Goal: Use online tool/utility: Utilize a website feature to perform a specific function

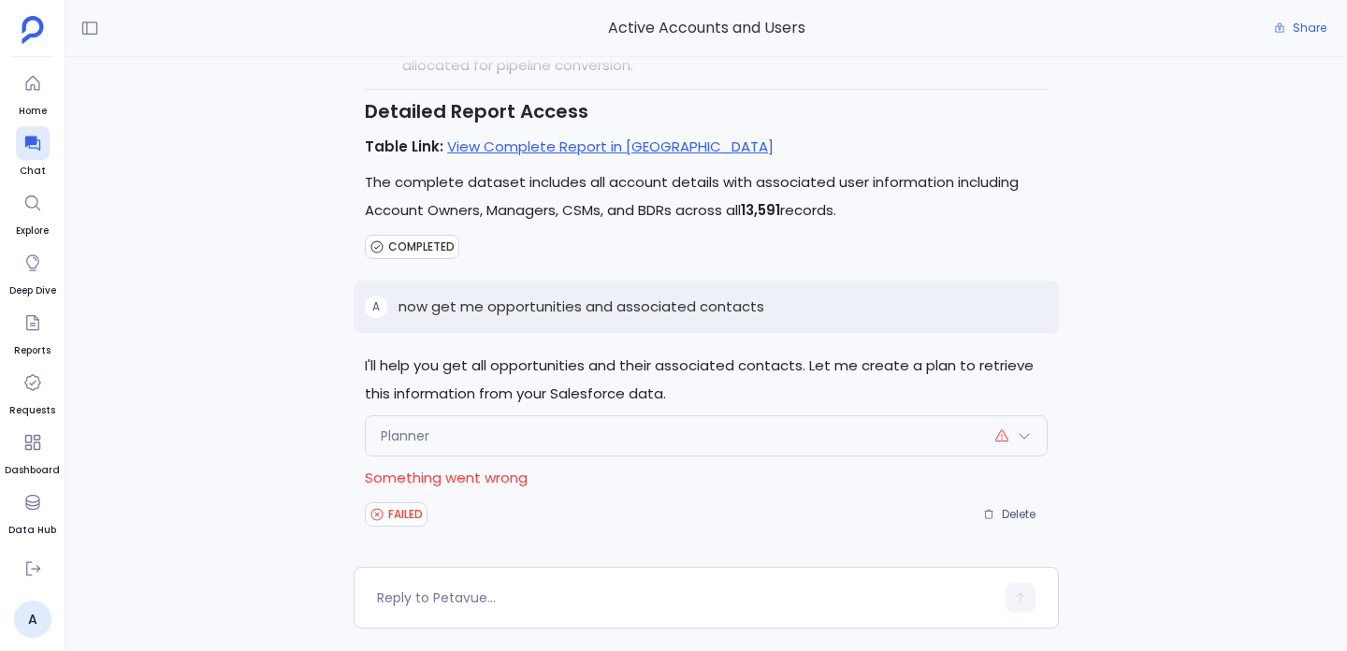
scroll to position [55, 0]
click at [873, 451] on div "Planner" at bounding box center [706, 435] width 681 height 39
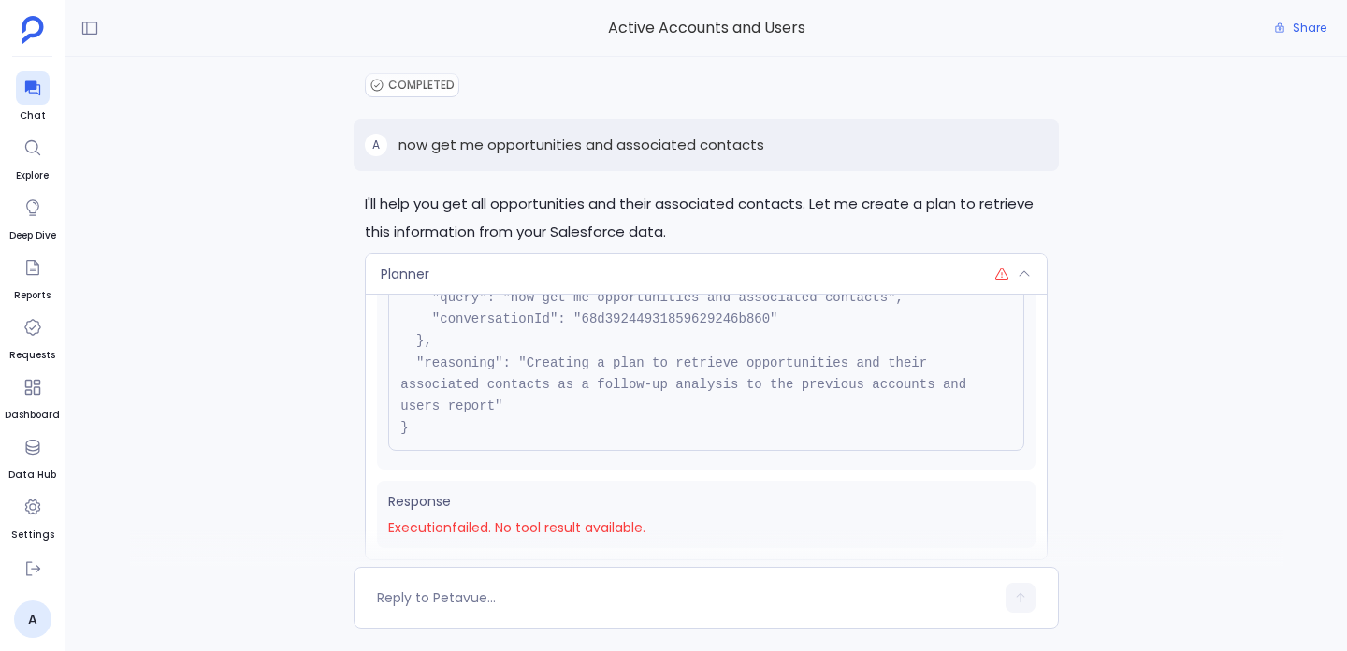
scroll to position [-142, 0]
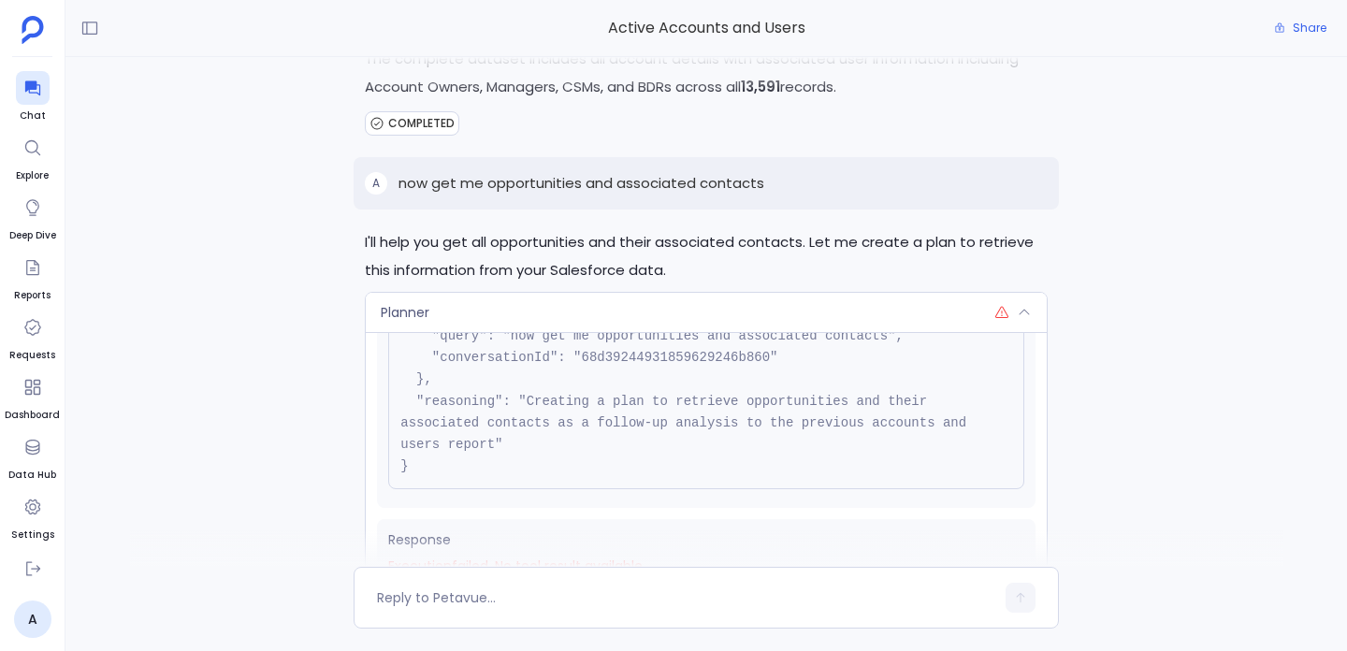
click at [474, 178] on p "now get me opportunities and associated contacts" at bounding box center [582, 183] width 366 height 22
copy p "now get me opportunities and associated contacts"
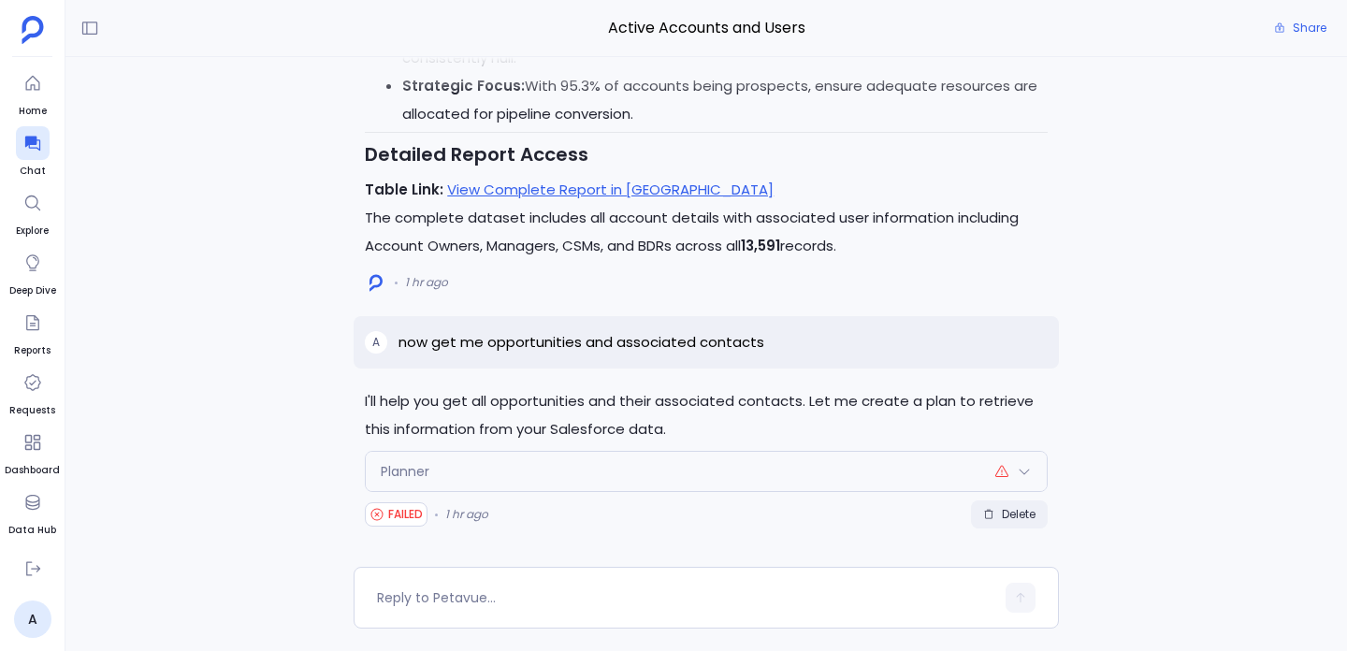
click at [993, 518] on span "Delete" at bounding box center [1009, 514] width 52 height 15
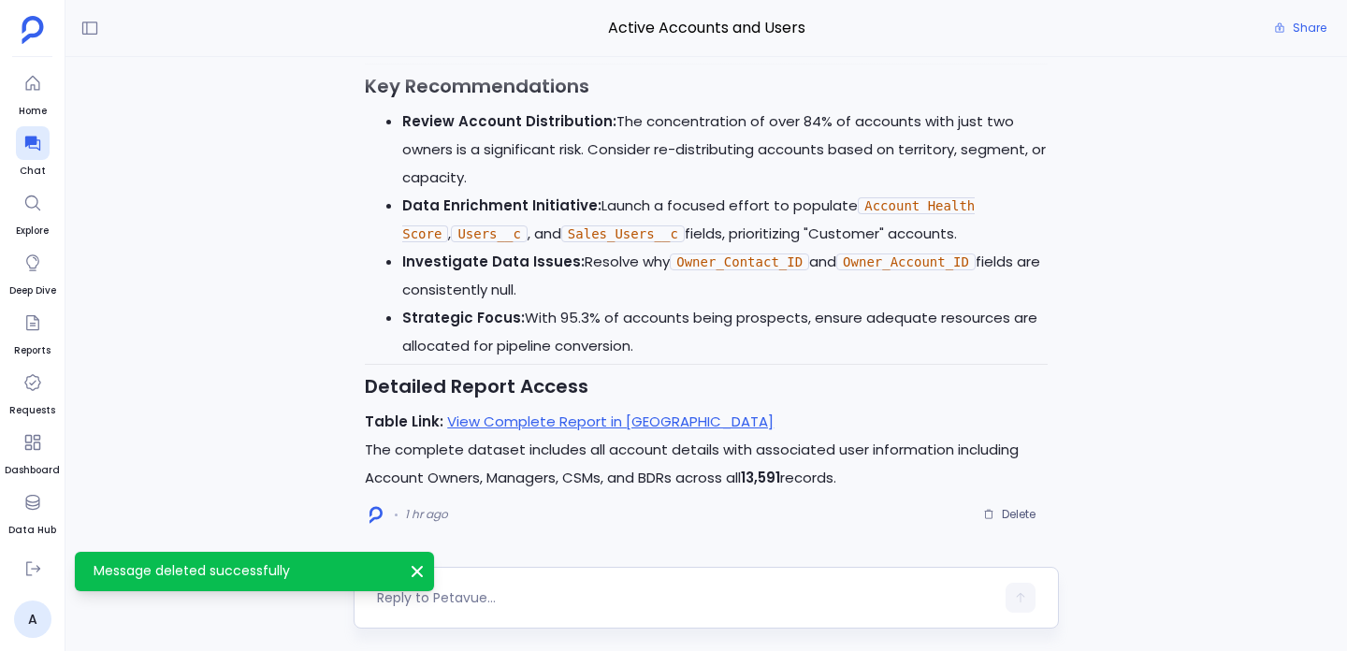
click at [550, 600] on textarea at bounding box center [685, 597] width 617 height 19
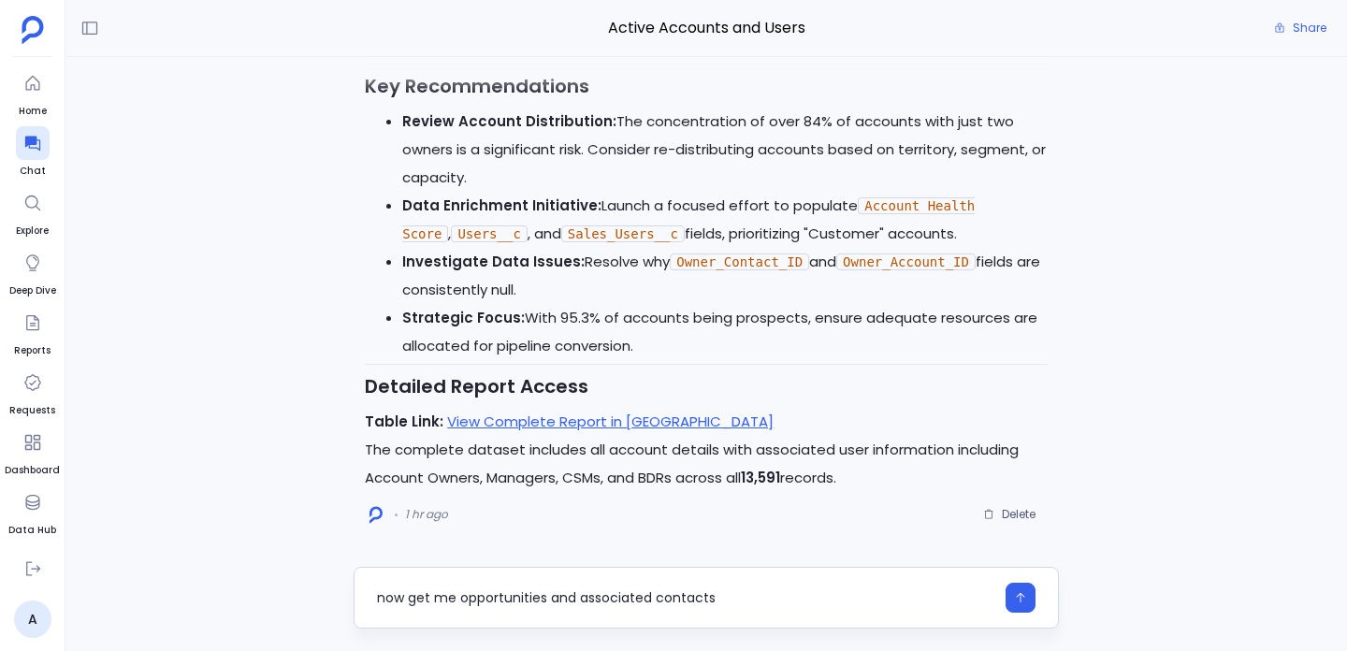
type textarea "now get me opportunities and associated contacts"
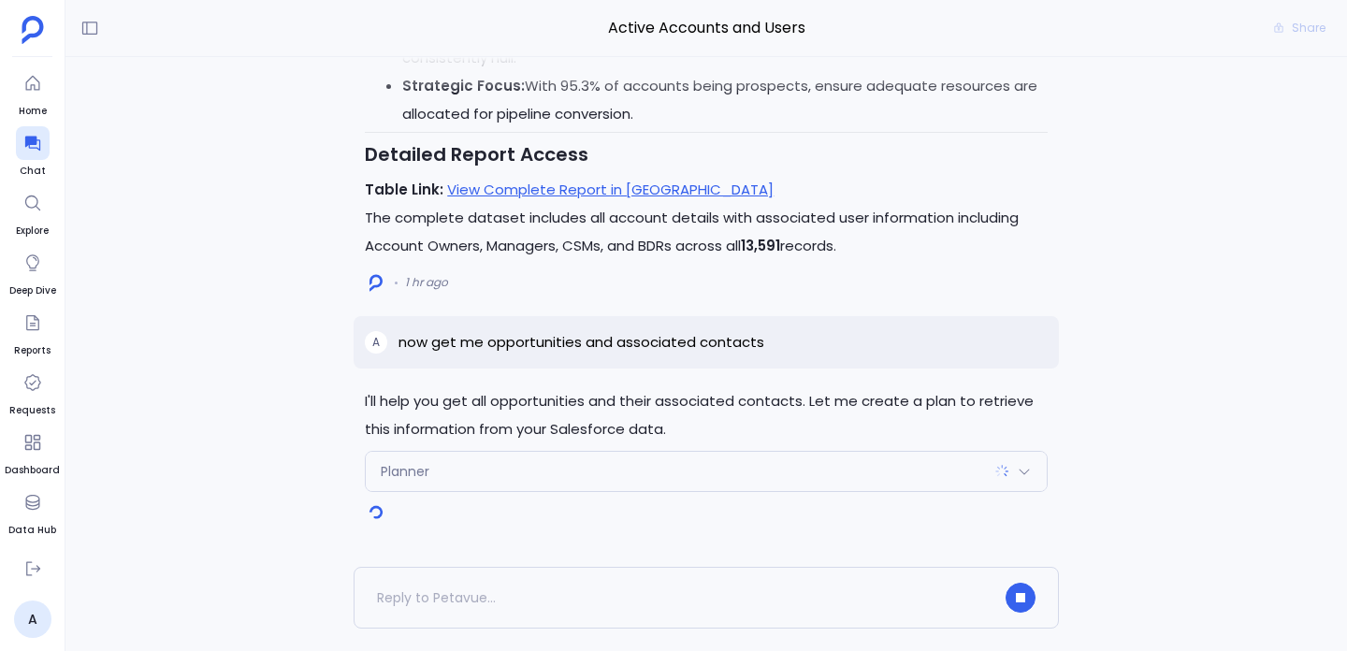
click at [616, 454] on div "Planner" at bounding box center [706, 471] width 681 height 39
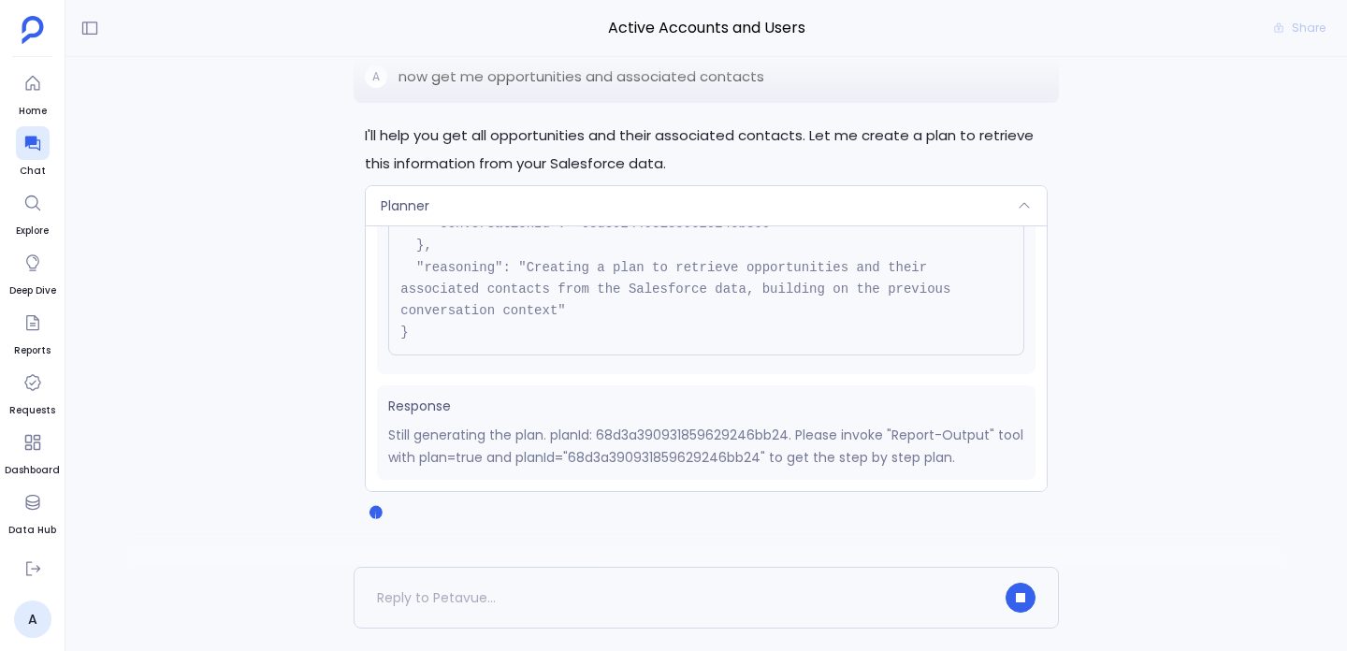
scroll to position [168, 0]
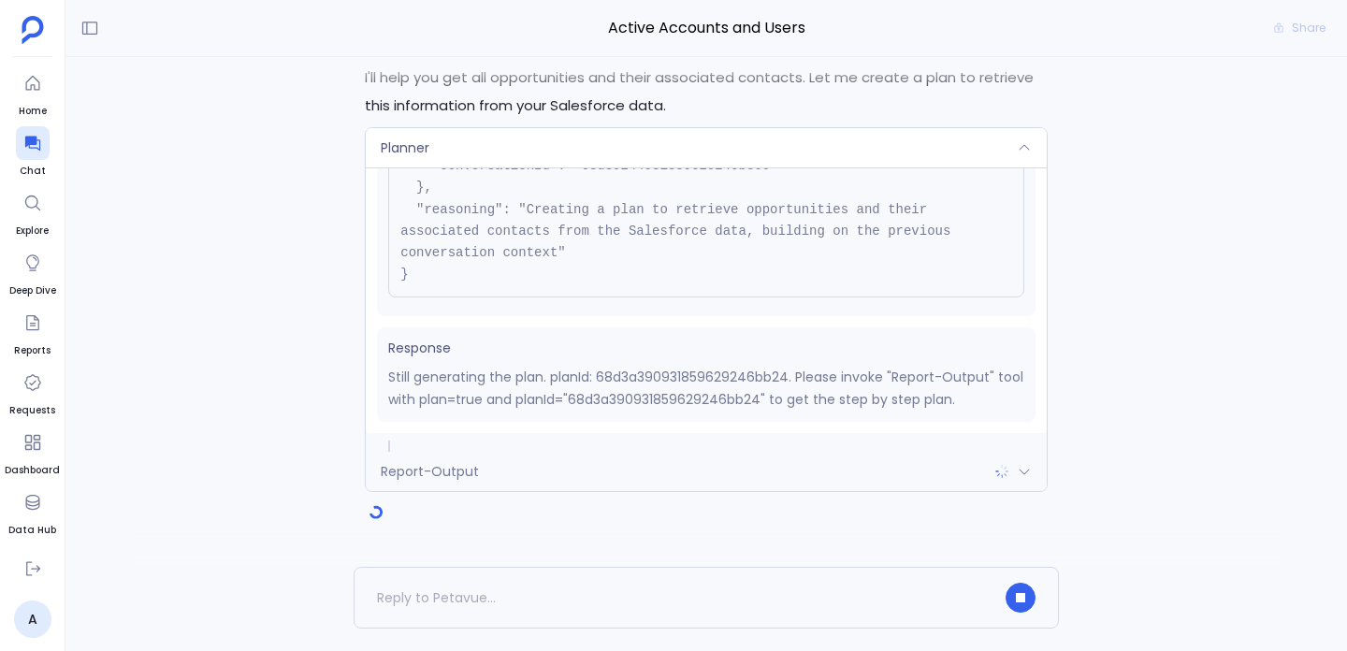
click at [762, 372] on p "Still generating the plan. planId: 68d3a390931859629246bb24. Please invoke "Rep…" at bounding box center [706, 388] width 636 height 45
click at [761, 392] on p "Still generating the plan. planId: 68d3a390931859629246bb24. Please invoke "Rep…" at bounding box center [706, 388] width 636 height 45
click at [764, 399] on p "Still generating the plan. planId: 68d3a390931859629246bb24. Please invoke "Rep…" at bounding box center [706, 388] width 636 height 45
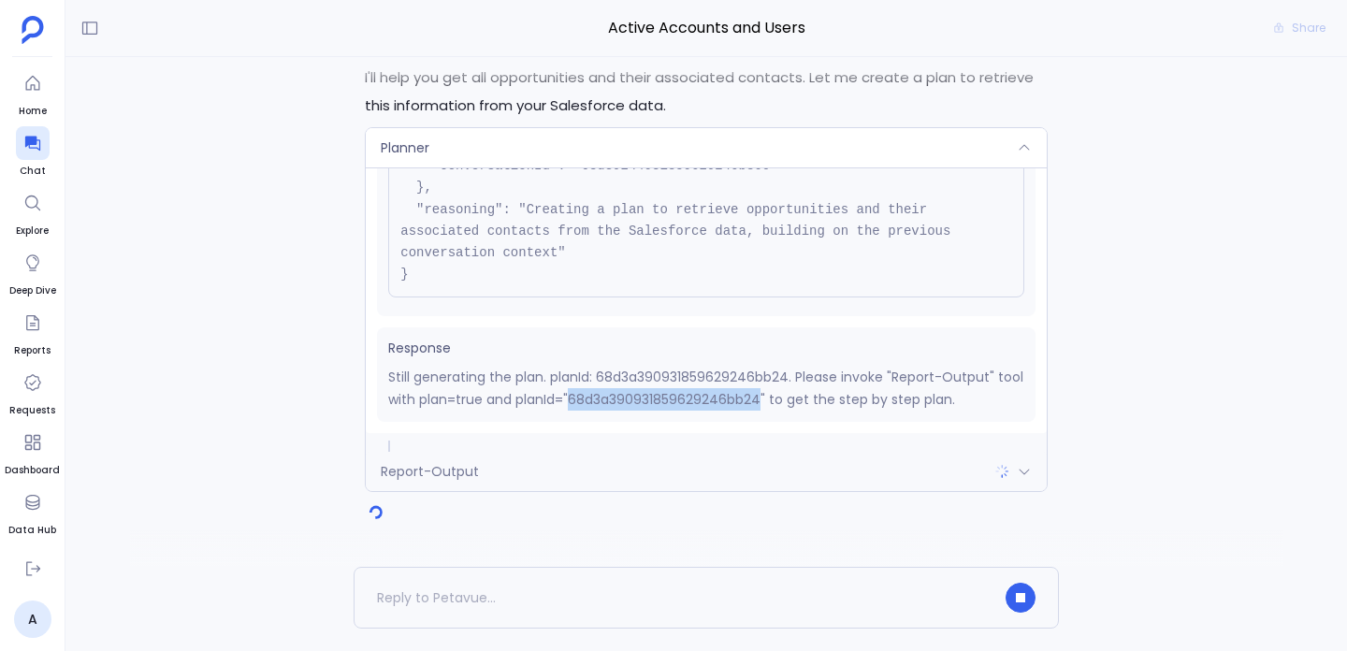
click at [764, 399] on p "Still generating the plan. planId: 68d3a390931859629246bb24. Please invoke "Rep…" at bounding box center [706, 388] width 636 height 45
click at [749, 380] on p "Still generating the plan. planId: 68d3a390931859629246bb24. Please invoke "Rep…" at bounding box center [706, 388] width 636 height 45
click at [749, 388] on p "Still generating the plan. planId: 68d3a390931859629246bb24. Please invoke "Rep…" at bounding box center [706, 388] width 636 height 45
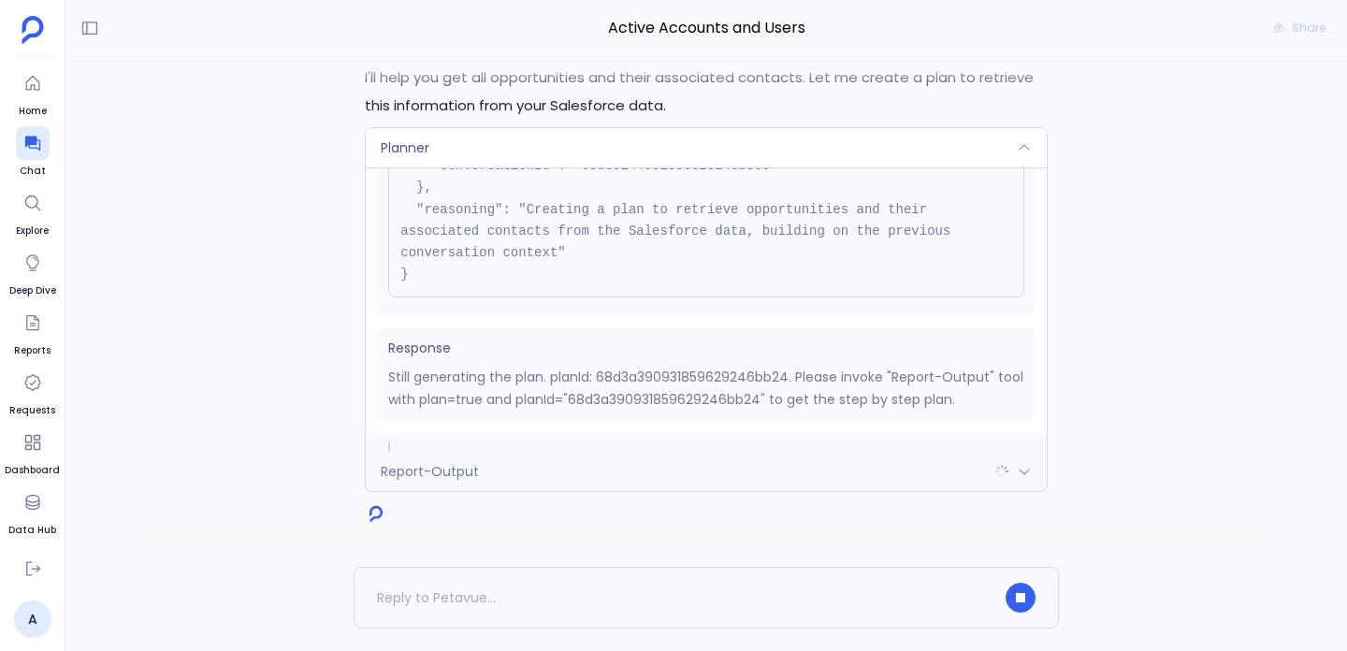
click at [1014, 144] on div "Planner" at bounding box center [706, 147] width 681 height 39
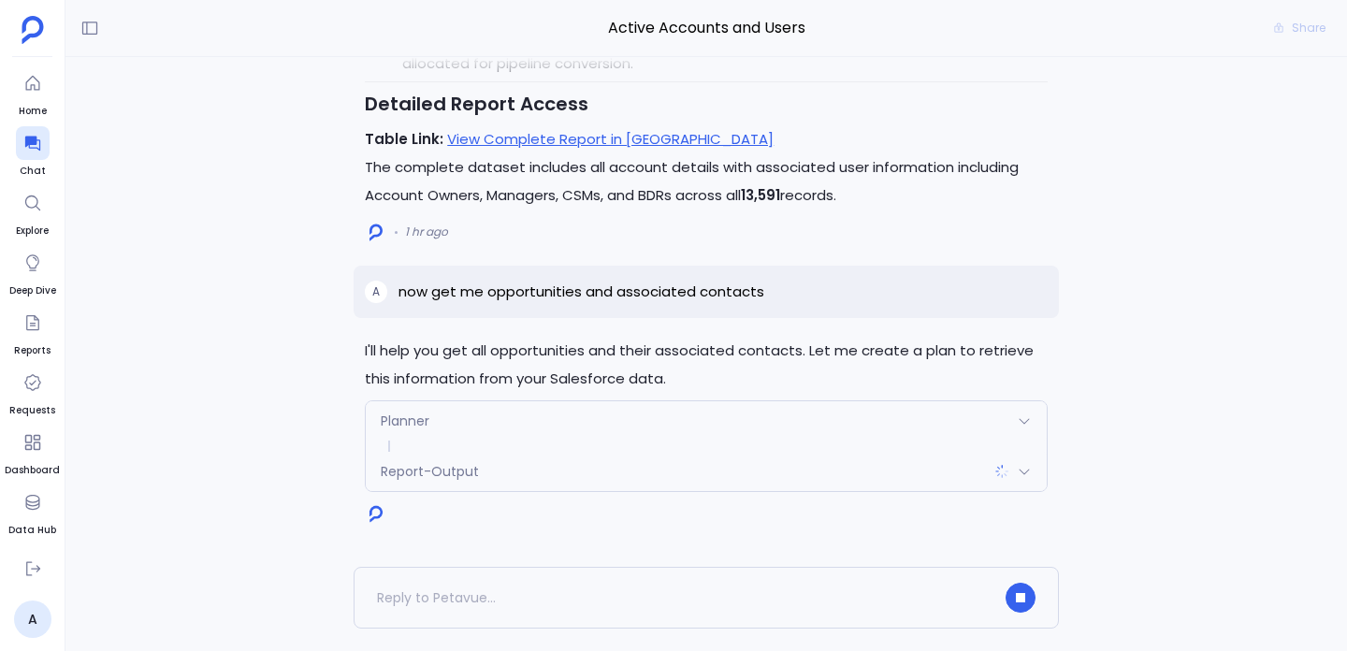
scroll to position [170, 0]
click at [980, 471] on div "Report-Output" at bounding box center [706, 471] width 681 height 39
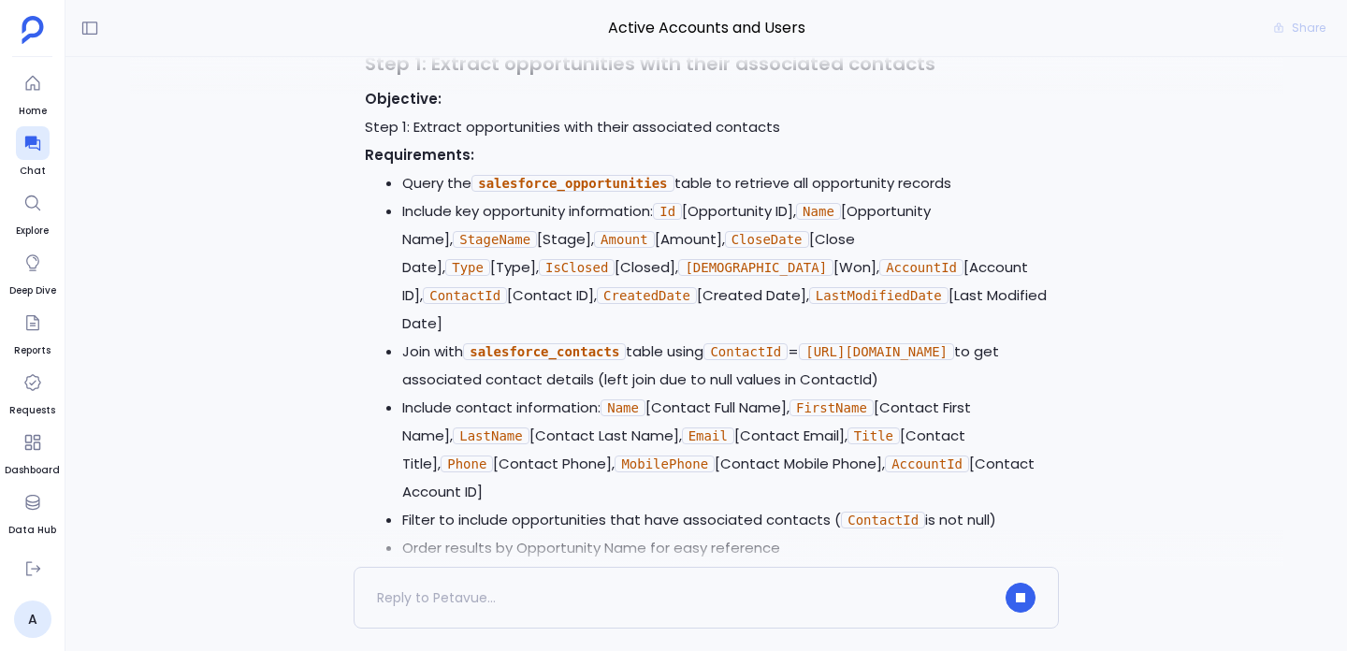
scroll to position [0, 0]
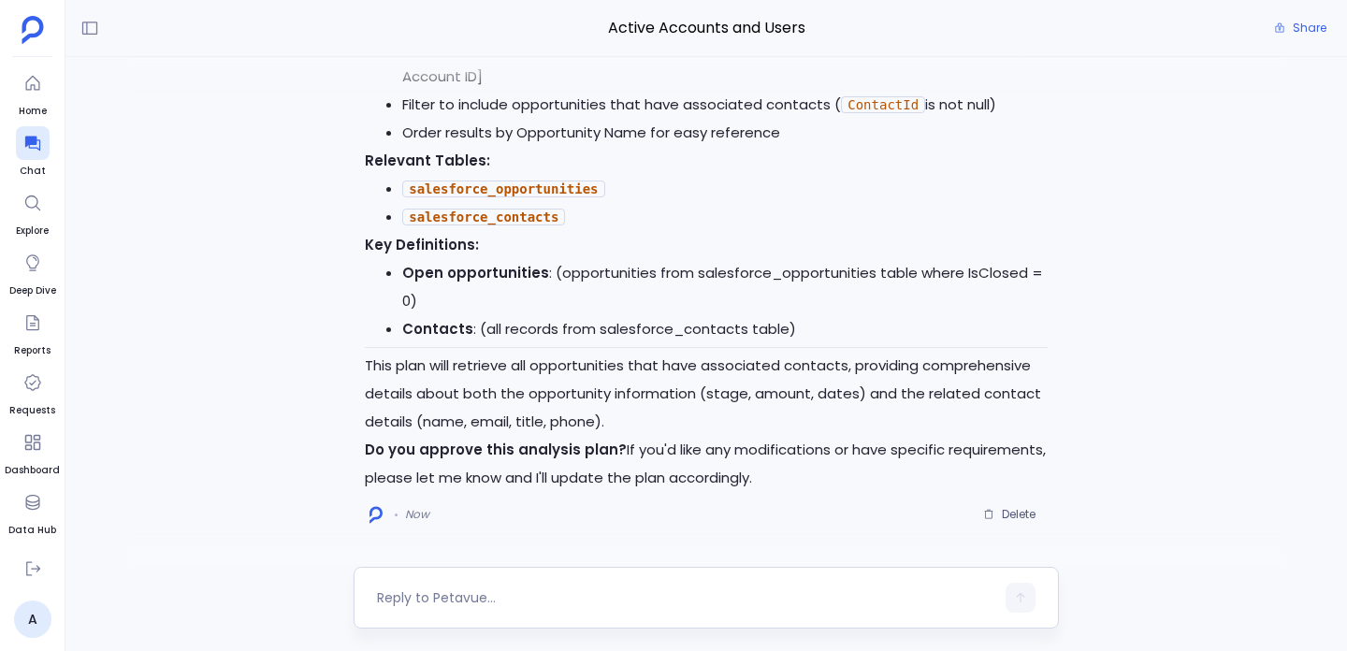
click at [491, 628] on div at bounding box center [706, 598] width 705 height 62
click at [491, 602] on textarea at bounding box center [685, 597] width 617 height 19
type textarea "yes, go ahead"
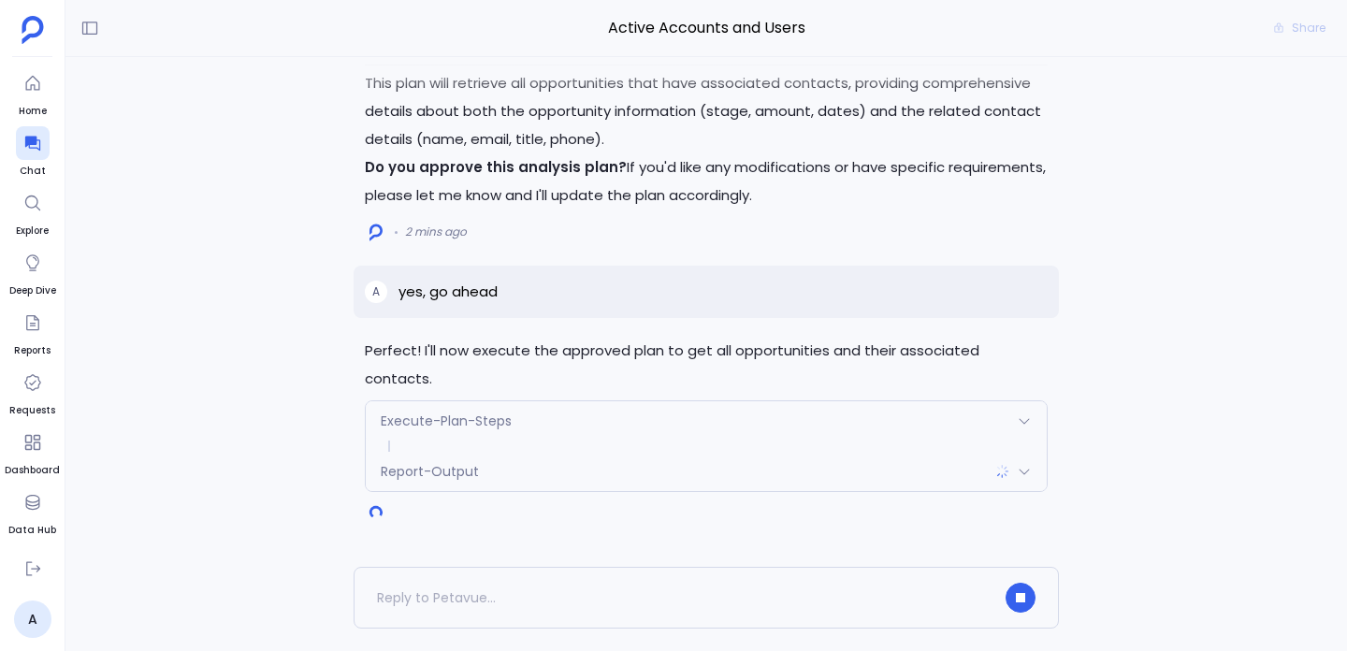
click at [510, 477] on div "Report-Output" at bounding box center [706, 471] width 681 height 39
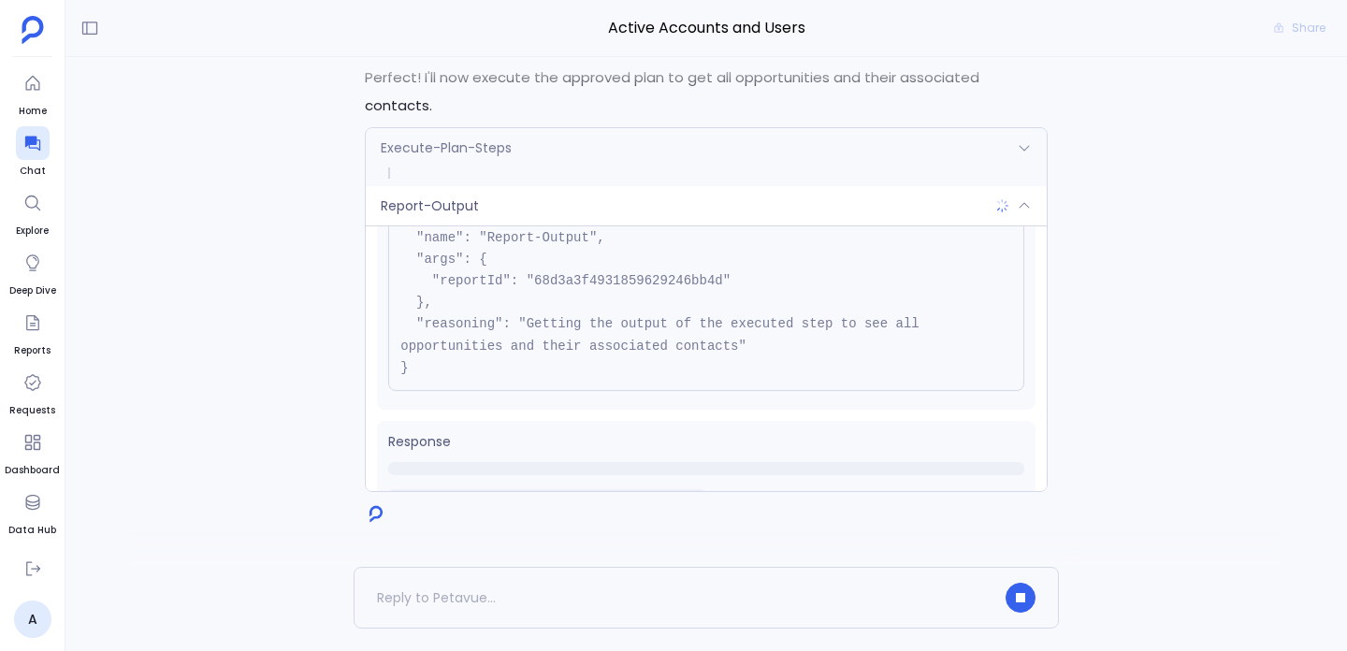
scroll to position [127, 0]
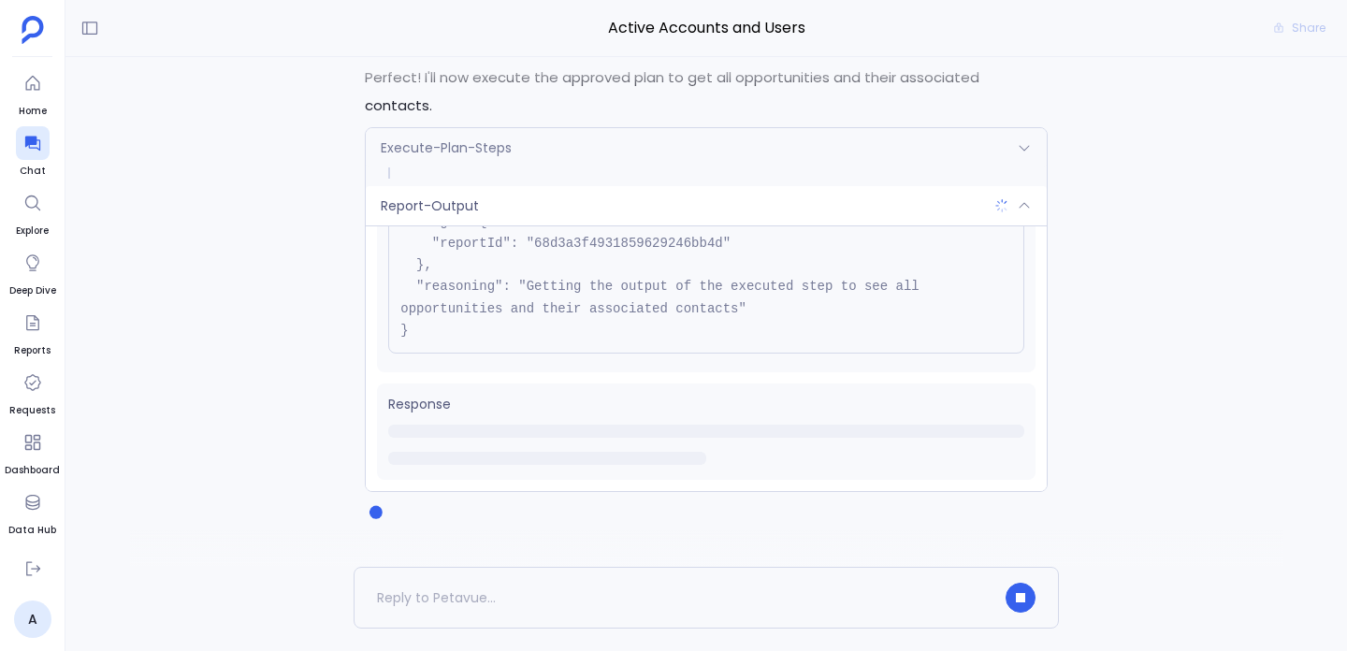
click at [531, 150] on div "Execute-Plan-Steps" at bounding box center [706, 147] width 681 height 39
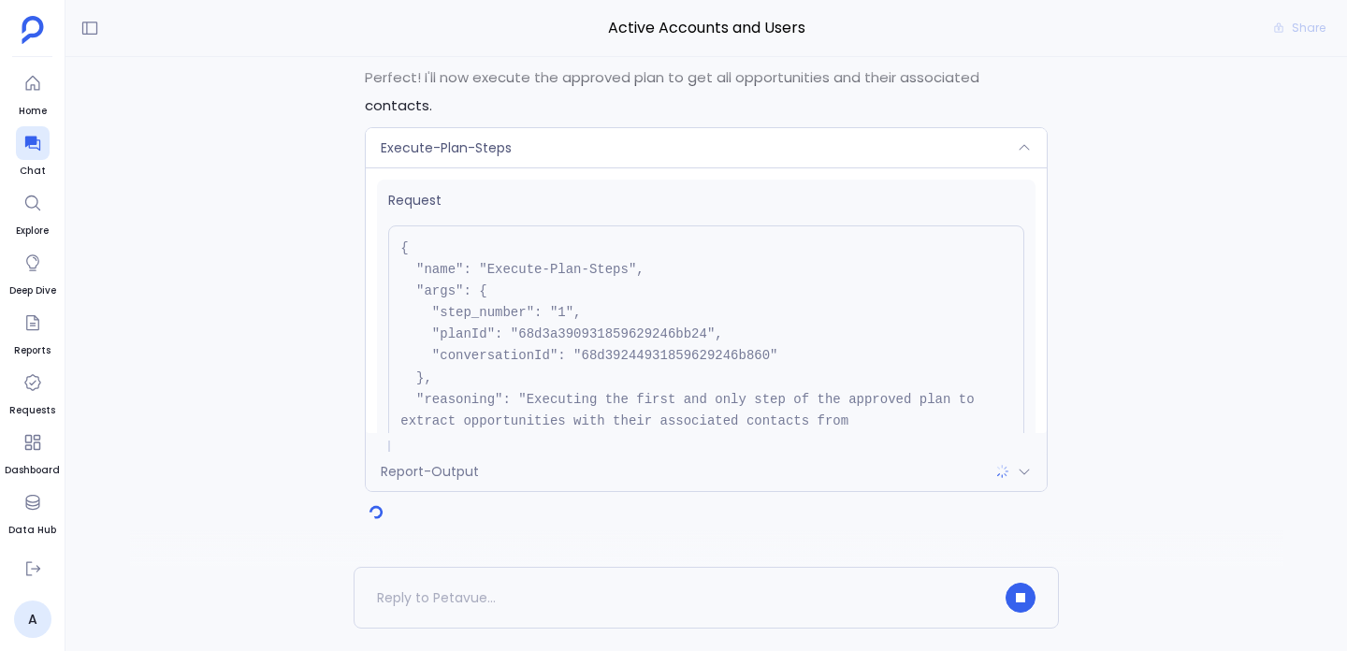
click at [524, 140] on div "Execute-Plan-Steps" at bounding box center [706, 147] width 681 height 39
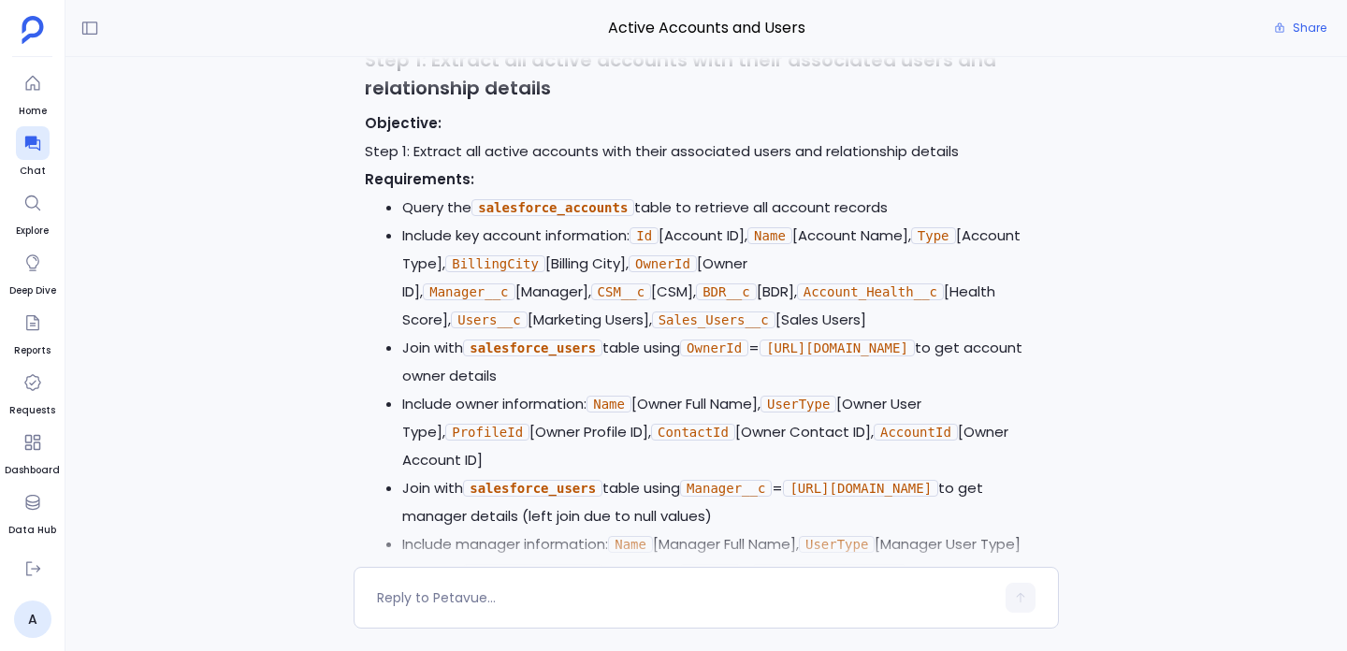
scroll to position [-8120, 0]
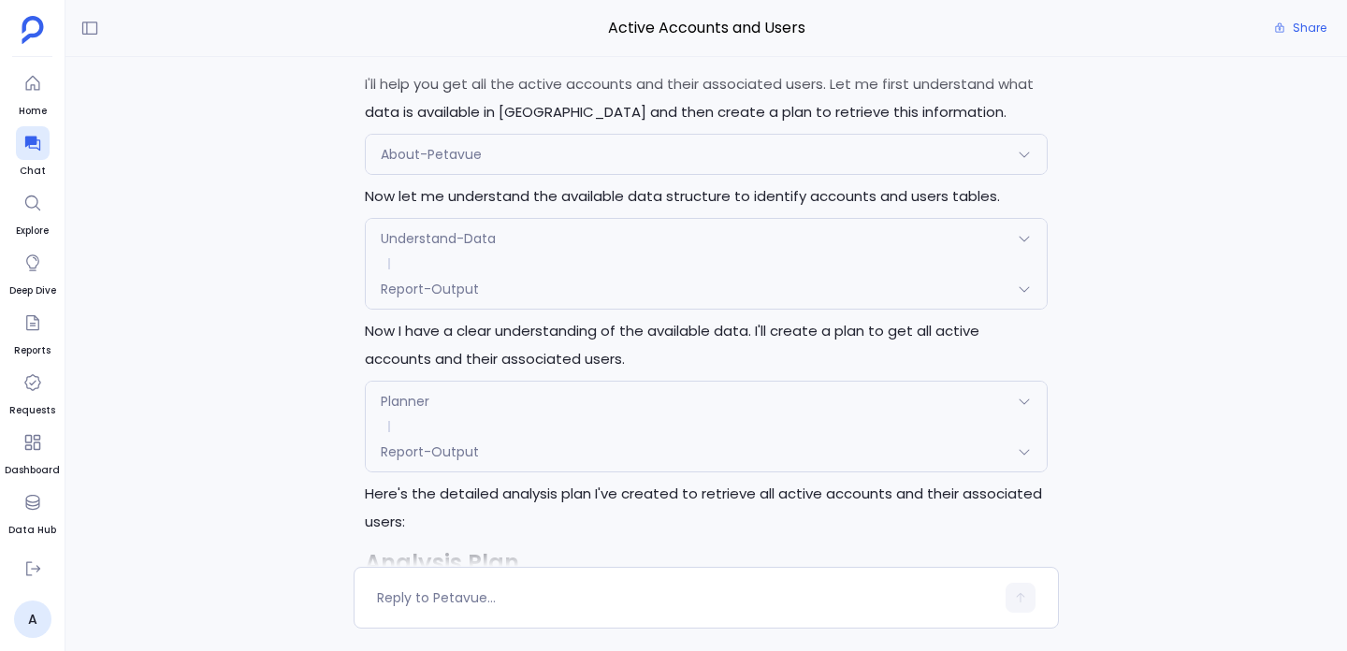
click at [615, 36] on p "get me all the accounts and users which are associated and are active" at bounding box center [649, 25] width 501 height 22
click at [616, 36] on p "get me all the accounts and users which are associated and are active" at bounding box center [649, 25] width 501 height 22
click at [552, 36] on p "get me all the accounts and users which are associated and are active" at bounding box center [649, 25] width 501 height 22
drag, startPoint x: 552, startPoint y: 117, endPoint x: 608, endPoint y: 117, distance: 56.1
click at [608, 36] on p "get me all the accounts and users which are associated and are active" at bounding box center [649, 25] width 501 height 22
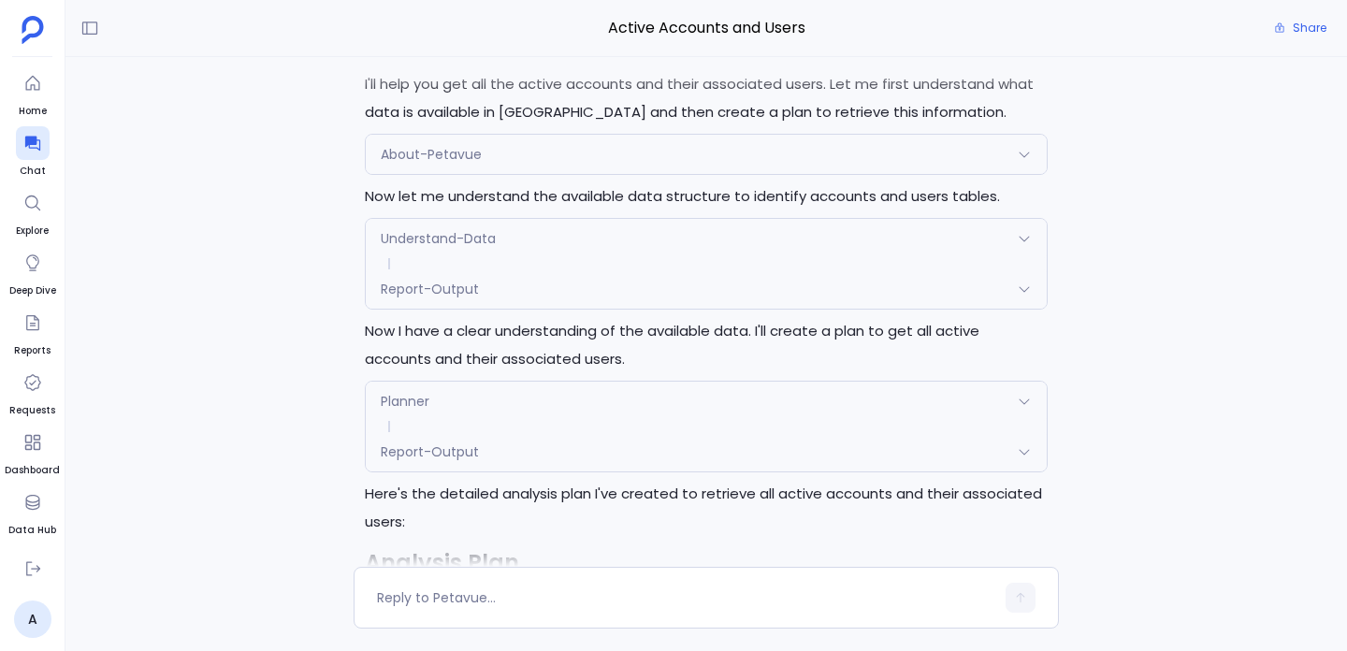
copy p "accounts and users"
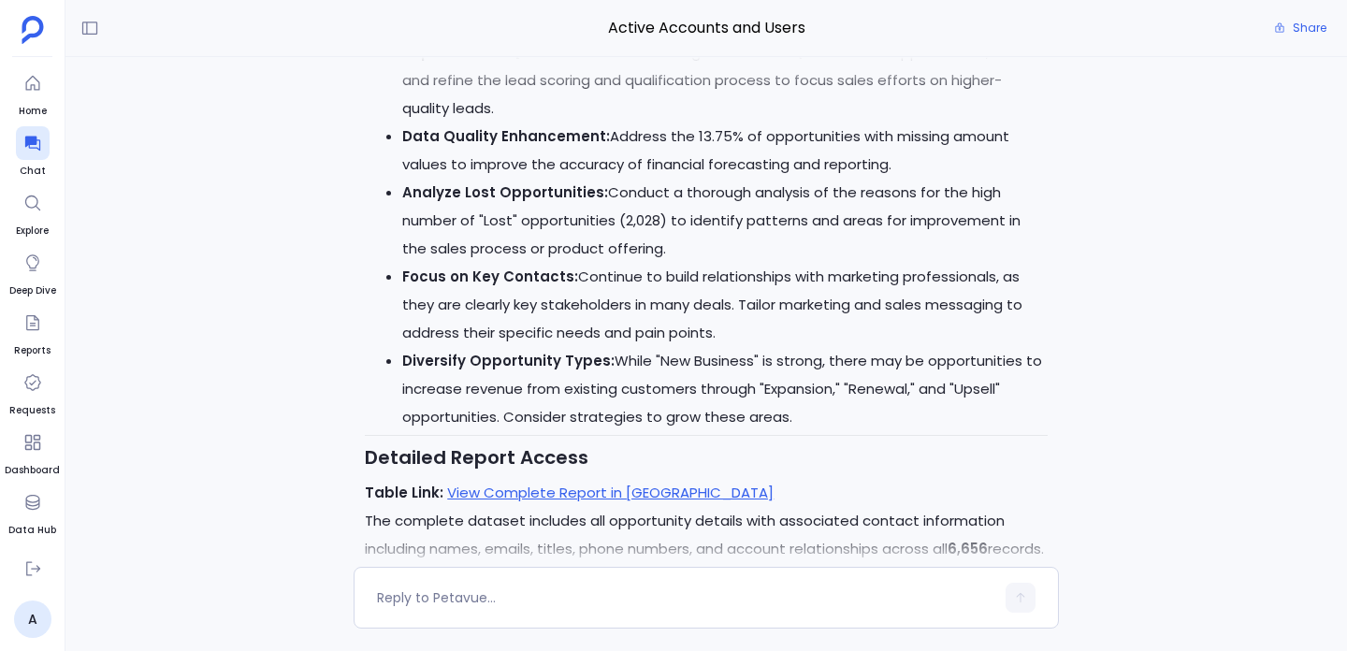
scroll to position [0, 0]
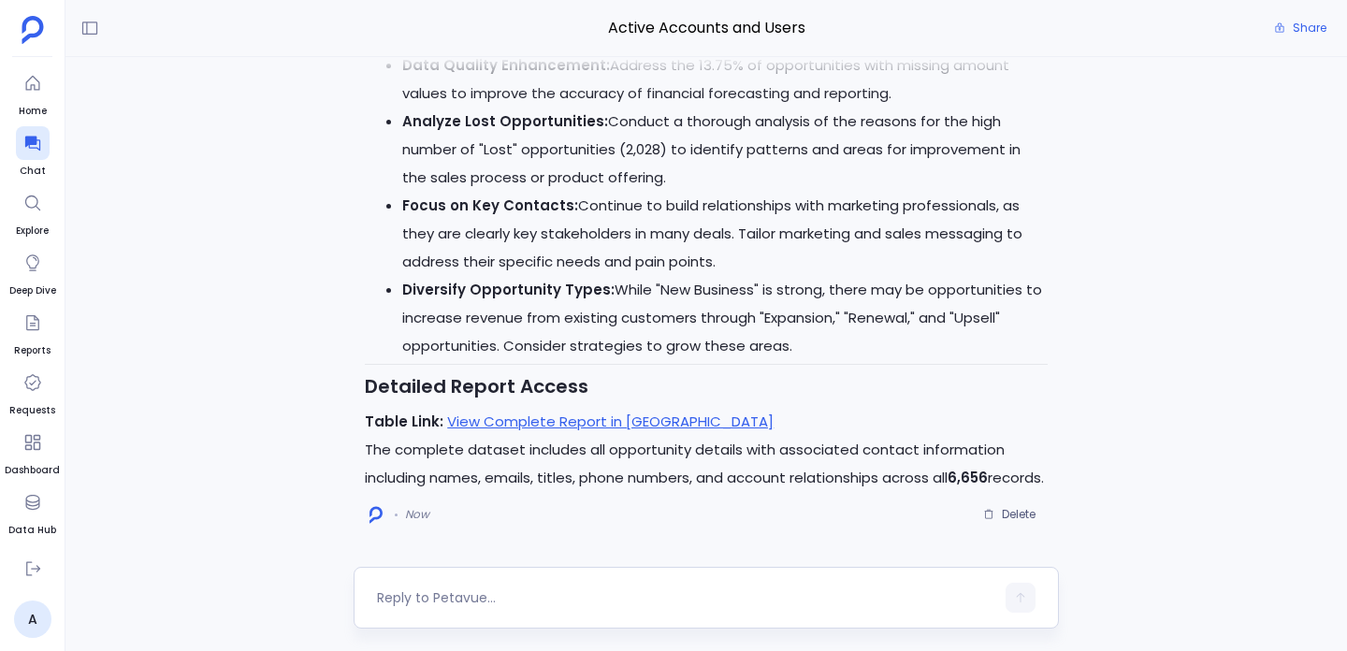
click at [553, 590] on textarea at bounding box center [685, 597] width 617 height 19
type textarea "plot dashboard for accounts and users data"
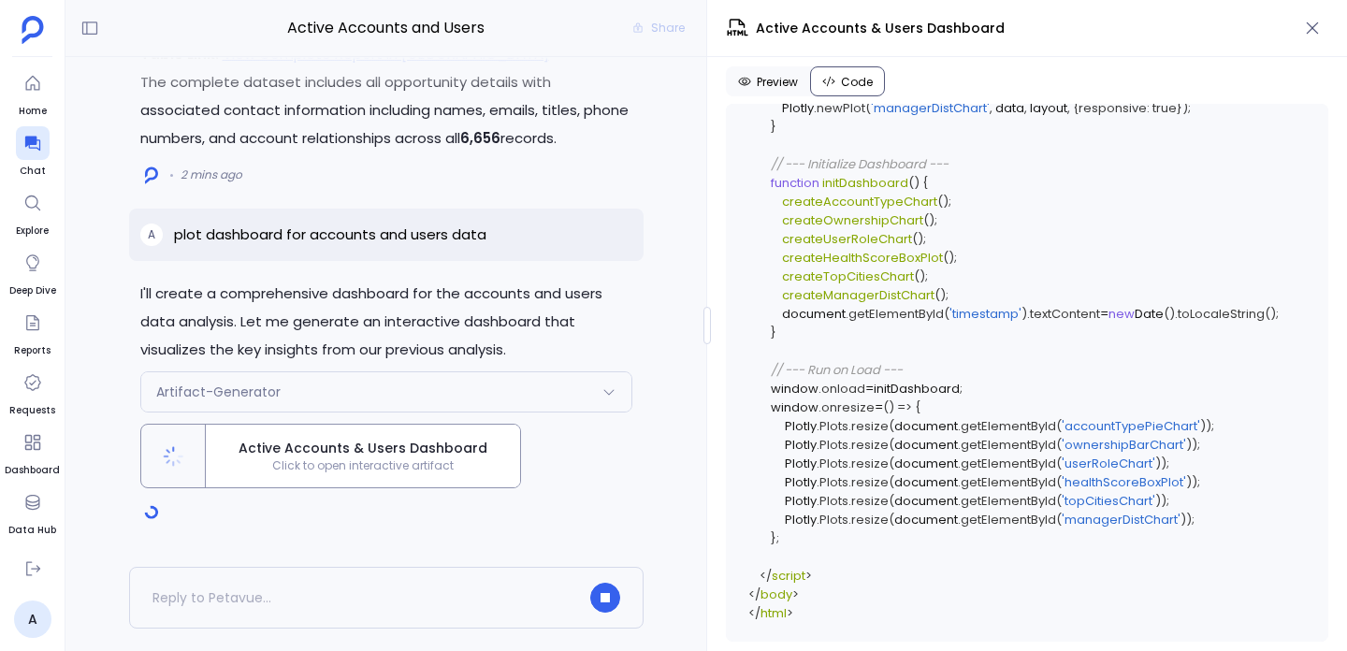
scroll to position [7363, 0]
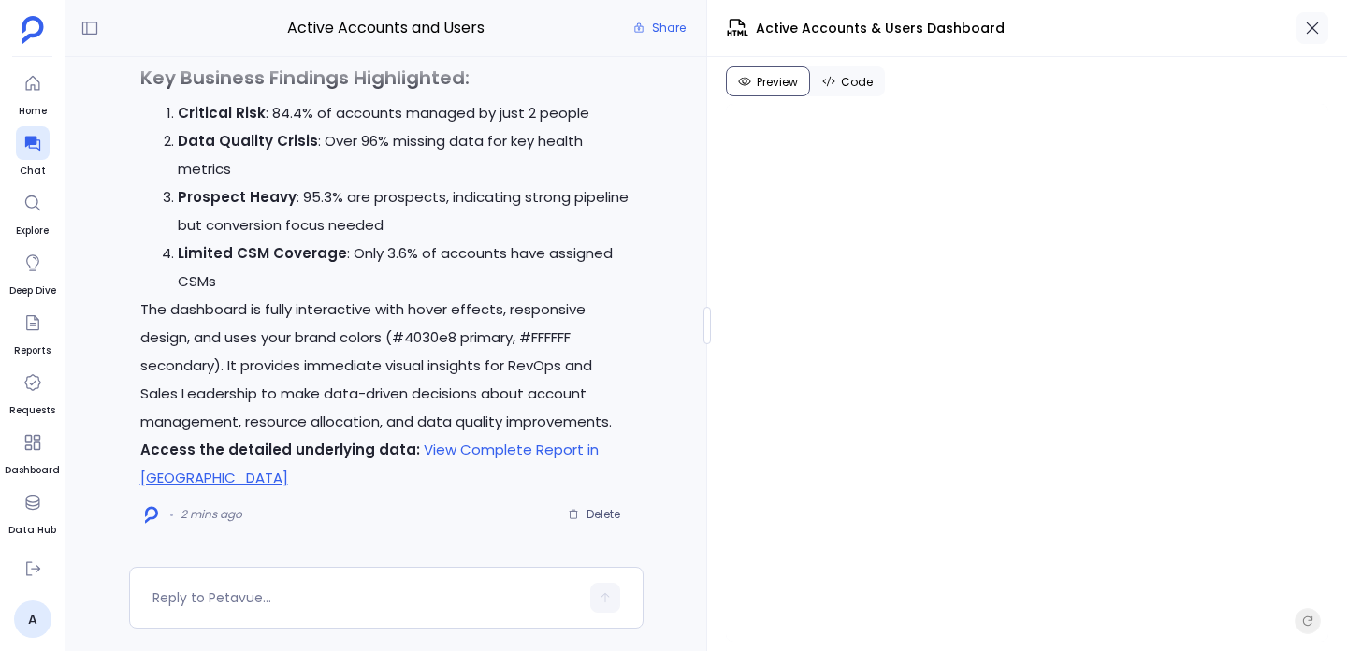
click at [1319, 19] on icon "button" at bounding box center [1312, 28] width 19 height 19
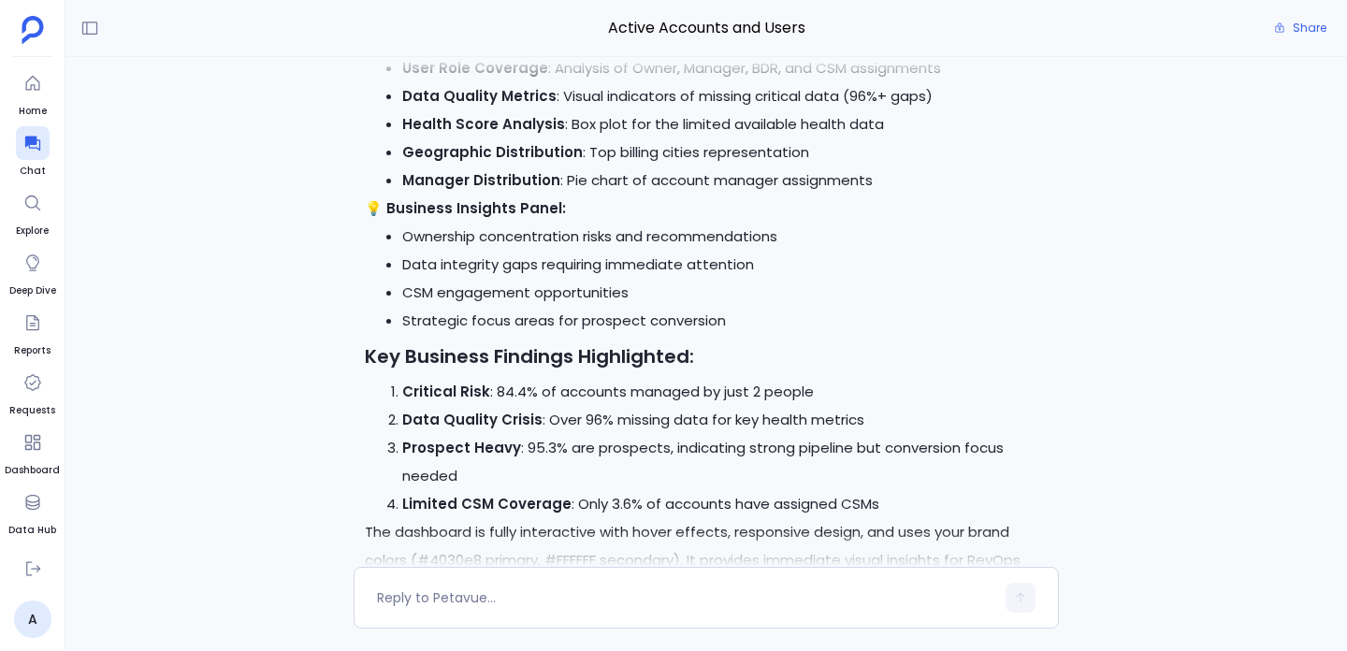
scroll to position [0, 0]
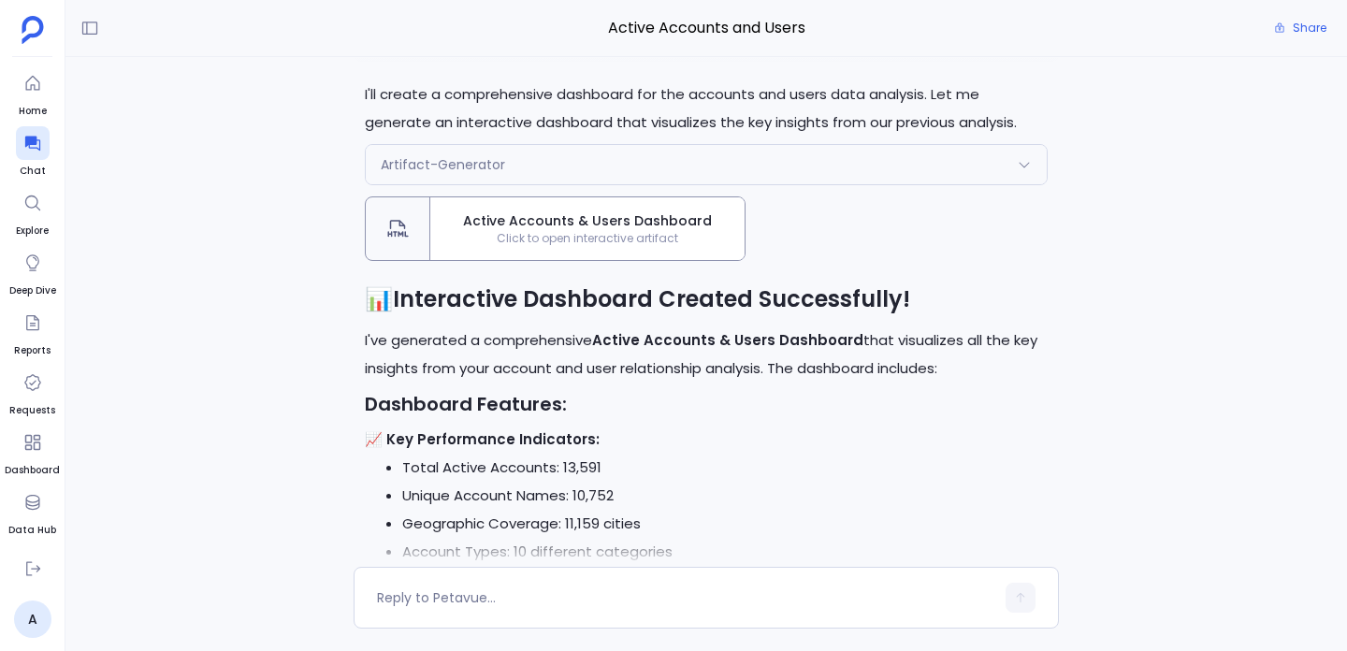
click at [660, 226] on span "Active Accounts & Users Dashboard" at bounding box center [587, 221] width 299 height 20
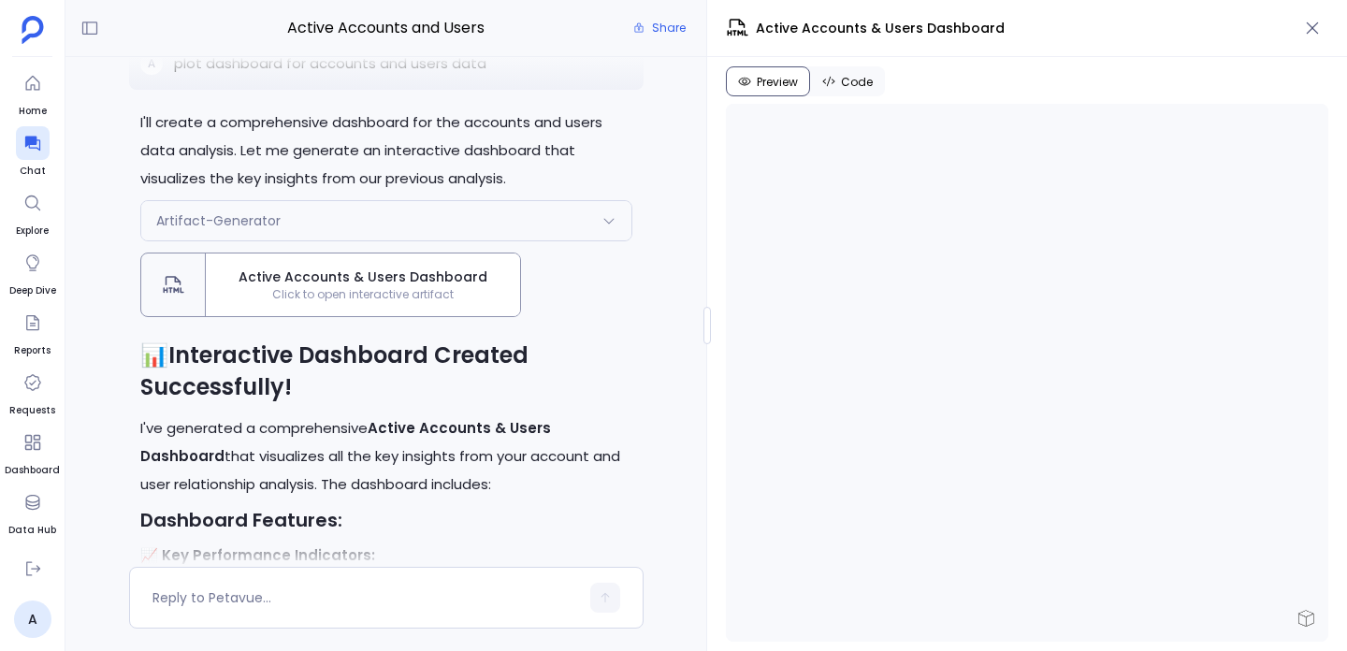
scroll to position [-1186, 0]
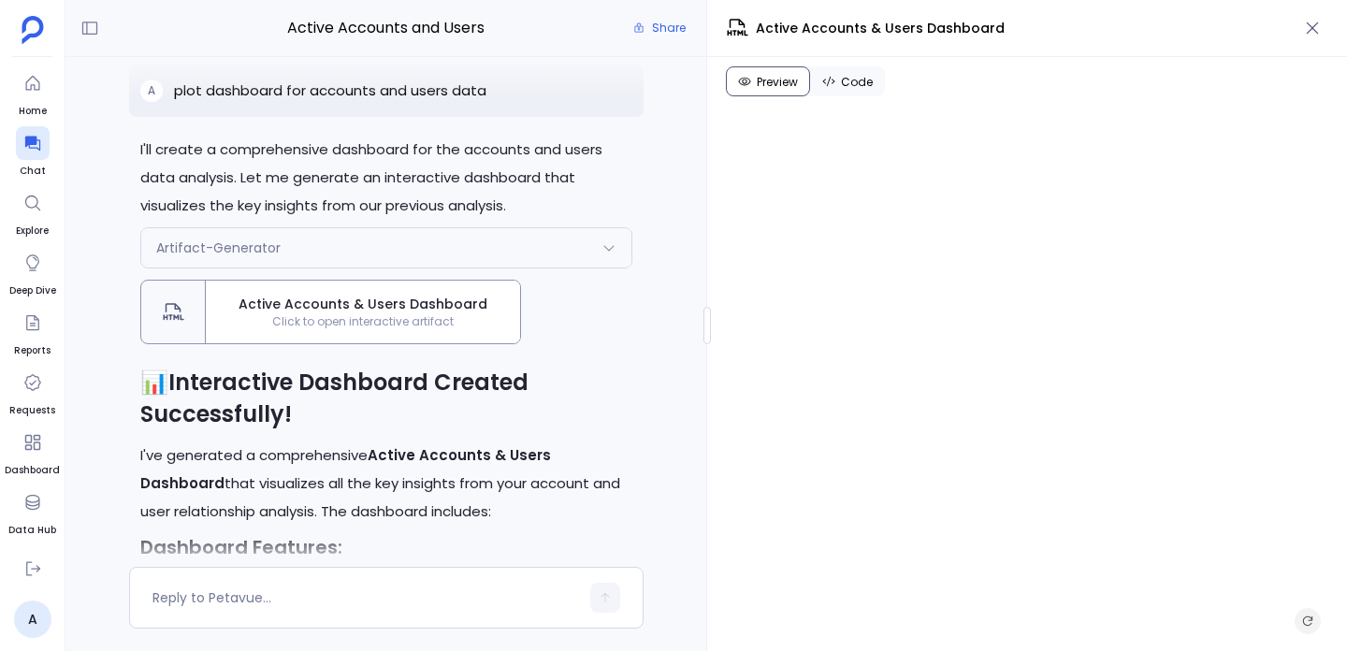
click at [1313, 617] on icon "Refresh preview" at bounding box center [1307, 621] width 15 height 15
click at [1312, 627] on icon "Refresh preview" at bounding box center [1307, 621] width 15 height 15
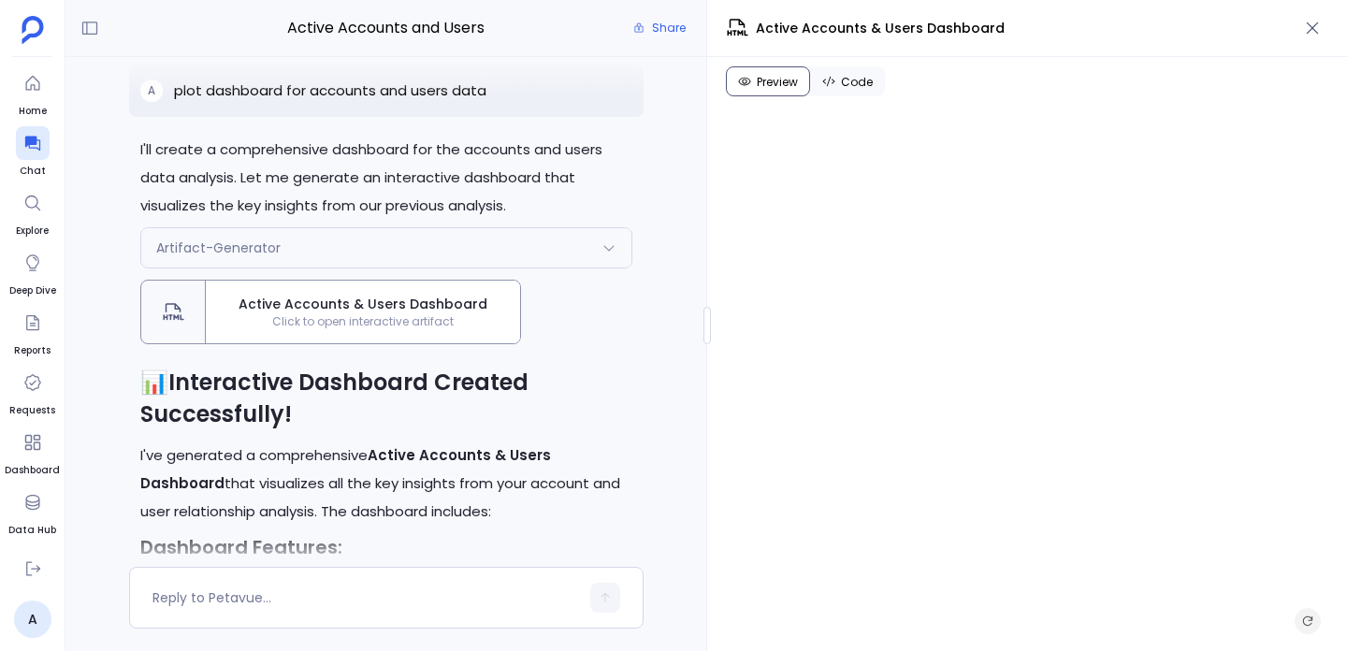
click at [1312, 627] on icon "Refresh preview" at bounding box center [1307, 621] width 15 height 15
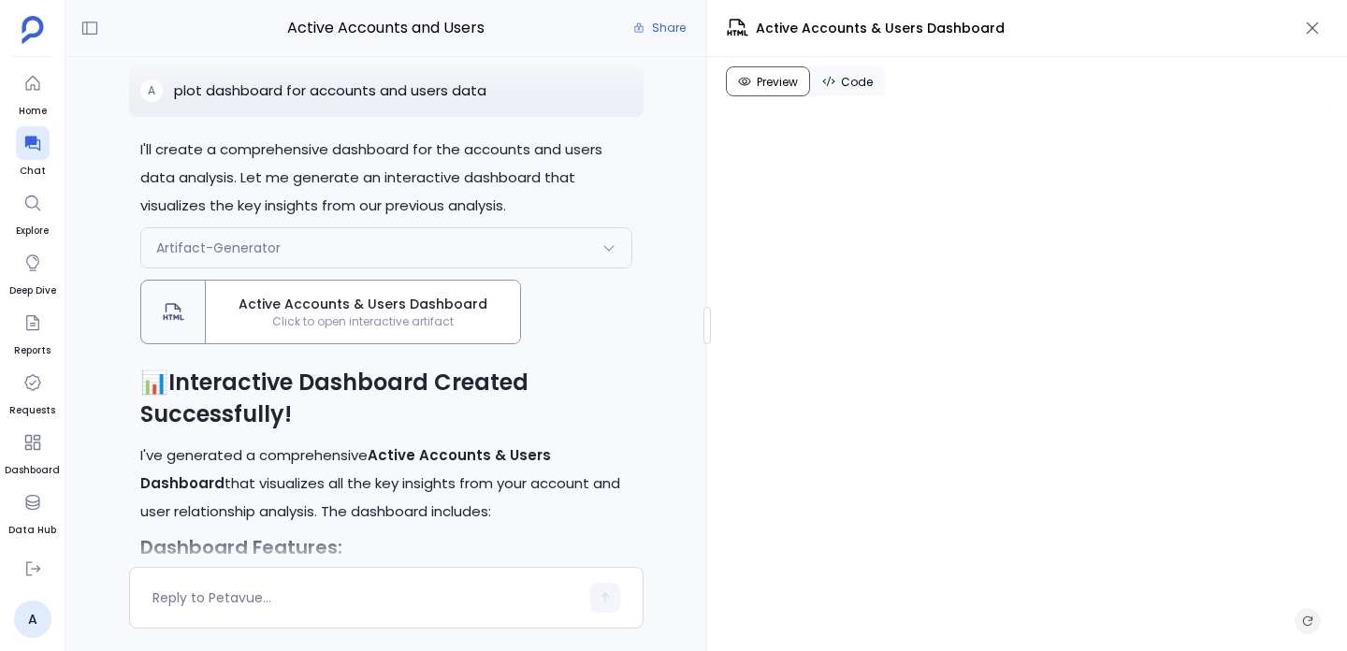
click at [1312, 627] on icon "Refresh preview" at bounding box center [1307, 621] width 15 height 15
click at [864, 72] on button "Code" at bounding box center [847, 81] width 75 height 30
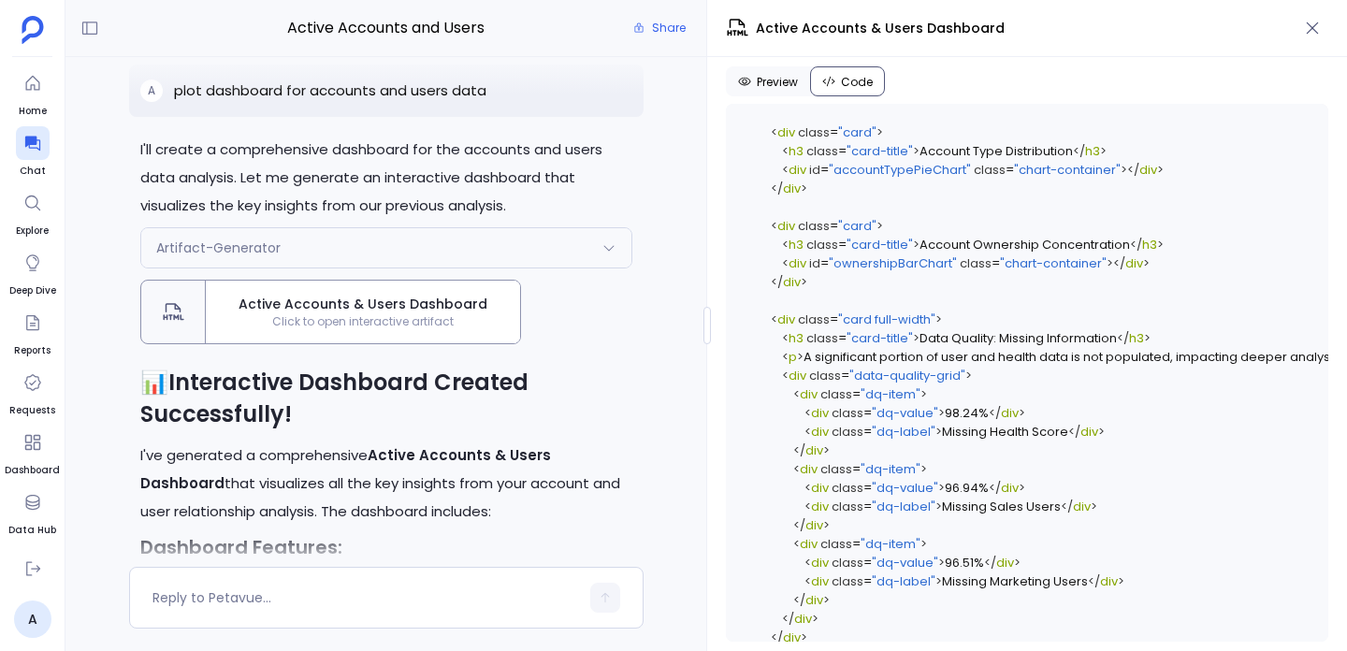
scroll to position [3231, 0]
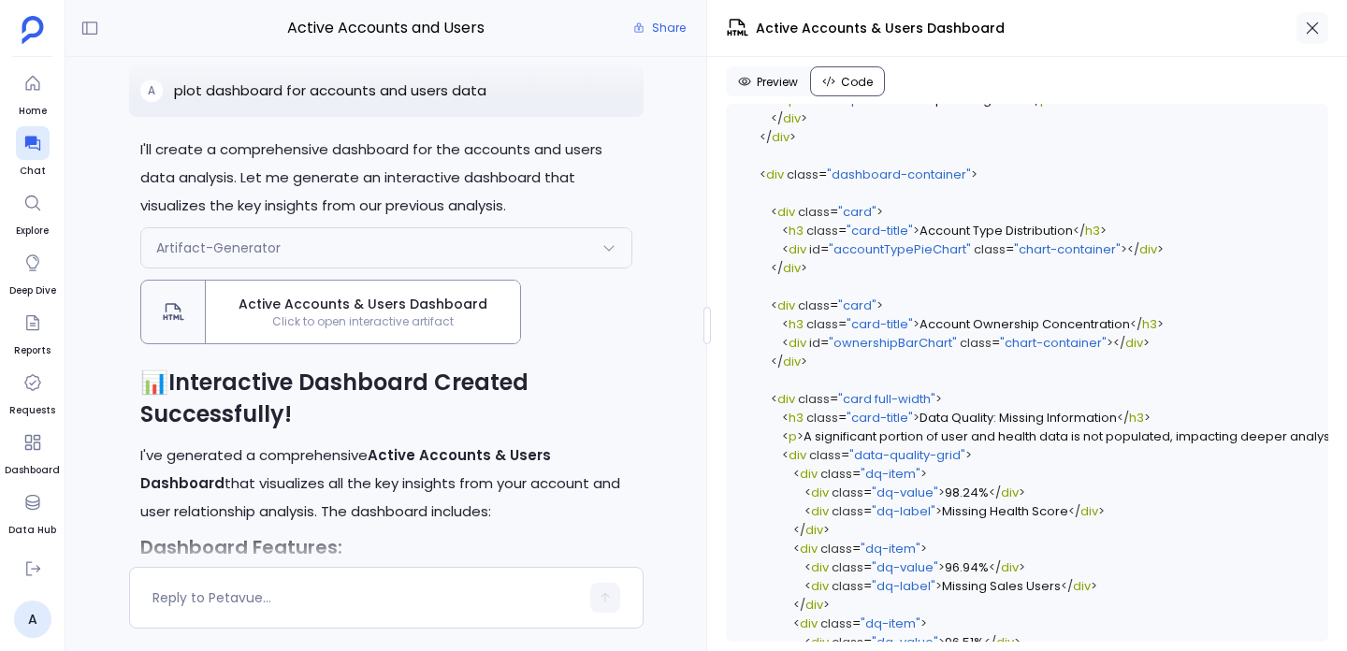
click at [1318, 33] on icon "button" at bounding box center [1312, 28] width 19 height 19
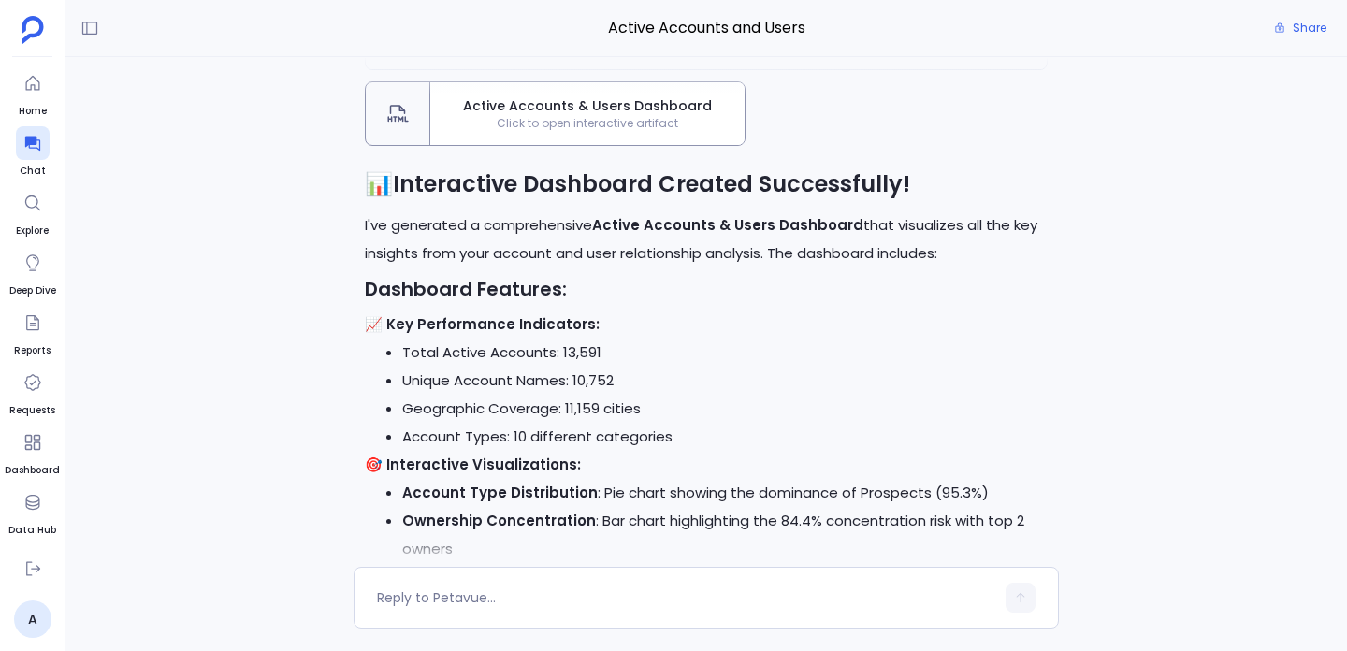
scroll to position [-691, 0]
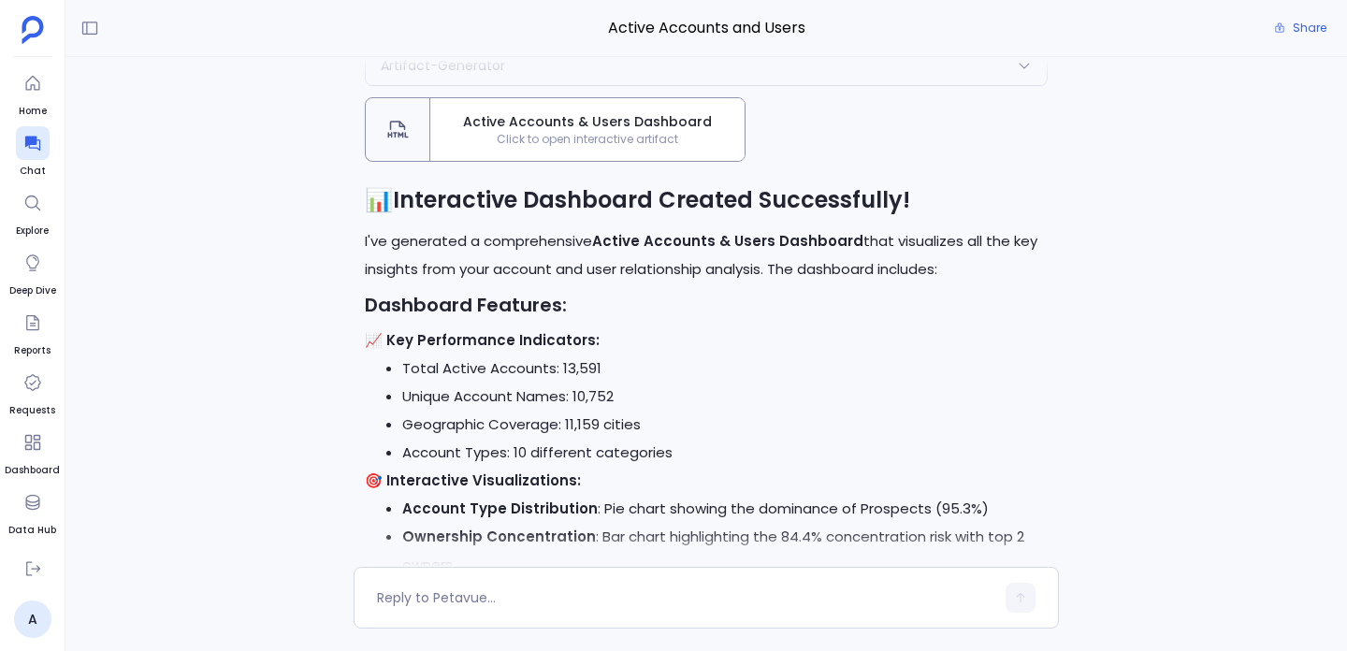
click at [460, 155] on div "Active Accounts & Users Dashboard Click to open interactive artifact" at bounding box center [587, 129] width 314 height 63
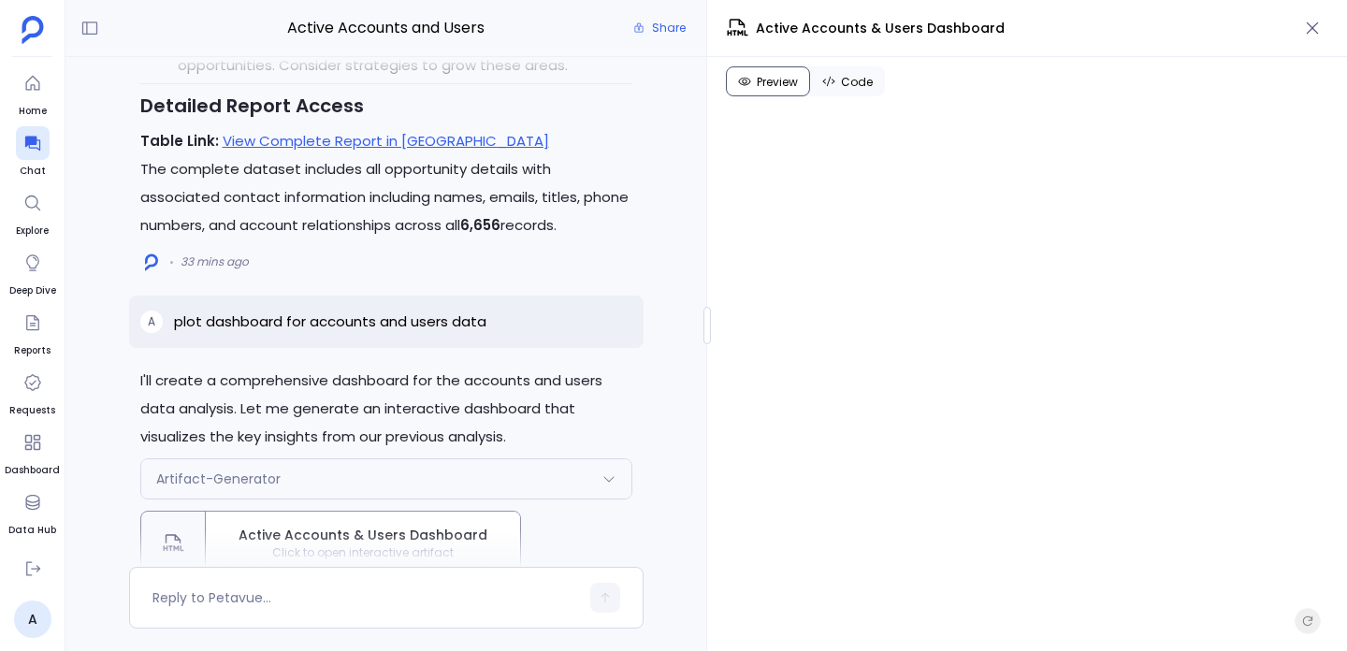
scroll to position [-1414, 0]
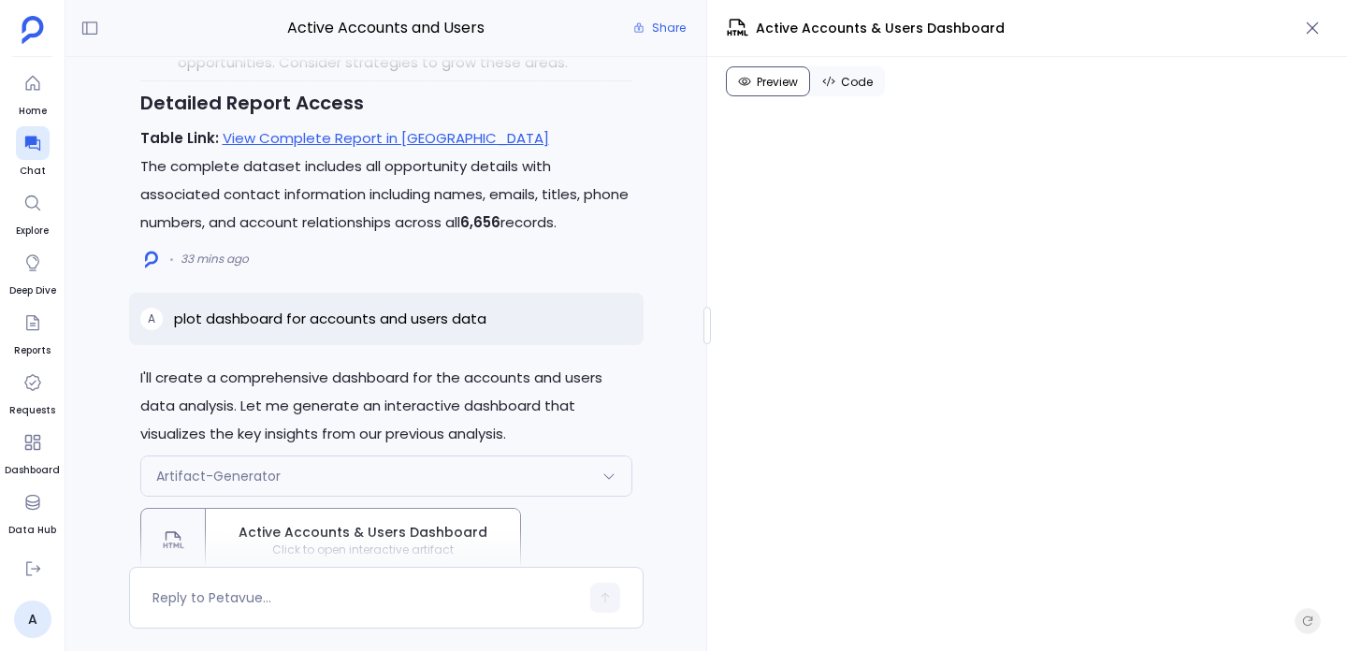
click at [420, 316] on p "plot dashboard for accounts and users data" at bounding box center [330, 319] width 312 height 22
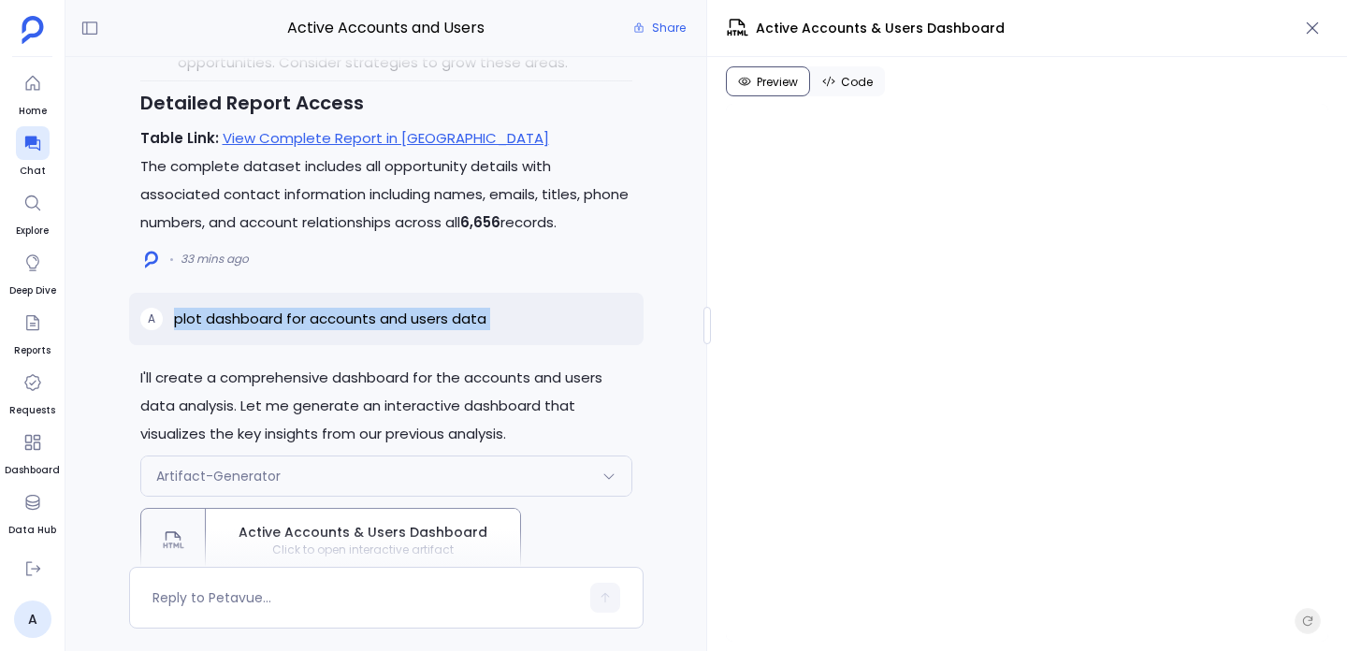
click at [420, 316] on p "plot dashboard for accounts and users data" at bounding box center [330, 319] width 312 height 22
copy p "plot dashboard for accounts and users data"
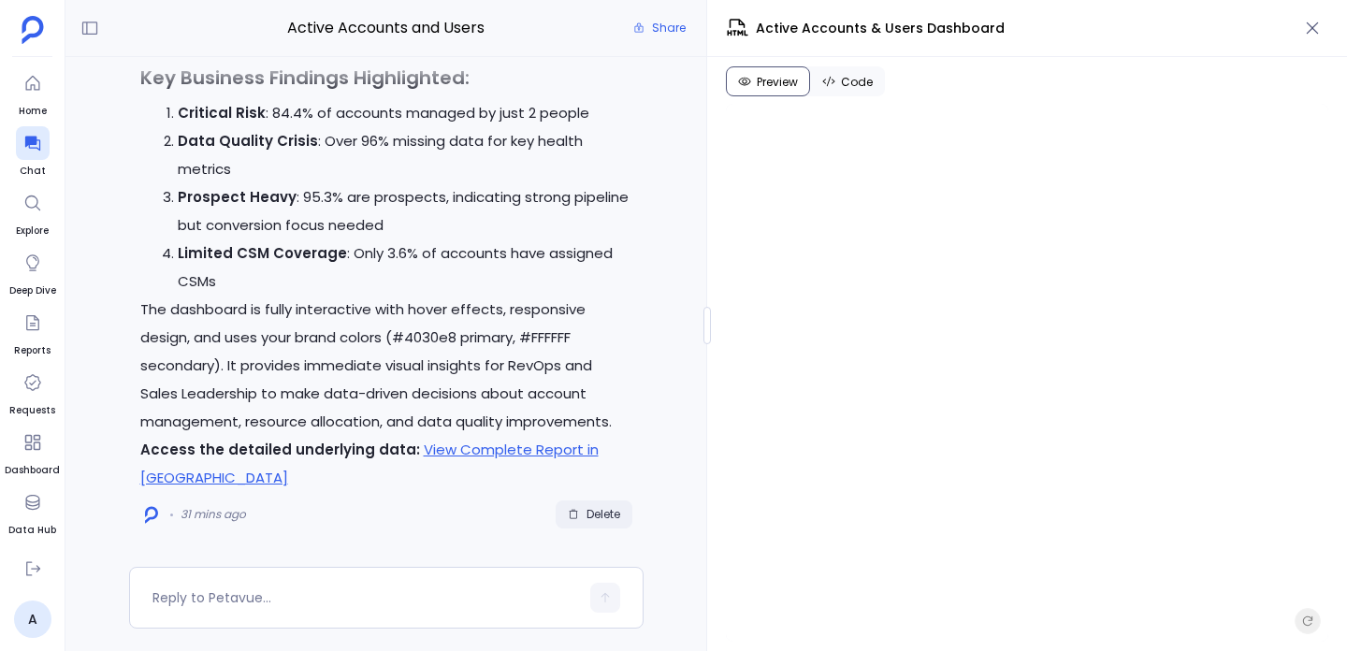
click at [605, 509] on span "Delete" at bounding box center [604, 514] width 34 height 15
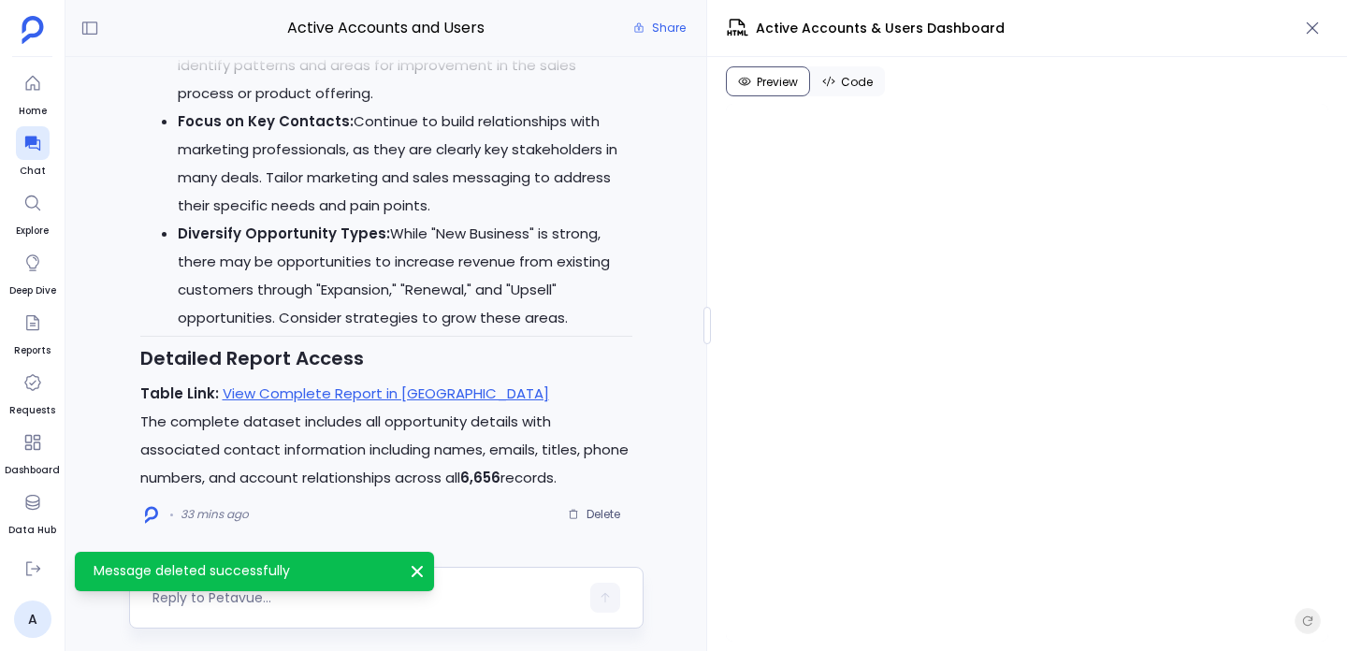
click at [474, 595] on textarea at bounding box center [365, 597] width 427 height 19
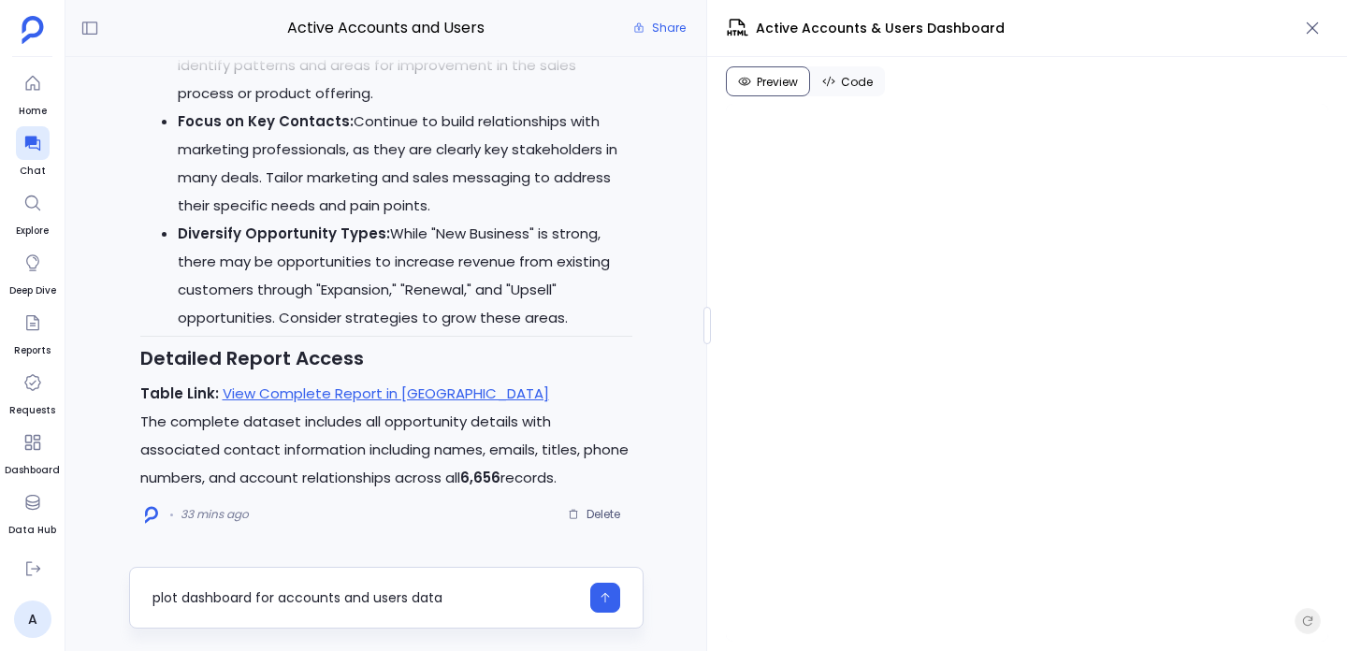
type textarea "plot dashboard for accounts and users data"
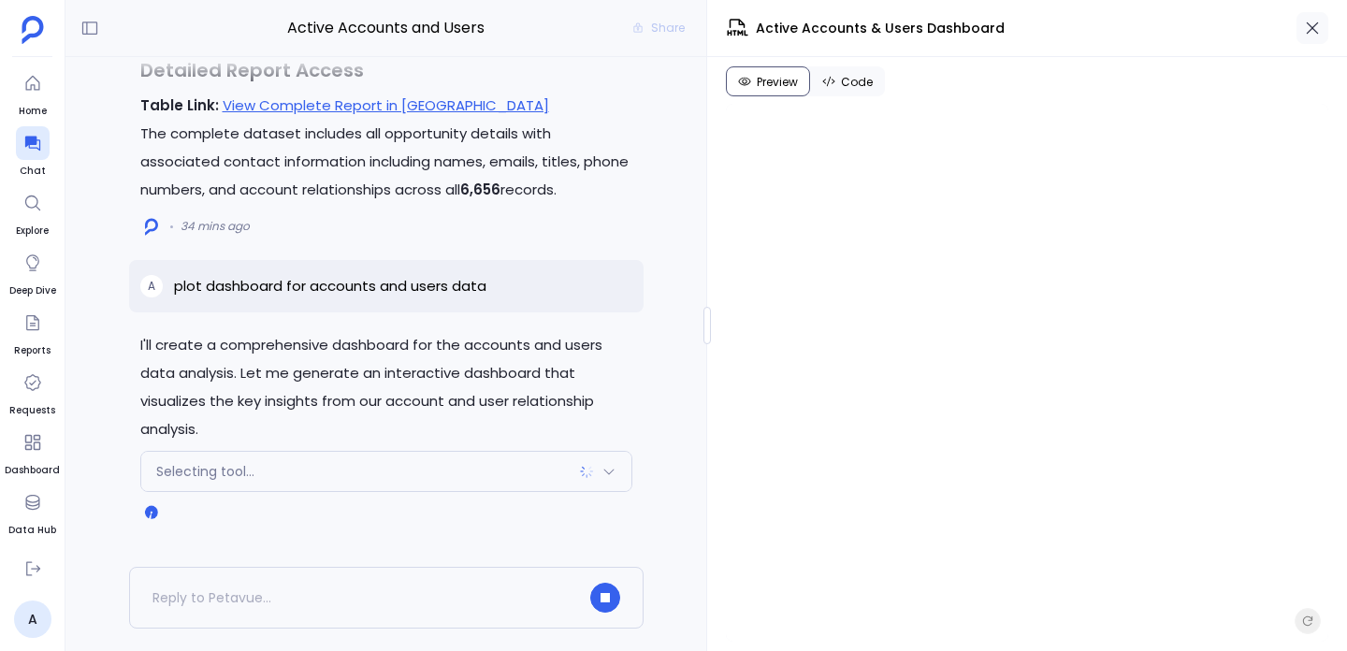
click at [1317, 42] on button "button" at bounding box center [1313, 28] width 32 height 32
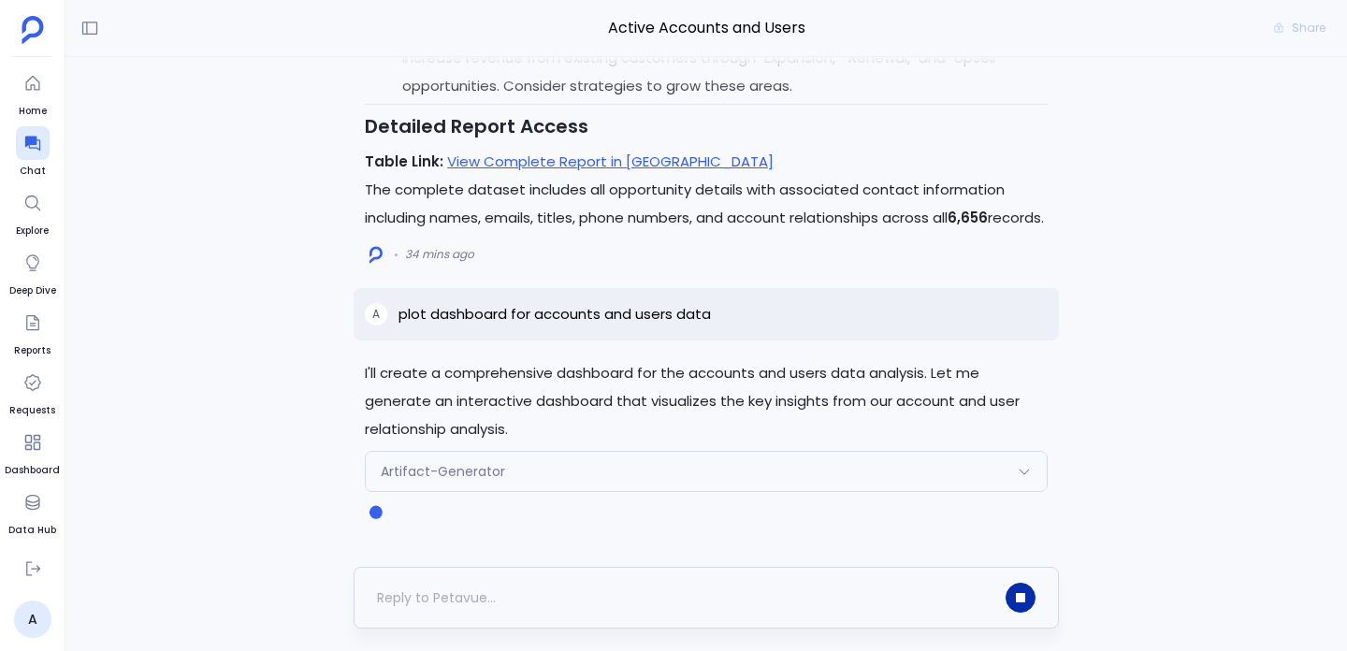
click at [1022, 588] on button "button" at bounding box center [1021, 598] width 30 height 30
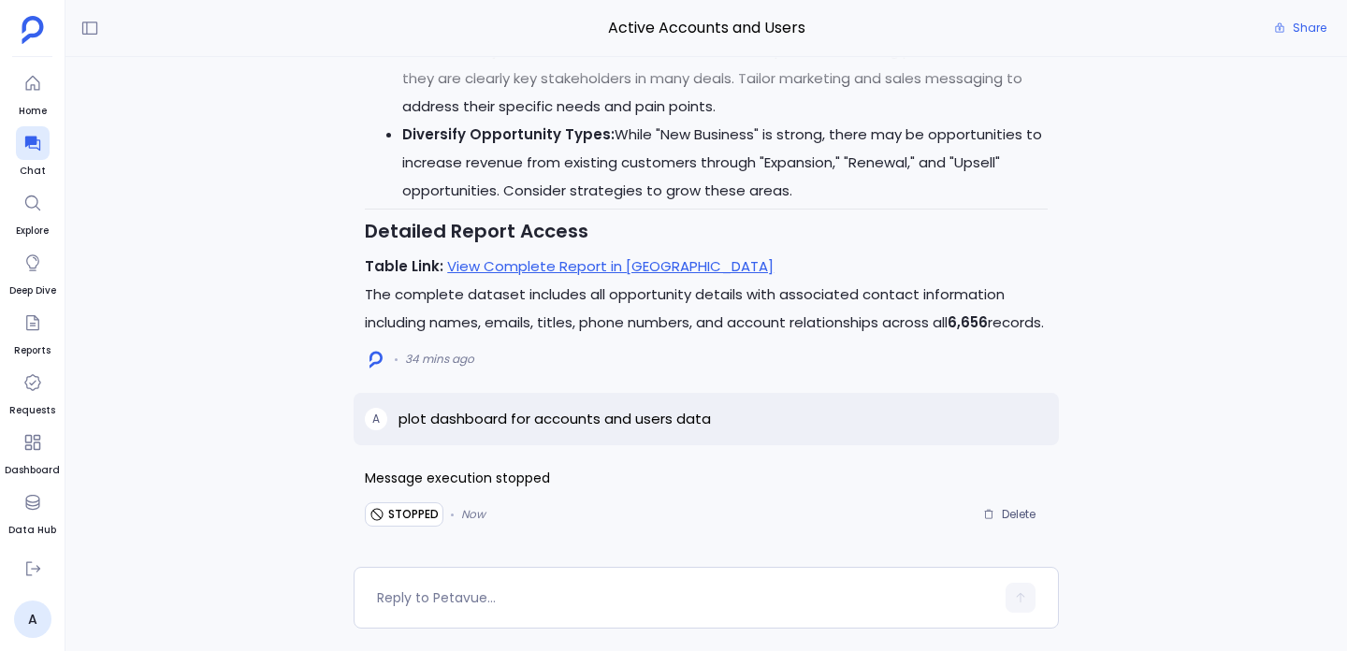
click at [526, 413] on p "plot dashboard for accounts and users data" at bounding box center [555, 419] width 312 height 22
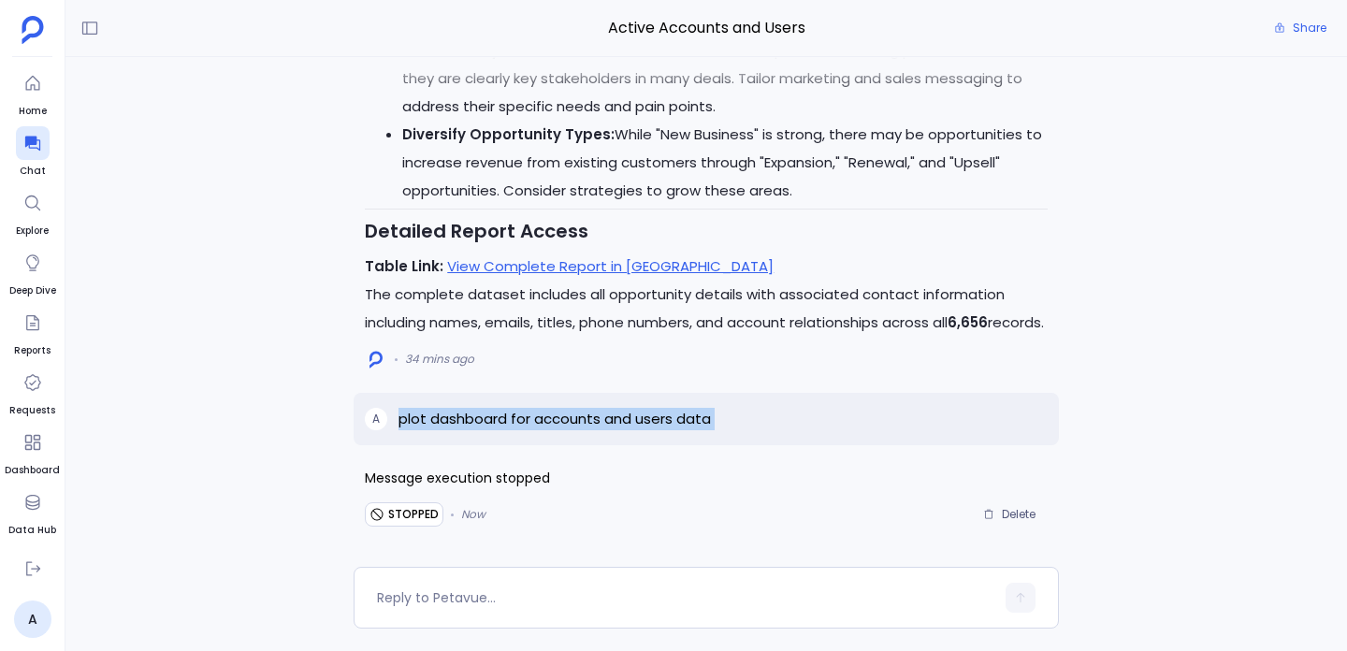
click at [526, 413] on p "plot dashboard for accounts and users data" at bounding box center [555, 419] width 312 height 22
copy p "plot dashboard for accounts and users data"
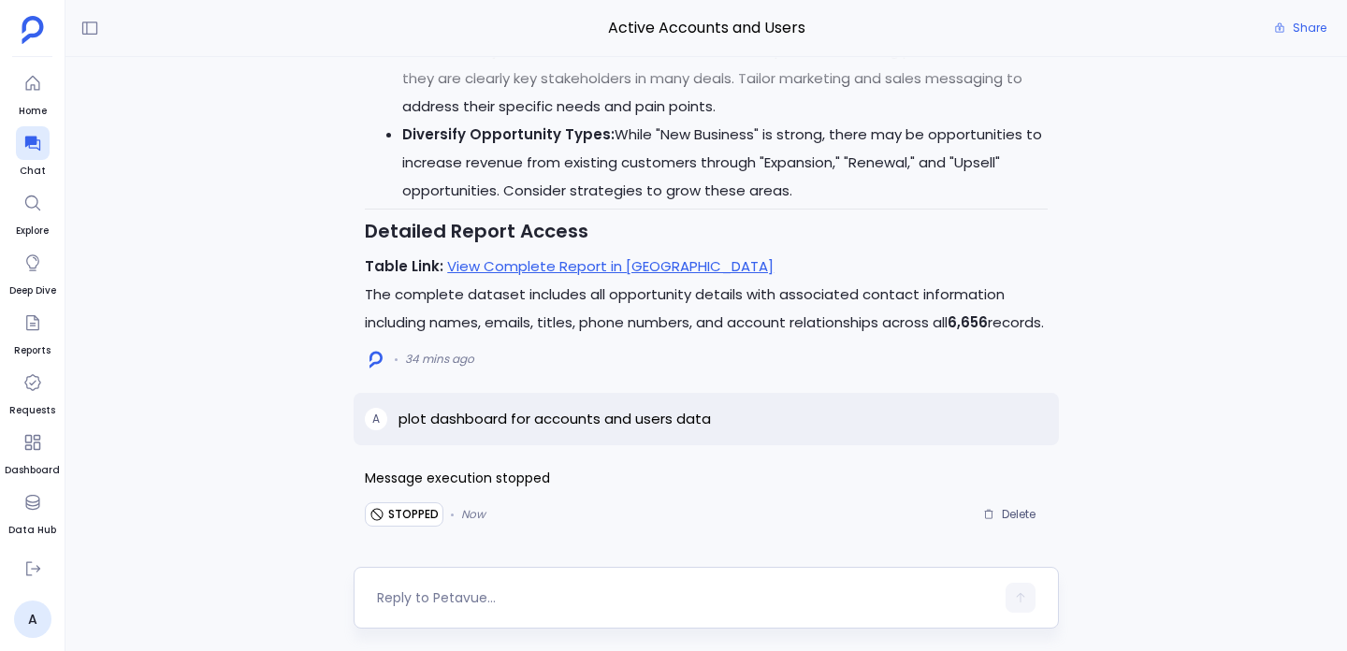
click at [515, 607] on div at bounding box center [685, 598] width 617 height 30
click at [515, 595] on textarea at bounding box center [685, 597] width 617 height 19
type textarea "plot dashboard for accounts and users data"
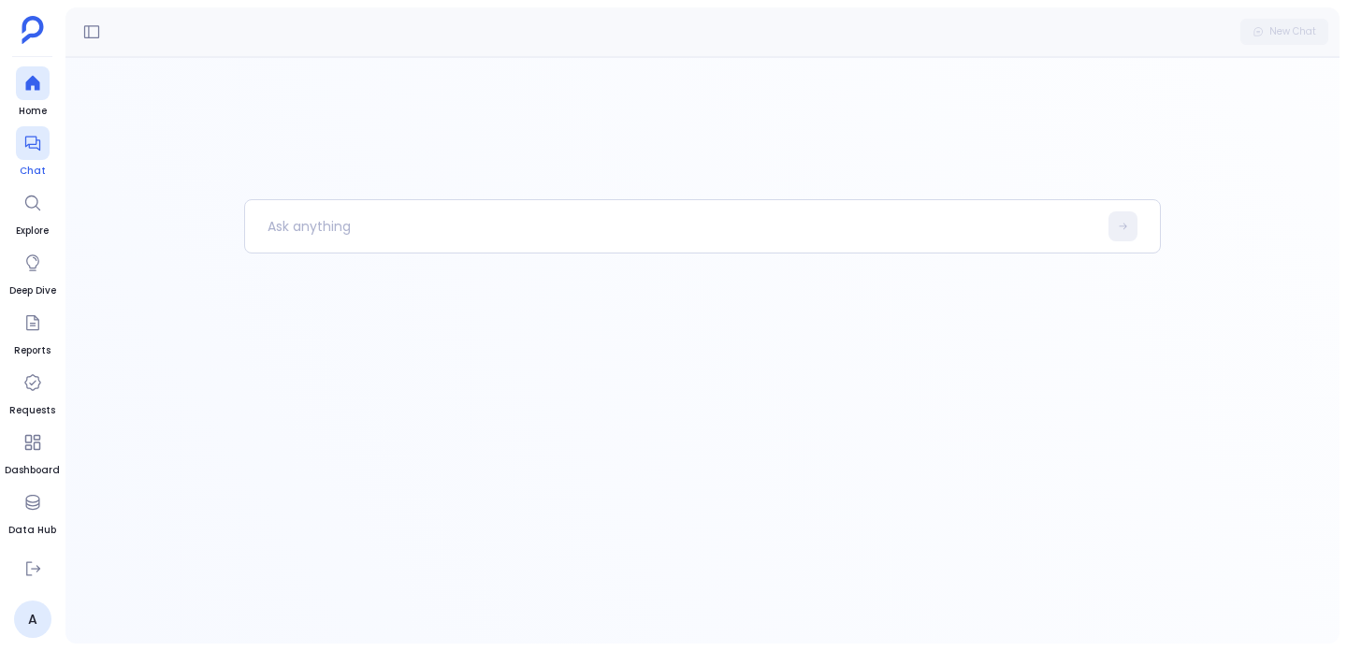
click at [32, 140] on icon at bounding box center [32, 143] width 19 height 19
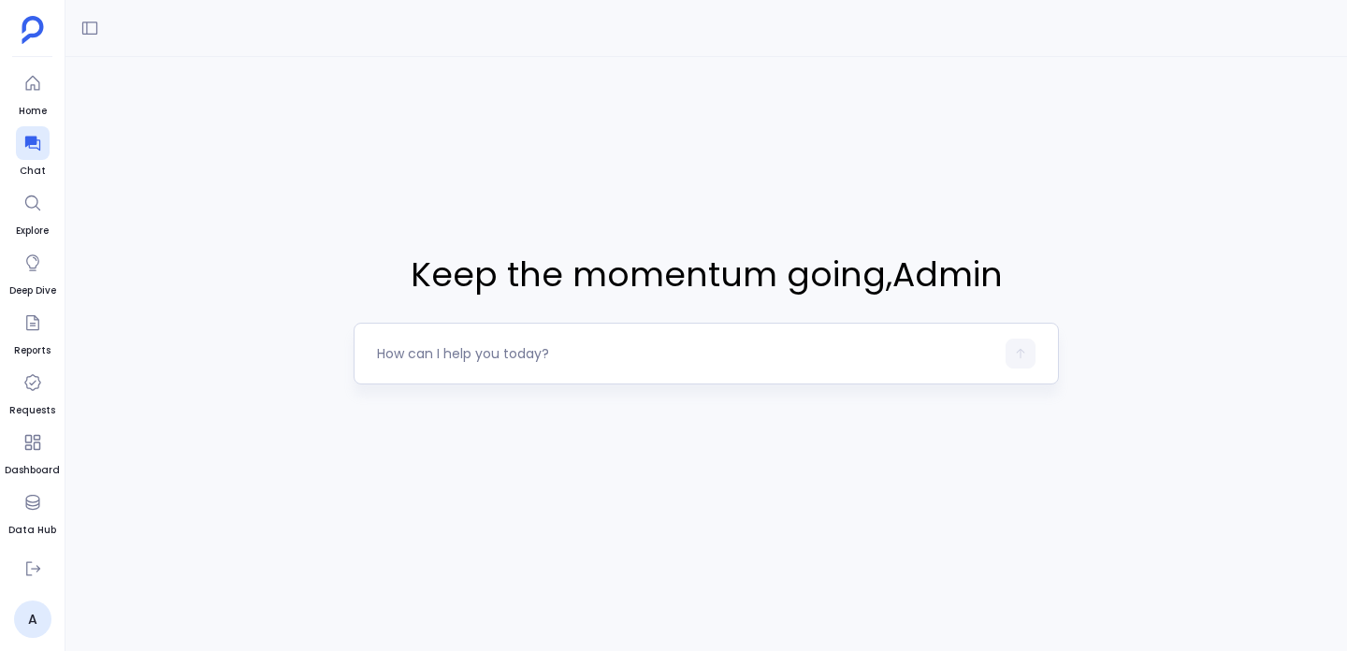
click at [422, 370] on div at bounding box center [706, 354] width 705 height 62
click at [428, 358] on textarea at bounding box center [685, 353] width 617 height 19
click at [607, 270] on span "Keep the momentum going , Admin" at bounding box center [706, 275] width 705 height 51
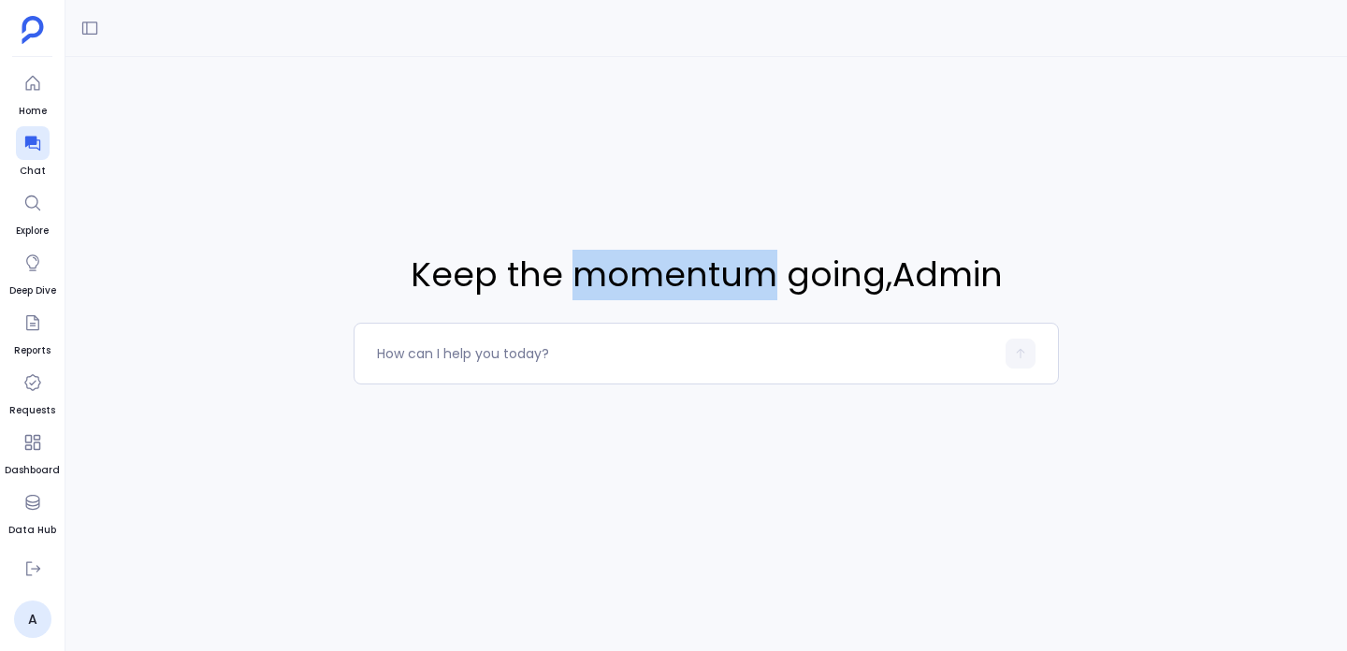
click at [607, 270] on span "Keep the momentum going , Admin" at bounding box center [706, 275] width 705 height 51
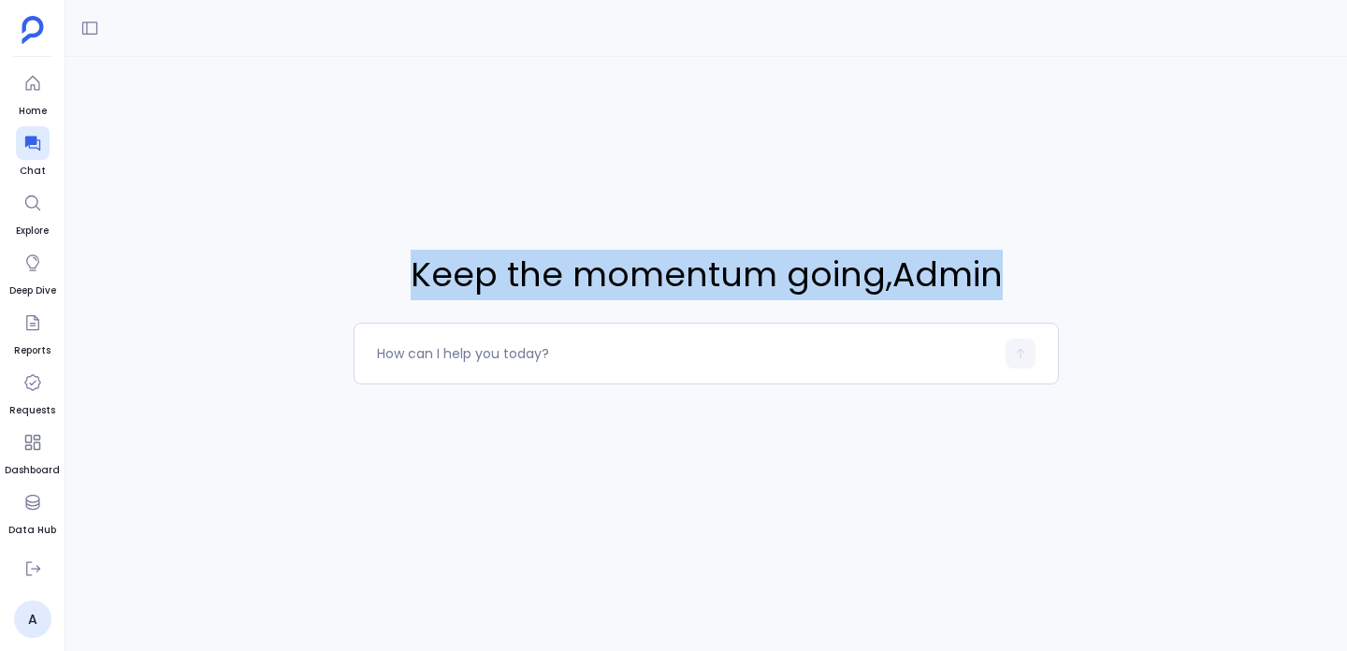
click at [607, 270] on span "Keep the momentum going , Admin" at bounding box center [706, 275] width 705 height 51
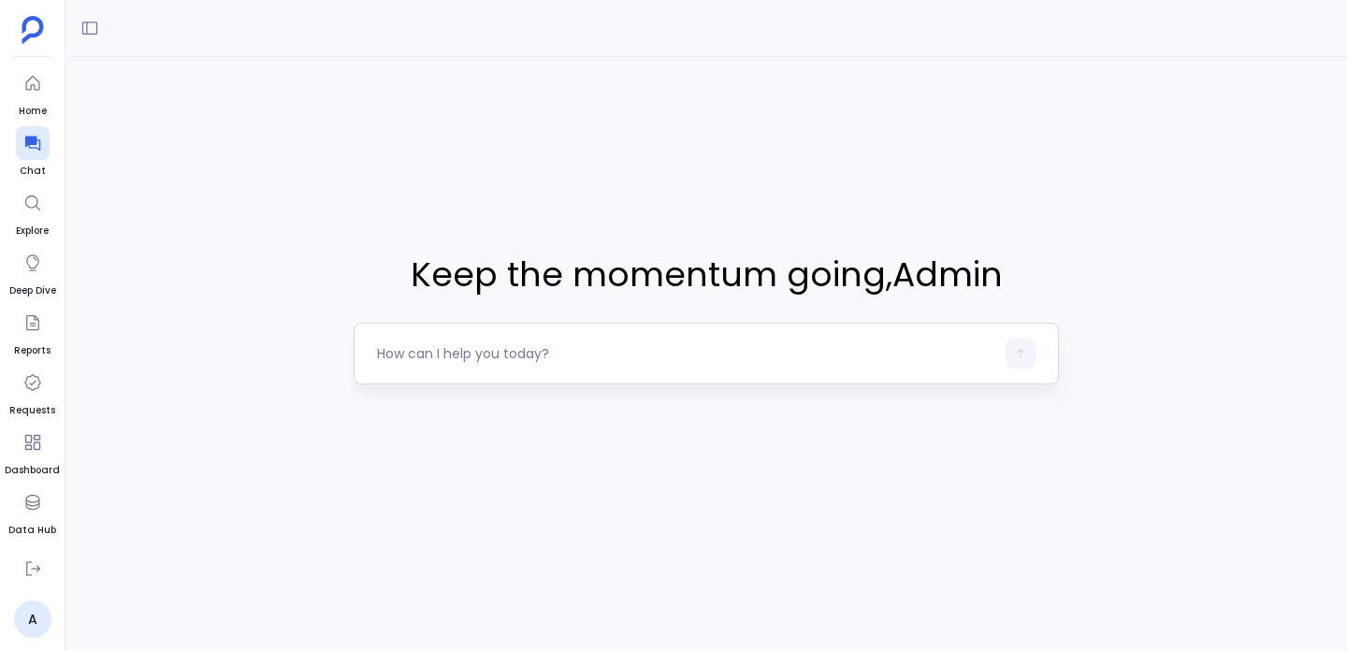
click at [398, 338] on div at bounding box center [706, 354] width 705 height 62
click at [396, 352] on textarea at bounding box center [685, 353] width 617 height 19
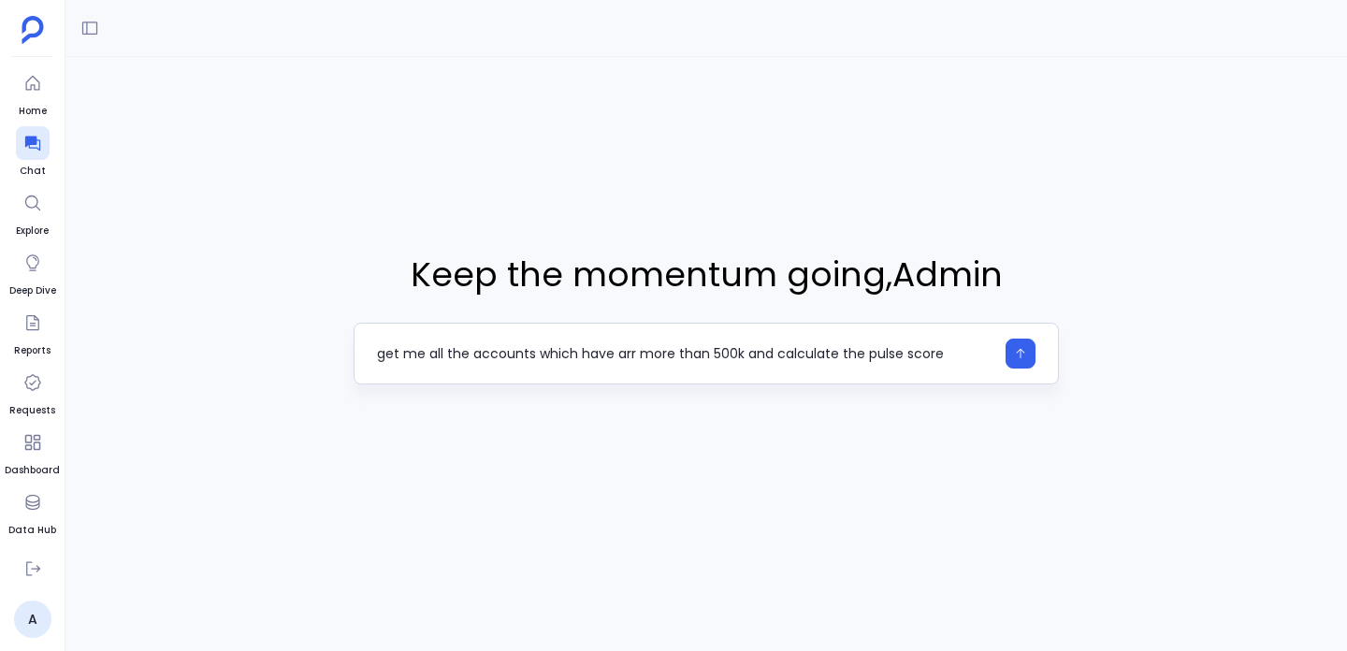
type textarea "get me all the accounts which have arr more than 500k and calculate the pulse s…"
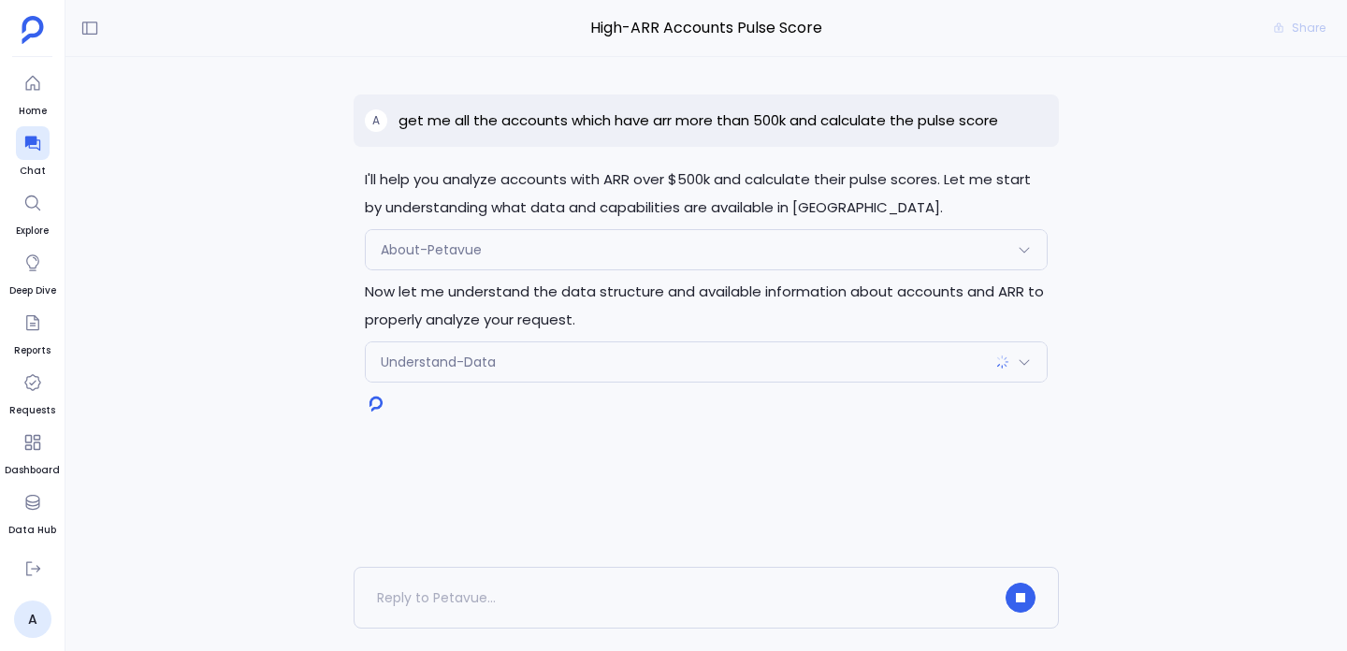
click at [428, 354] on span "Understand-Data" at bounding box center [438, 362] width 115 height 19
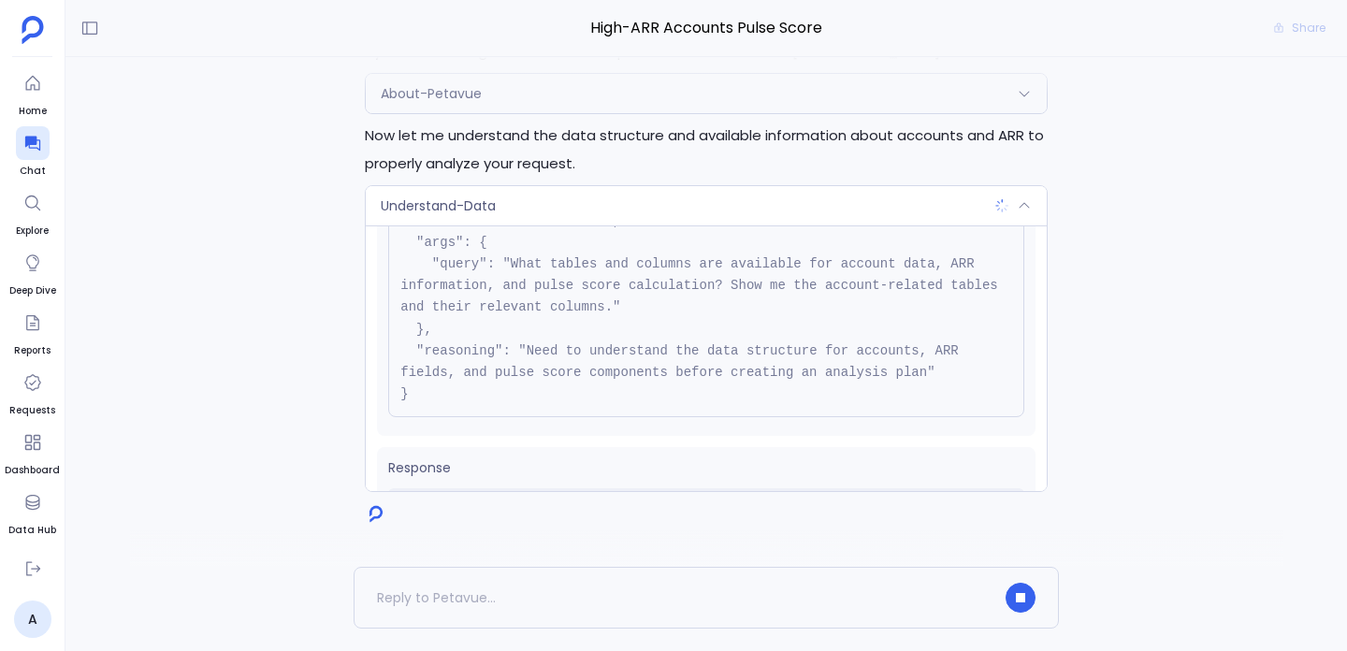
scroll to position [170, 0]
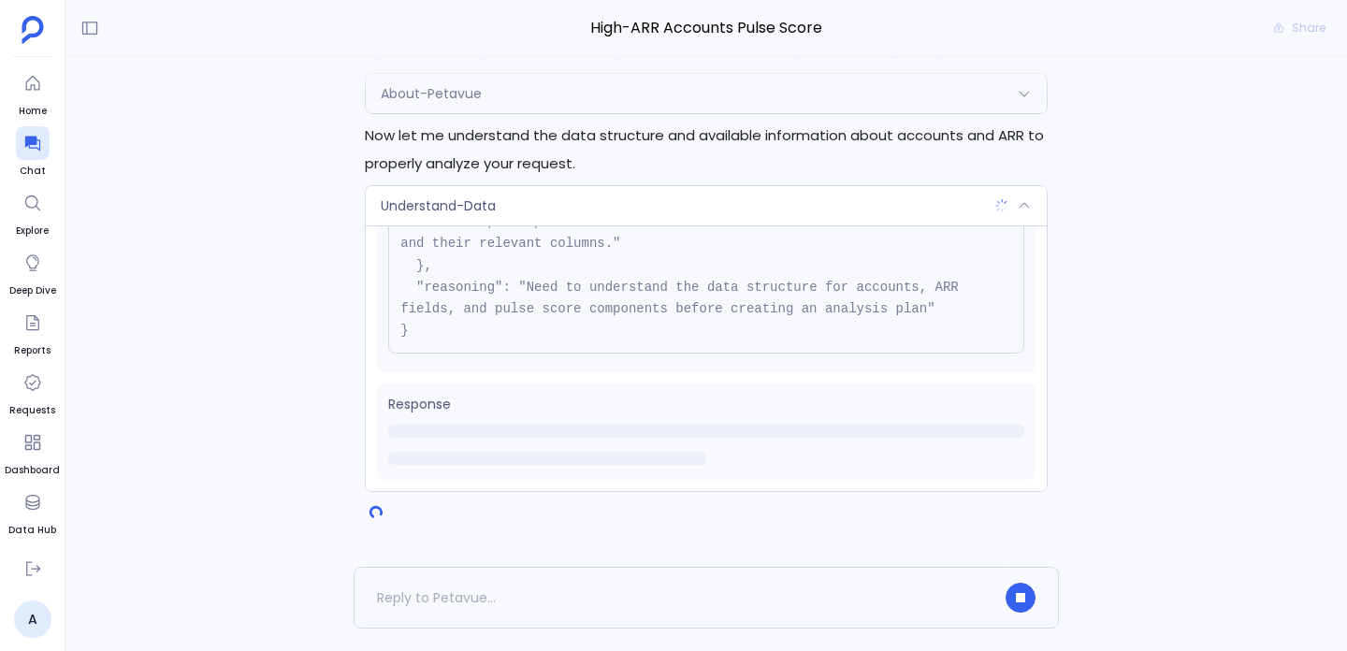
click at [466, 215] on div "Understand-Data" at bounding box center [706, 205] width 681 height 39
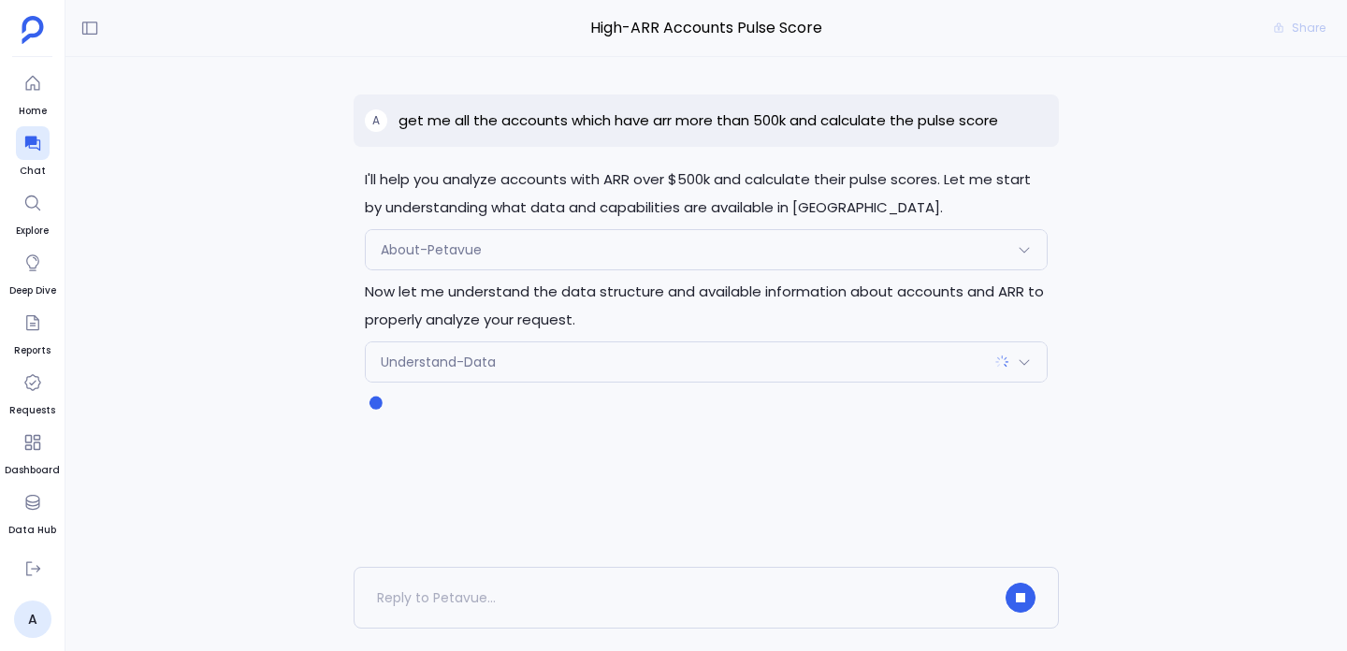
click at [409, 364] on span "Understand-Data" at bounding box center [438, 362] width 115 height 19
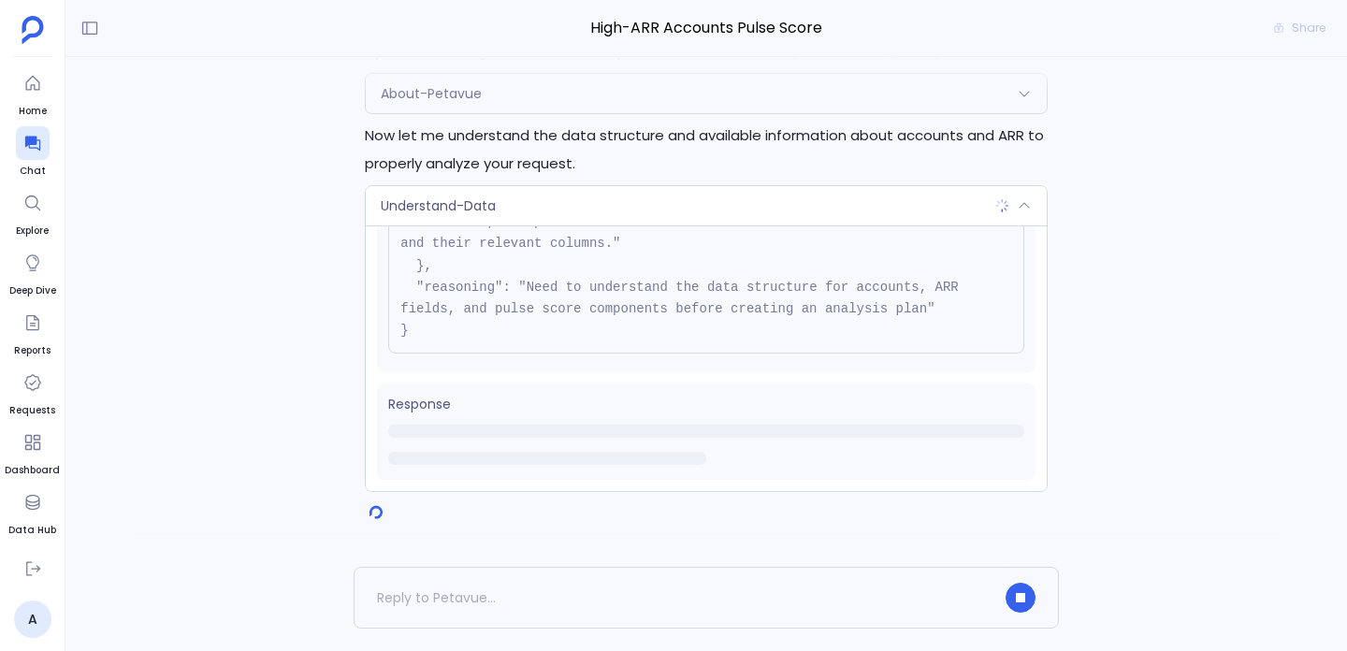
click at [435, 211] on span "Understand-Data" at bounding box center [438, 205] width 115 height 19
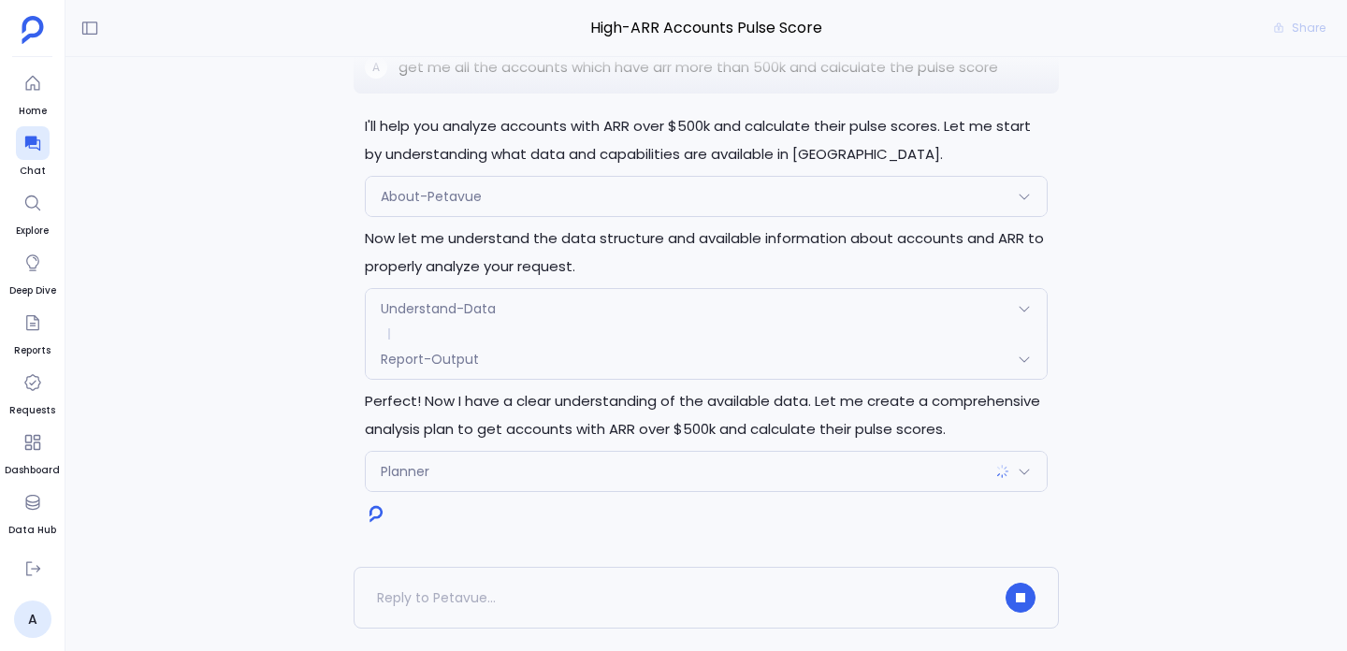
click at [395, 405] on p "Perfect! Now I have a clear understanding of the available data. Let me create …" at bounding box center [706, 415] width 683 height 56
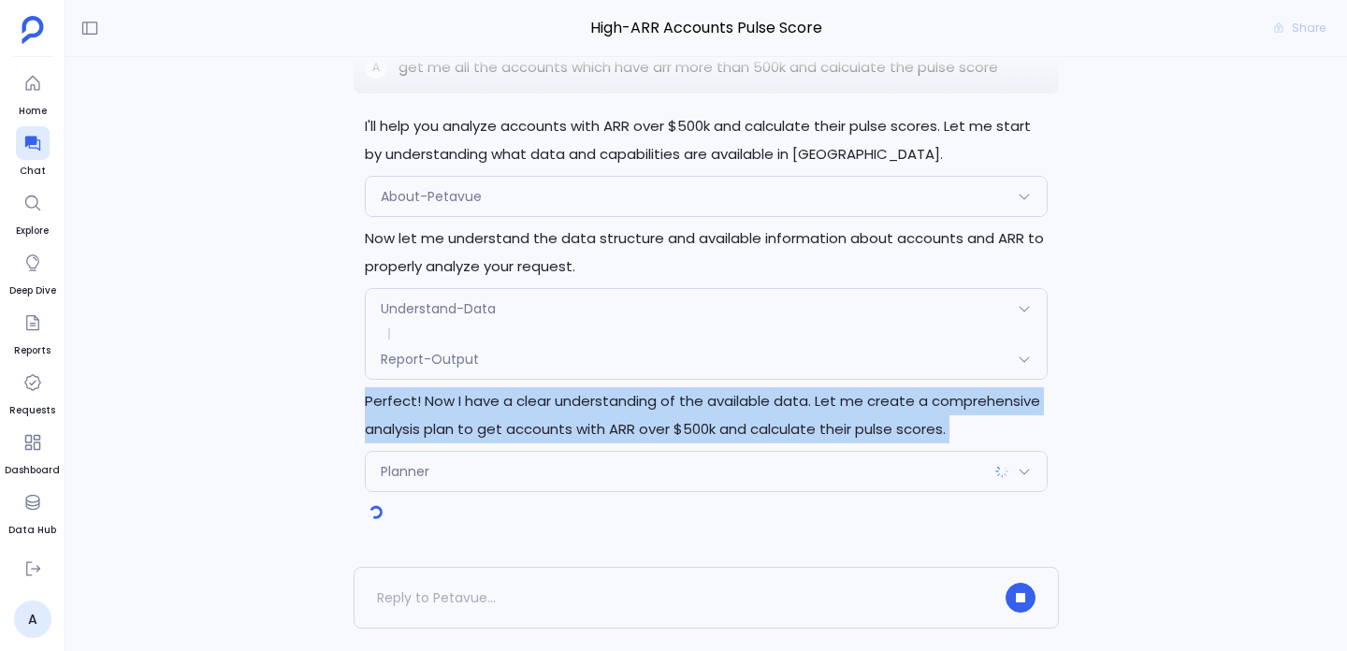
click at [395, 405] on p "Perfect! Now I have a clear understanding of the available data. Let me create …" at bounding box center [706, 415] width 683 height 56
click at [303, 405] on div "I'll help you analyze accounts with ARR over $500k and calculate their pulse sc…" at bounding box center [706, 312] width 1282 height 510
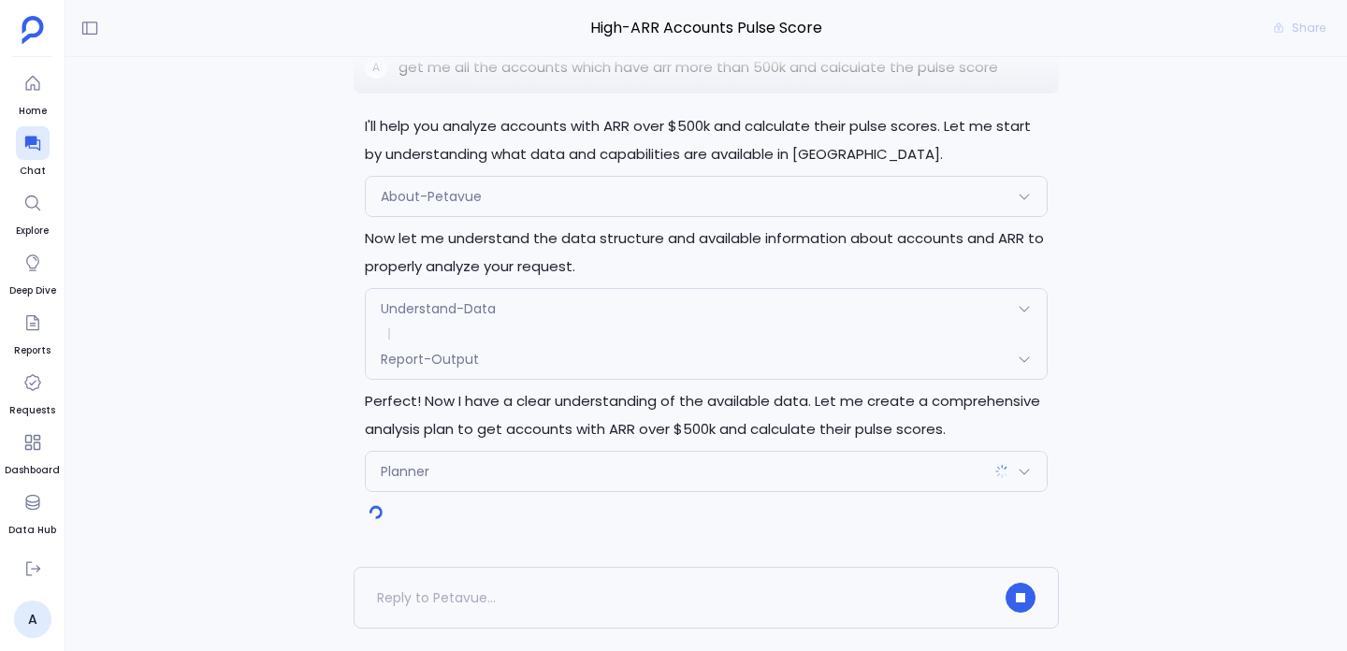
click at [390, 404] on p "Perfect! Now I have a clear understanding of the available data. Let me create …" at bounding box center [706, 415] width 683 height 56
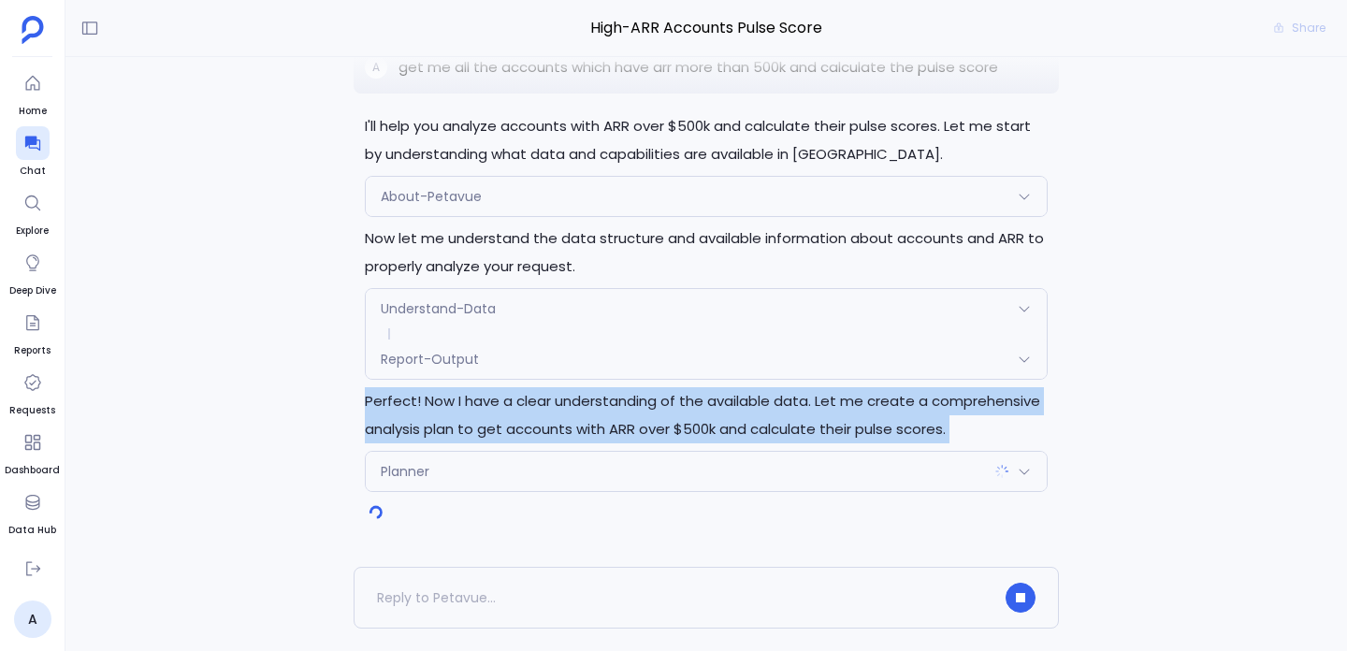
click at [390, 404] on p "Perfect! Now I have a clear understanding of the available data. Let me create …" at bounding box center [706, 415] width 683 height 56
click at [319, 404] on div "I'll help you analyze accounts with ARR over $500k and calculate their pulse sc…" at bounding box center [706, 312] width 1282 height 510
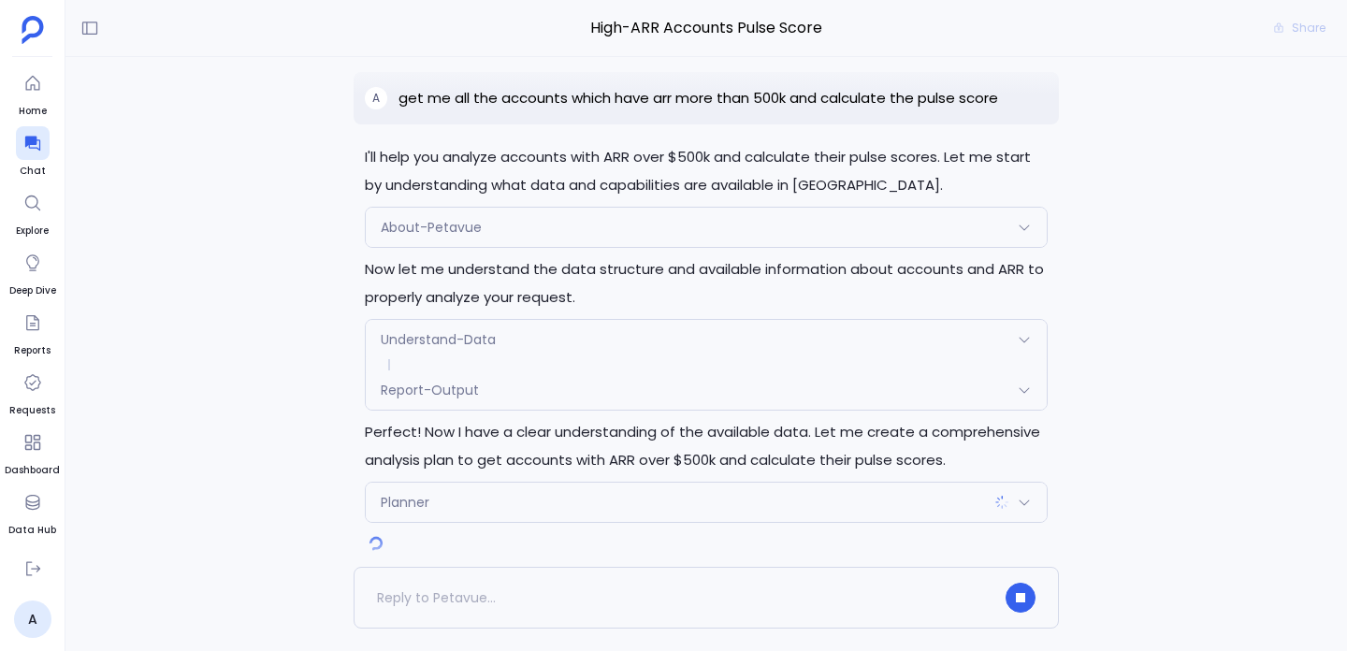
scroll to position [0, 0]
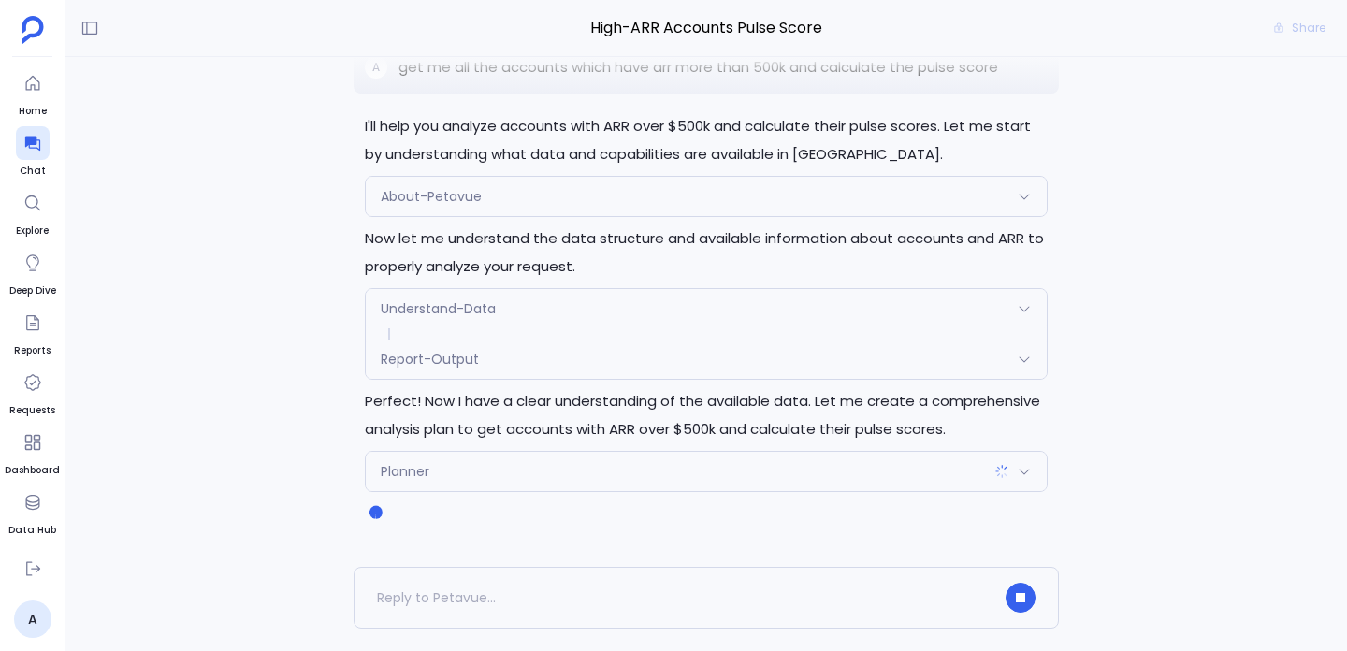
click at [419, 377] on div "Report-Output" at bounding box center [706, 359] width 681 height 39
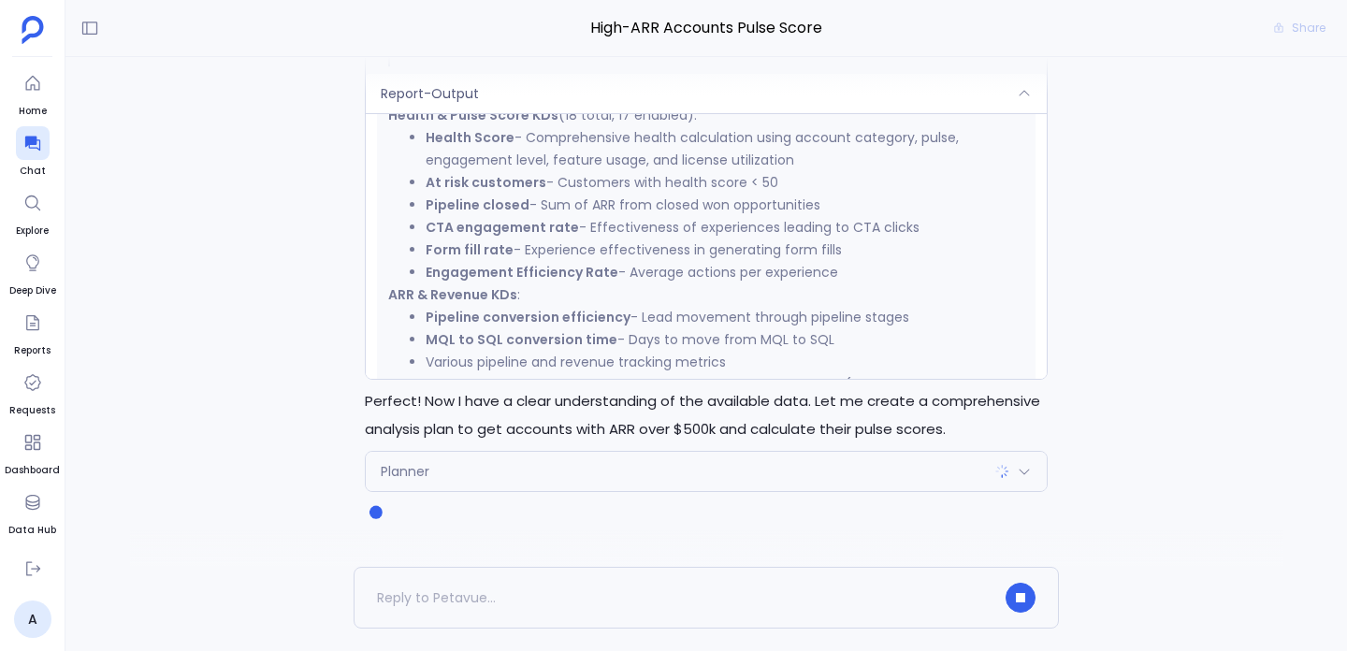
scroll to position [1562, 0]
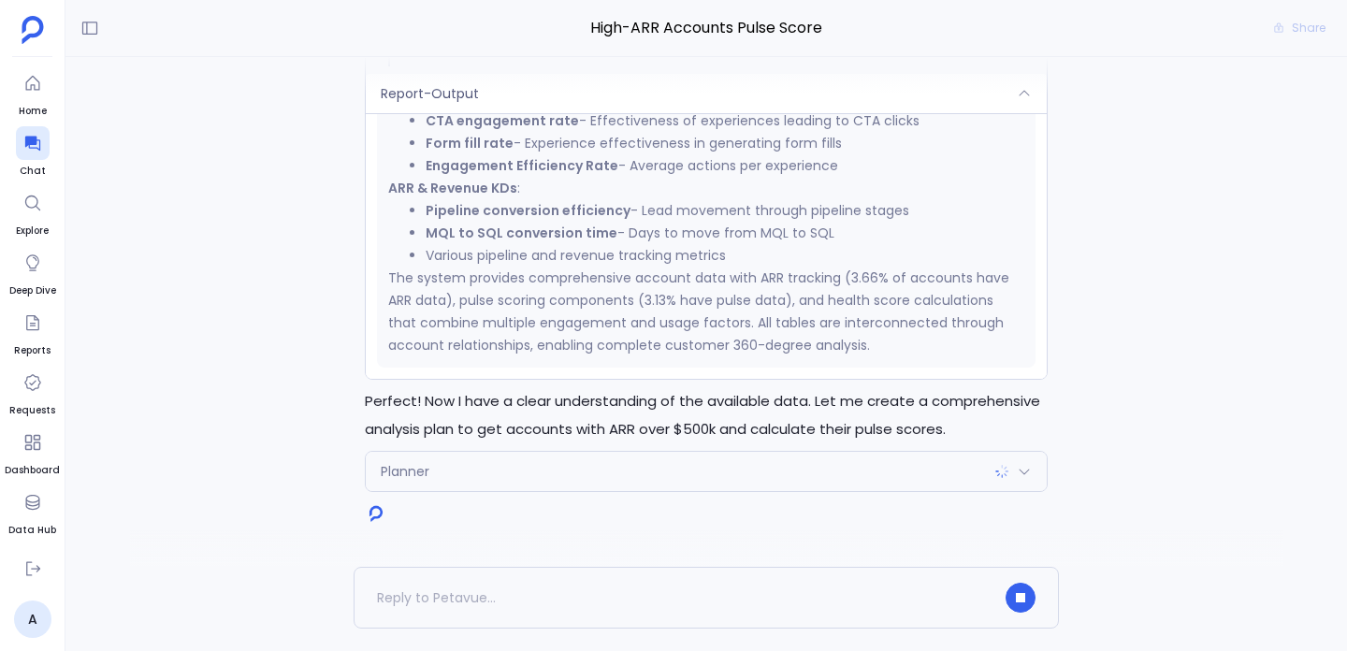
click at [456, 473] on div "Planner" at bounding box center [706, 471] width 681 height 39
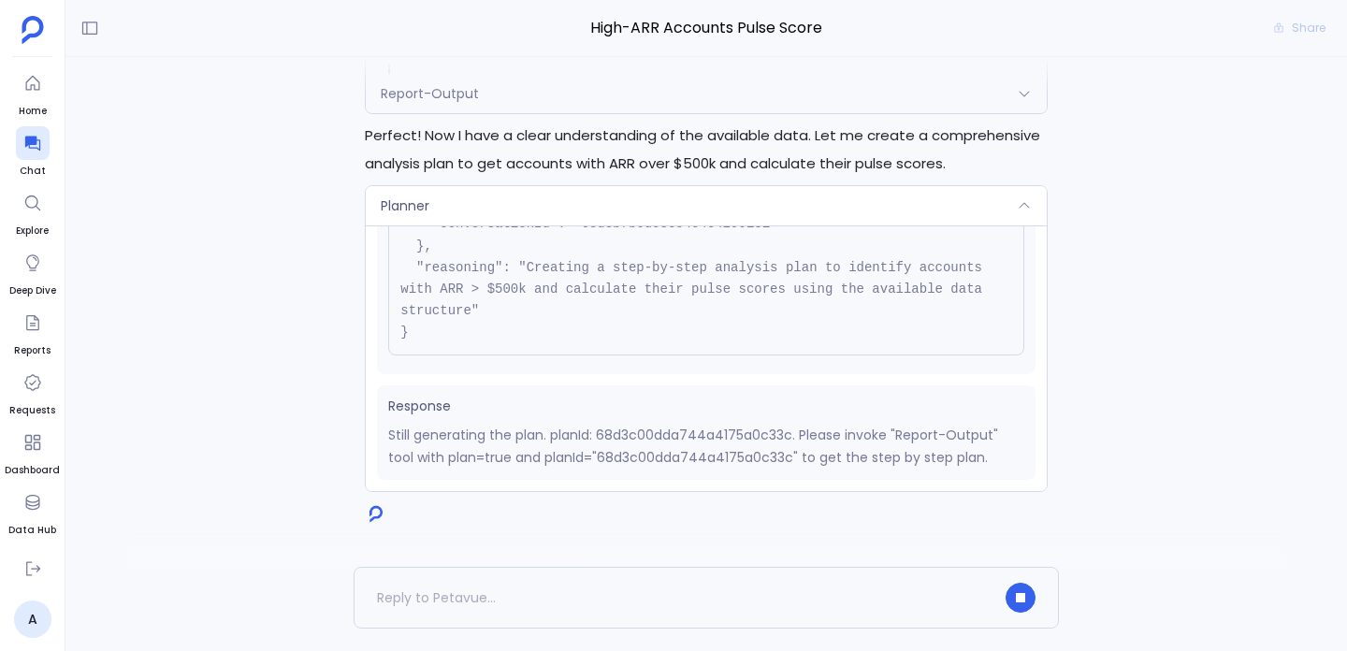
scroll to position [190, 0]
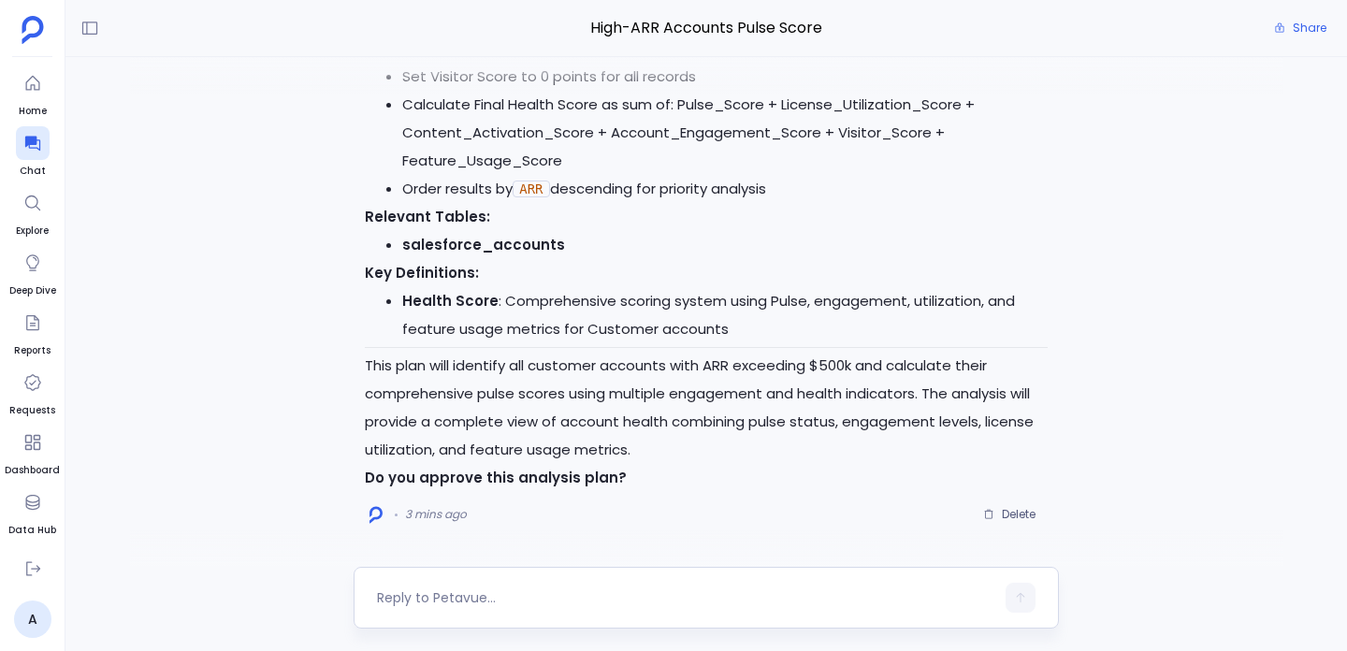
click at [473, 603] on textarea at bounding box center [685, 597] width 617 height 19
type textarea "yes"
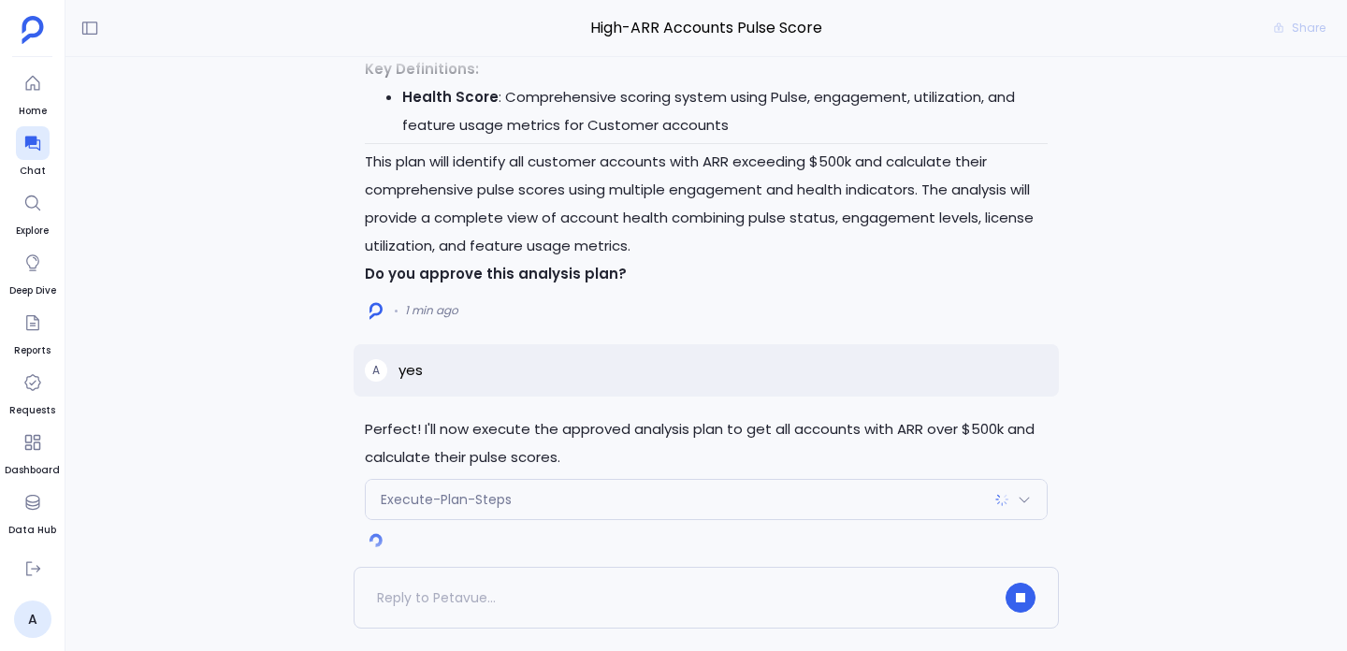
scroll to position [0, 0]
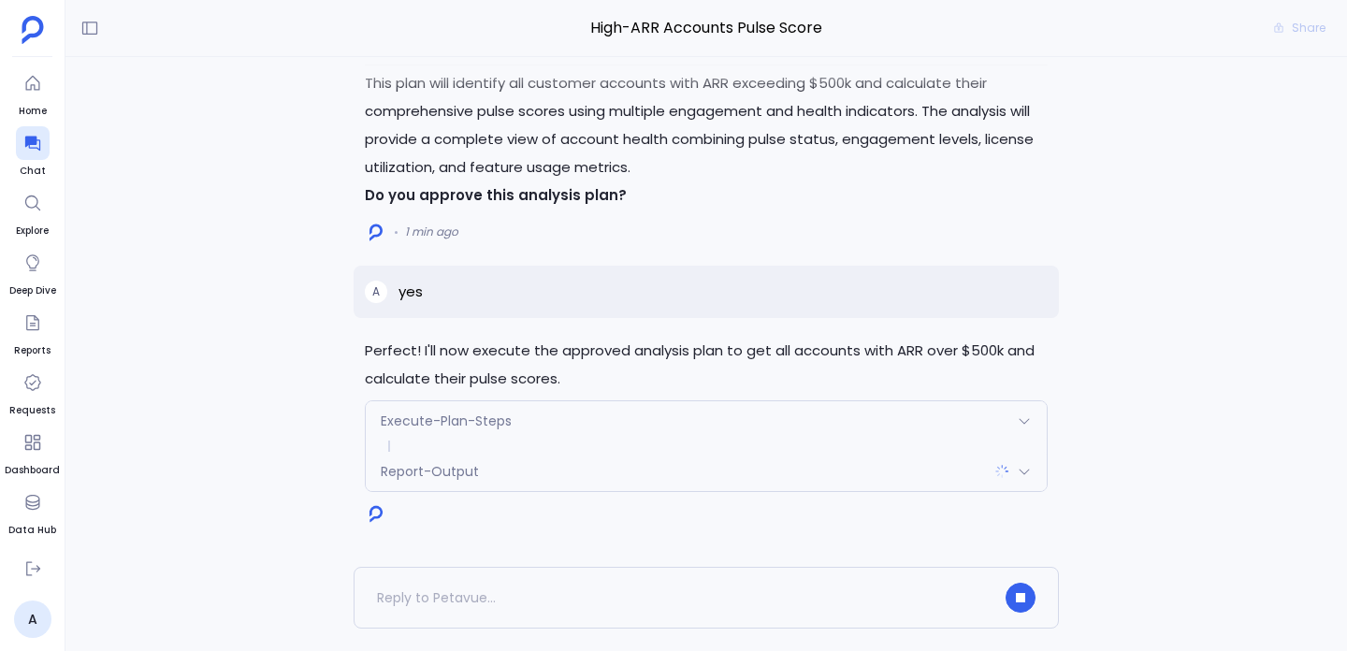
click at [455, 477] on span "Report-Output" at bounding box center [430, 471] width 98 height 19
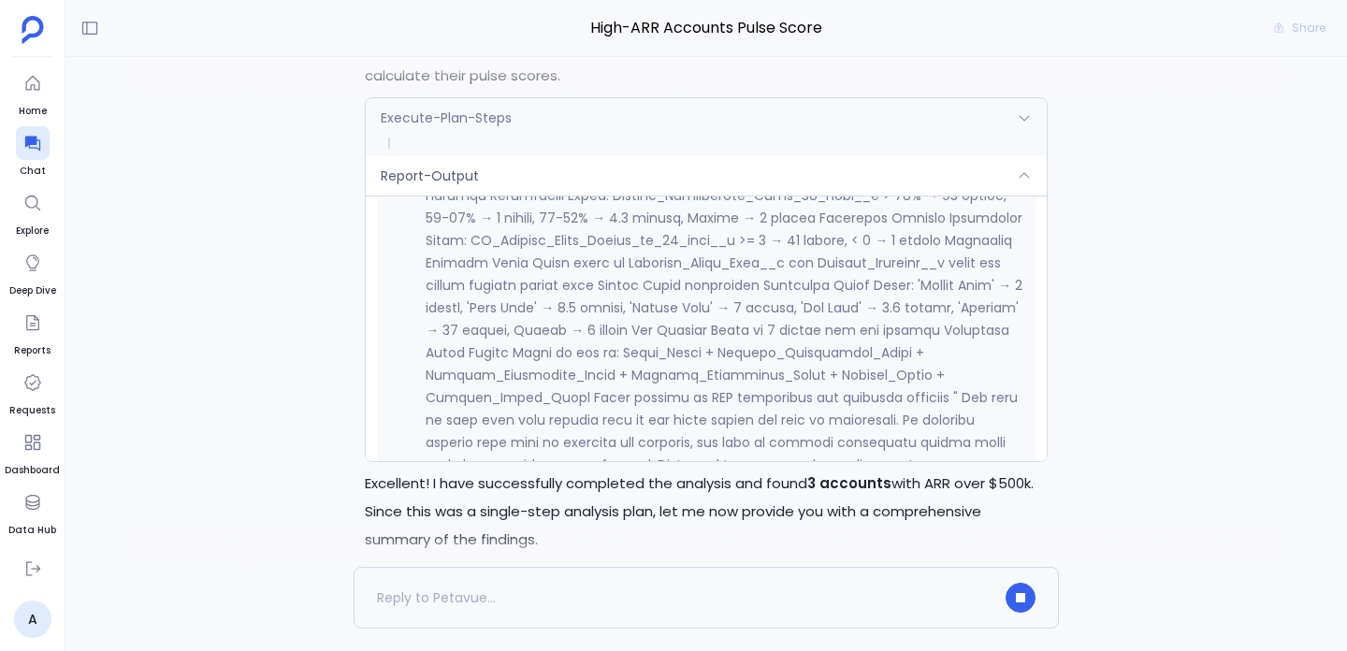
scroll to position [7515, 0]
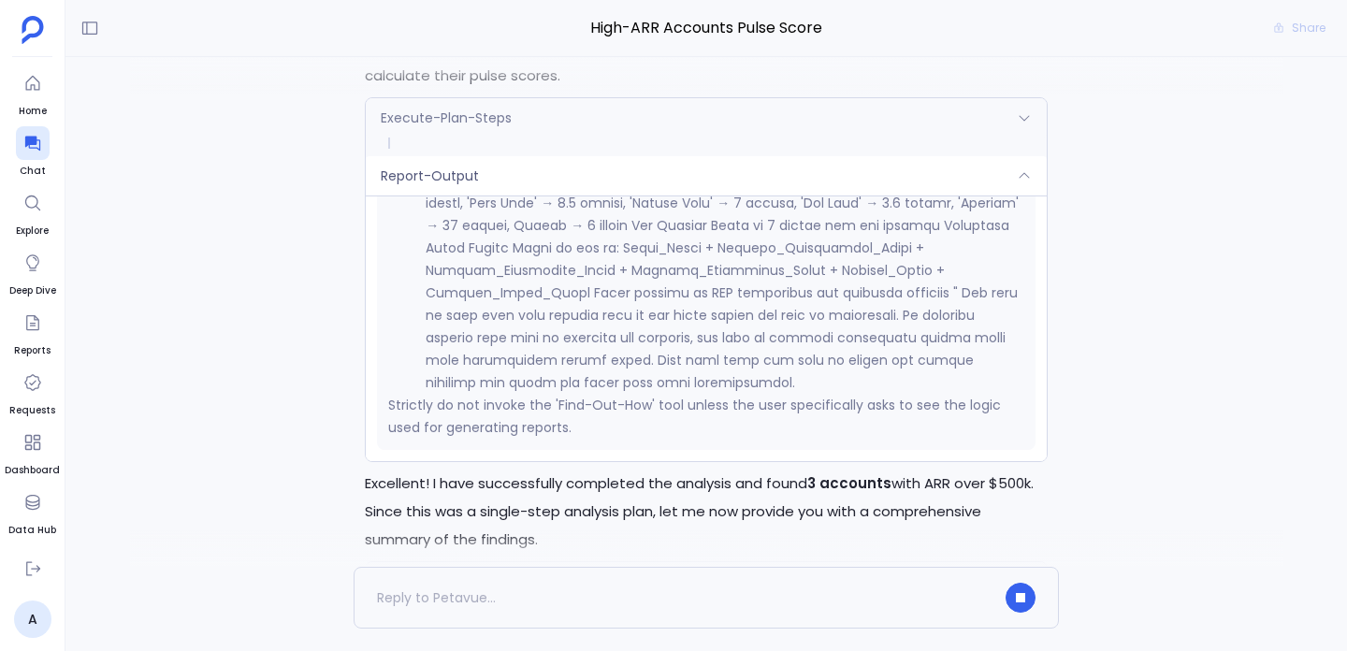
click at [528, 165] on div "Report-Output" at bounding box center [706, 175] width 681 height 39
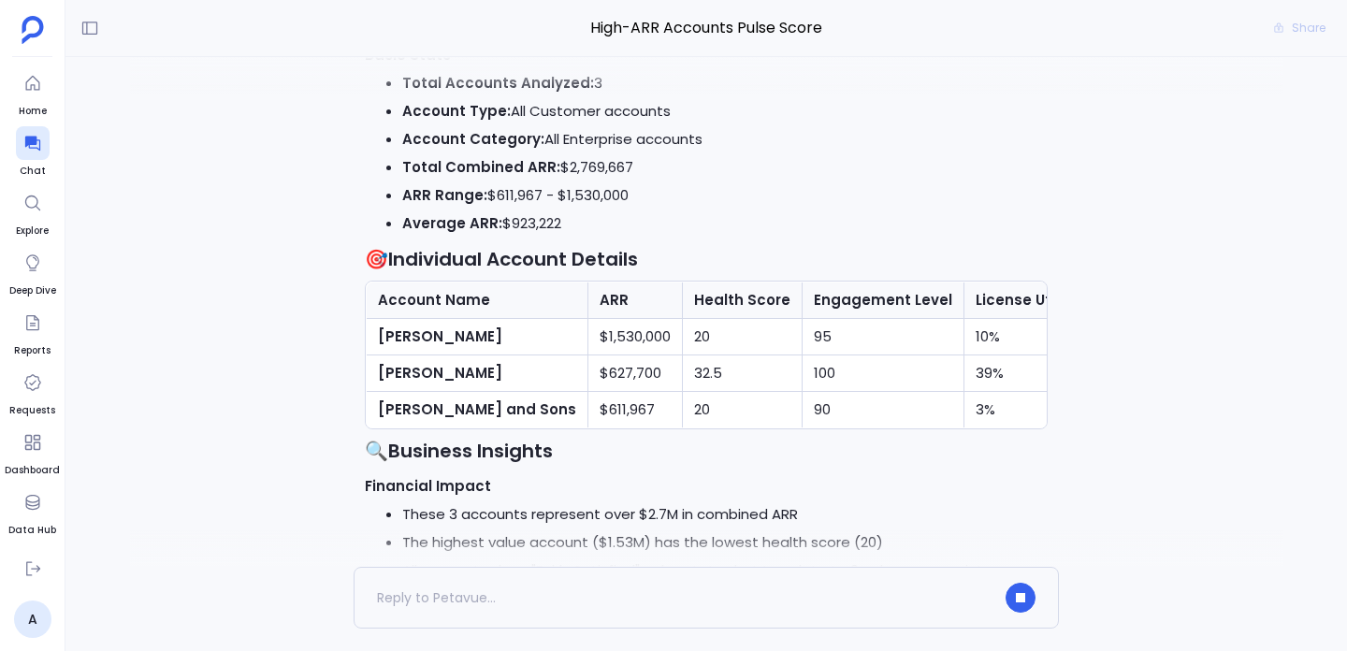
scroll to position [-472, 0]
click at [469, 319] on td "Nicolas - Dare" at bounding box center [478, 337] width 222 height 36
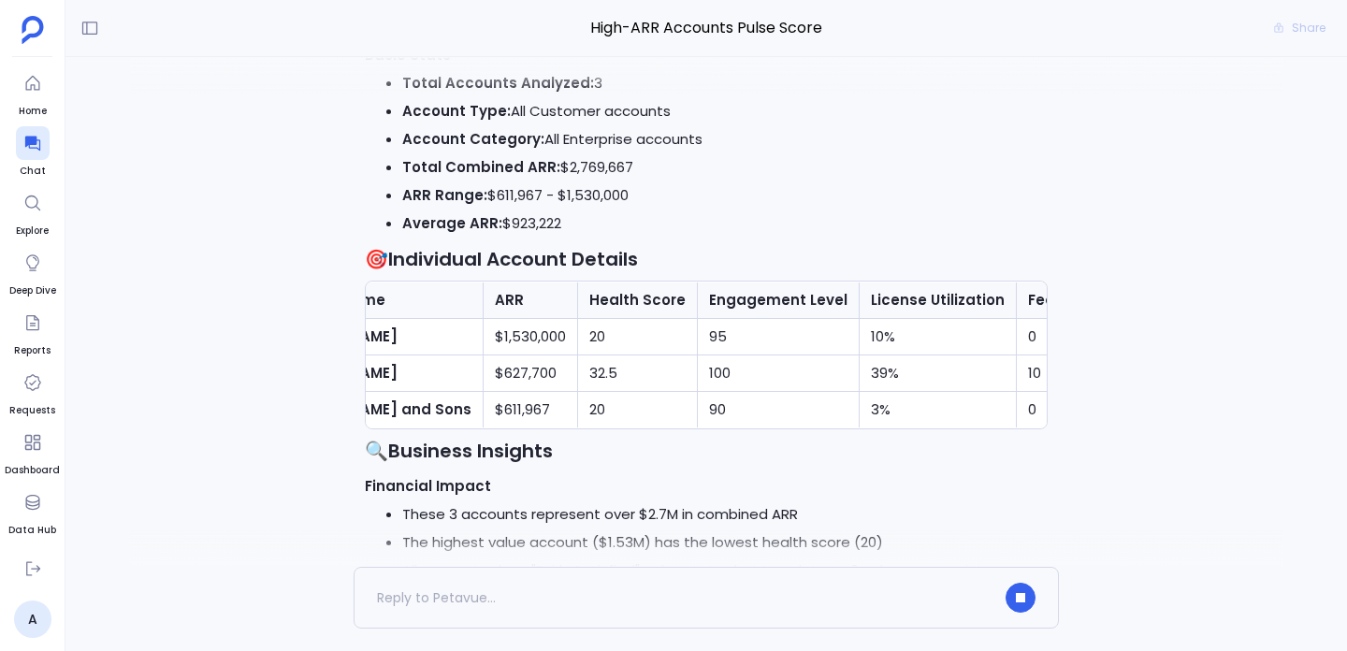
scroll to position [-684, 0]
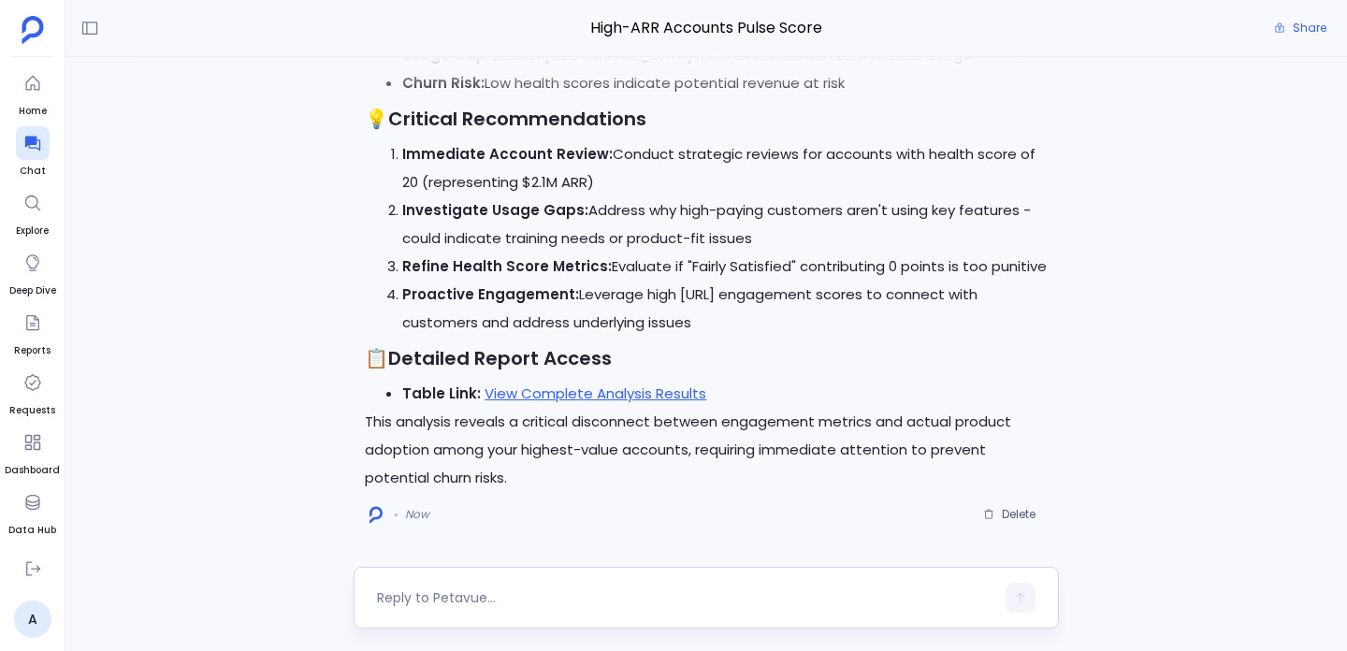
click at [493, 596] on textarea at bounding box center [685, 597] width 617 height 19
click at [652, 580] on div "cool now get me opportunities and" at bounding box center [706, 598] width 705 height 62
click at [645, 601] on textarea "cool now get me opportunities and" at bounding box center [685, 597] width 617 height 19
type textarea "cool now get me opportunities and its heath score"
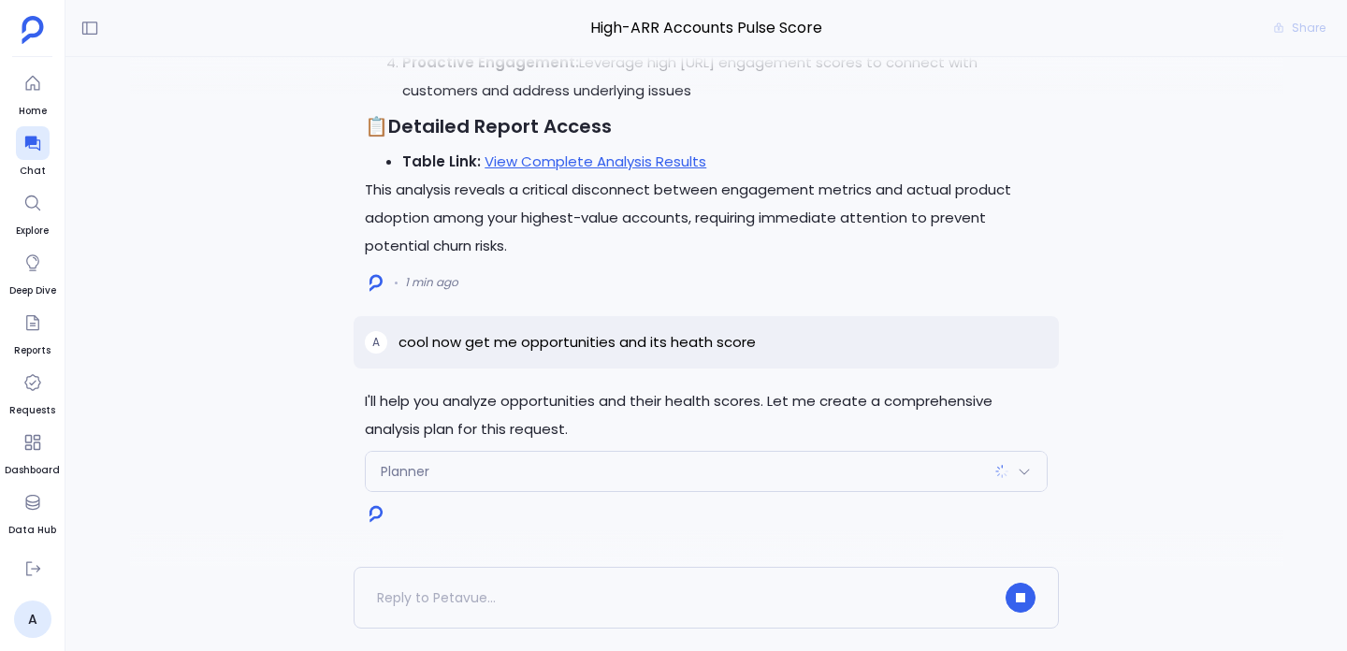
click at [623, 479] on div "Planner" at bounding box center [706, 471] width 681 height 39
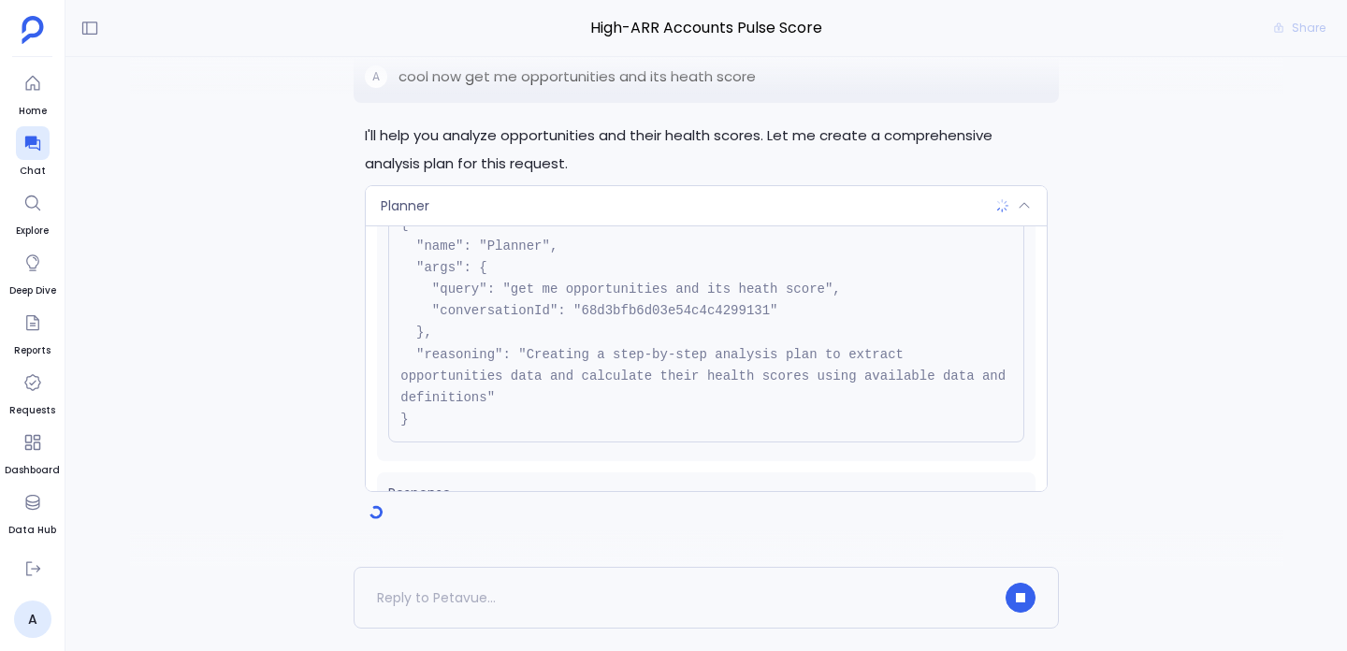
scroll to position [168, 0]
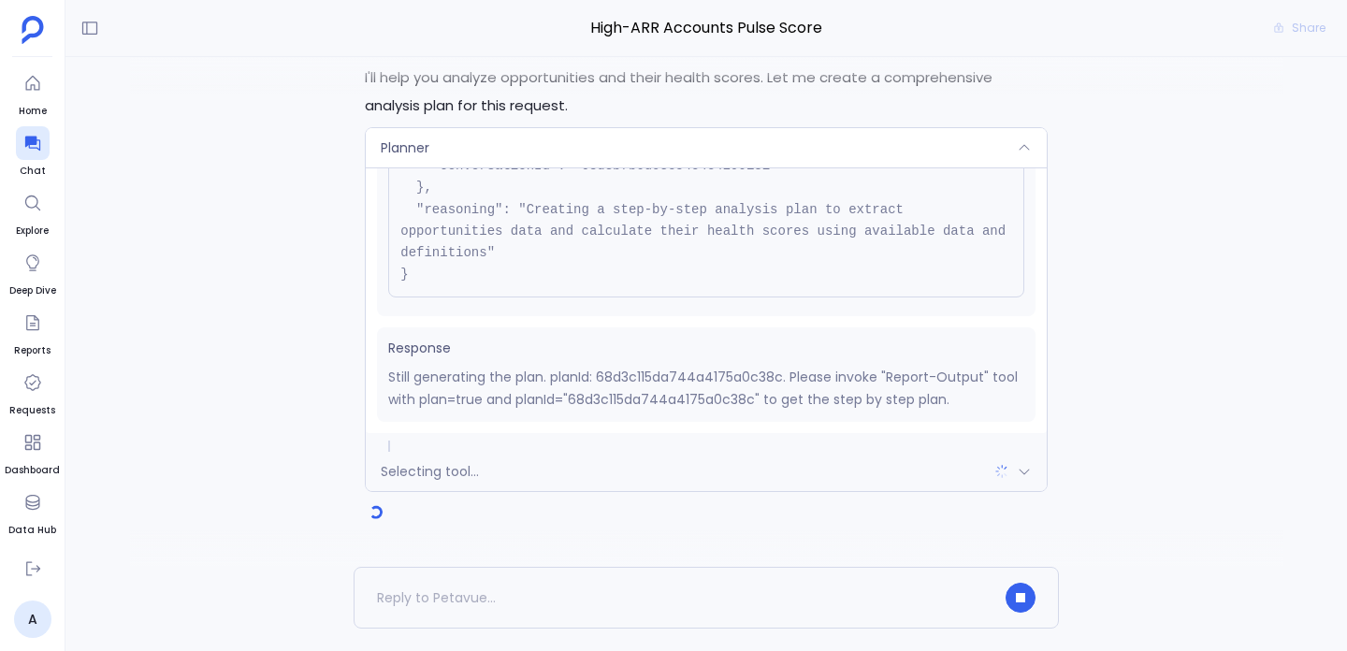
click at [689, 209] on pre "{ "name": "Planner", "args": { "query": "get me opportunities and its heath sco…" at bounding box center [706, 177] width 636 height 240
click at [664, 112] on p "I'll help you analyze opportunities and their health scores. Let me create a co…" at bounding box center [706, 92] width 683 height 56
click at [644, 131] on div "Planner" at bounding box center [706, 147] width 681 height 39
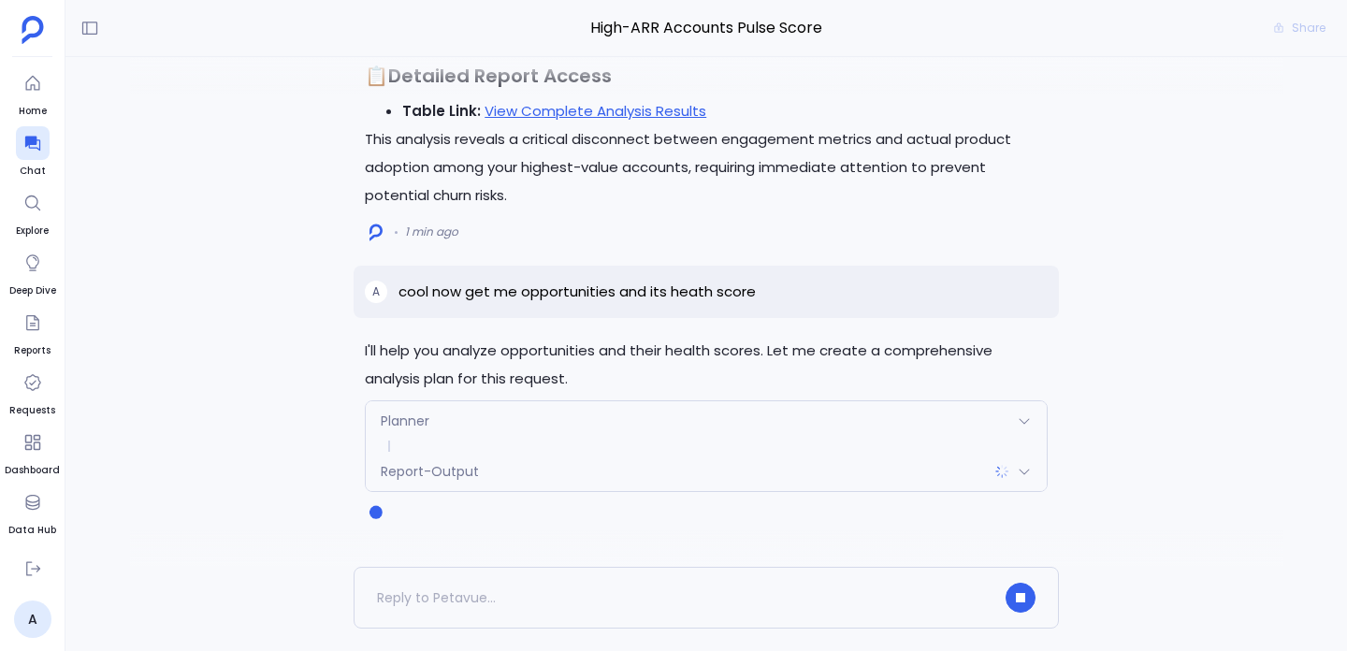
scroll to position [170, 0]
click at [511, 460] on div "Report-Output" at bounding box center [706, 471] width 681 height 39
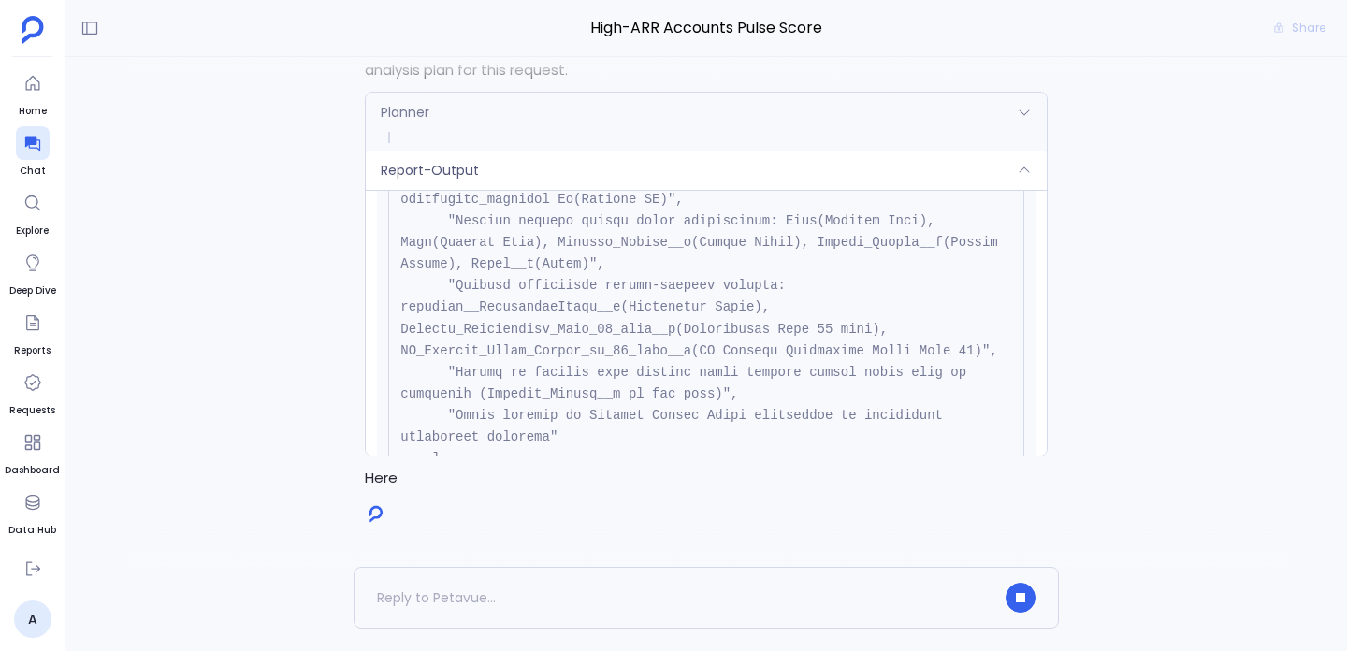
scroll to position [1570, 0]
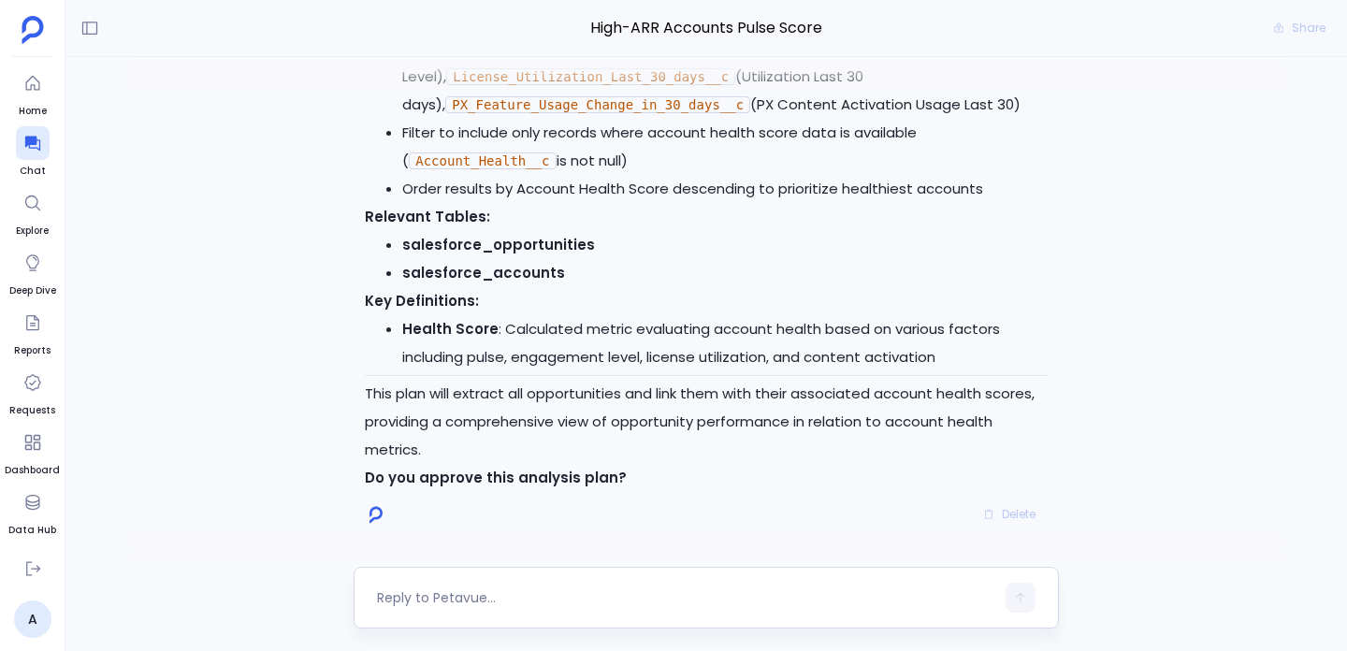
click at [444, 599] on textarea at bounding box center [685, 597] width 617 height 19
type textarea "yes"
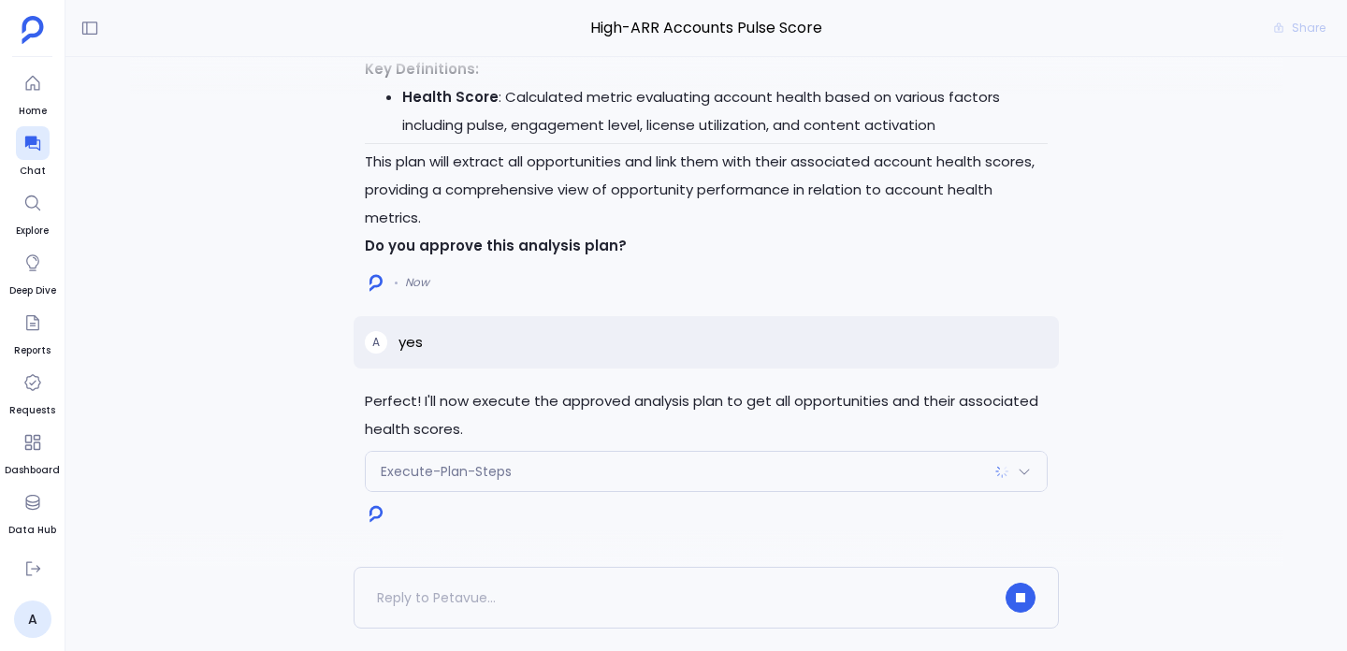
click at [648, 478] on div "Execute-Plan-Steps" at bounding box center [706, 471] width 681 height 39
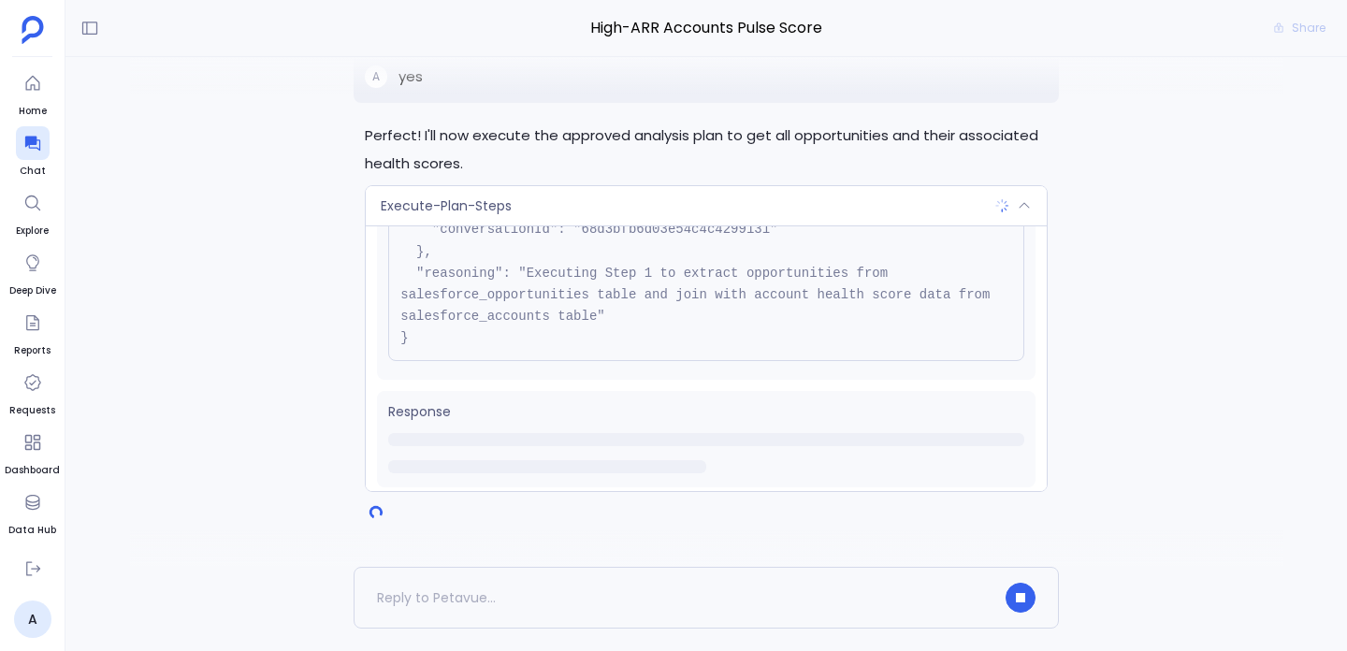
scroll to position [192, 0]
click at [1020, 199] on icon at bounding box center [1024, 205] width 15 height 15
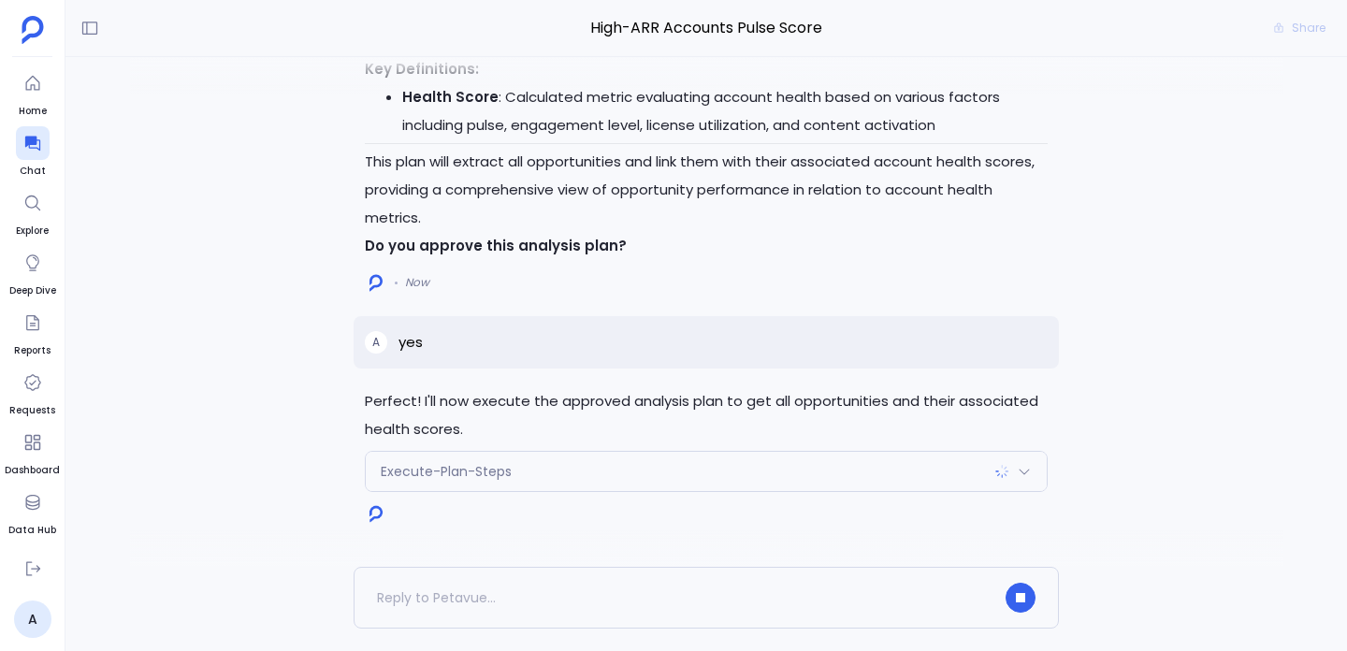
click at [1037, 464] on div "Execute-Plan-Steps" at bounding box center [706, 471] width 681 height 39
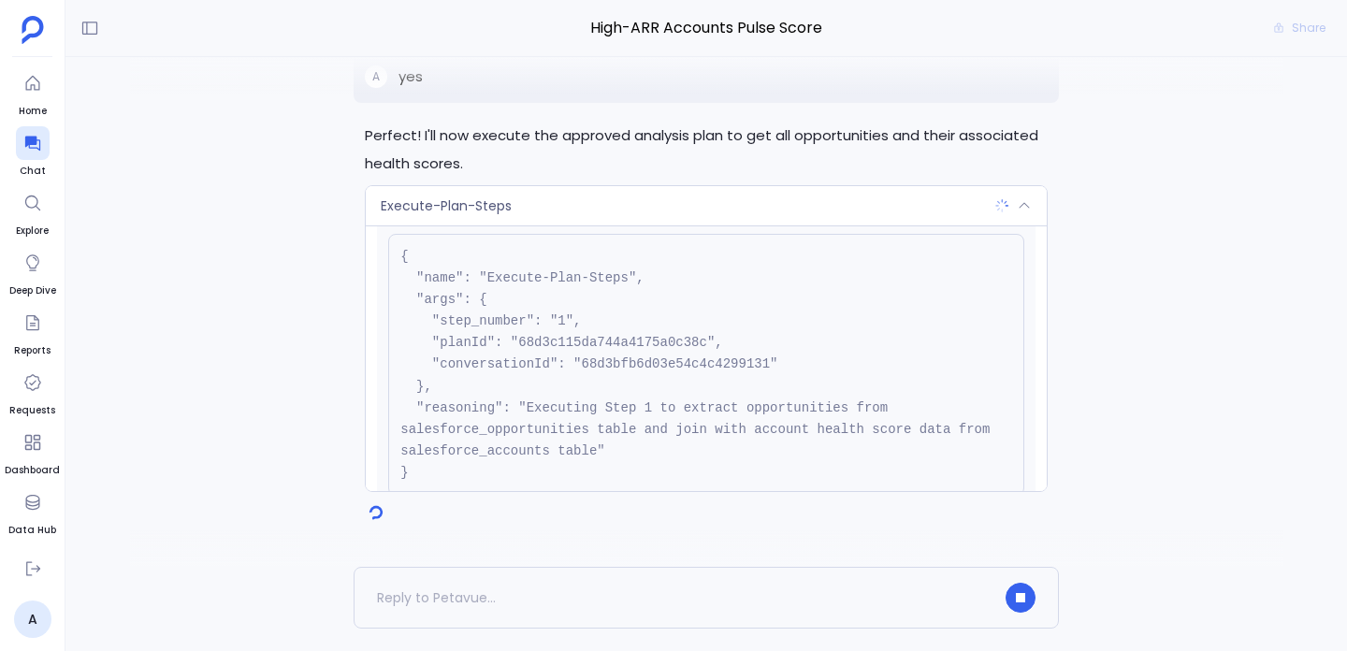
scroll to position [34, 0]
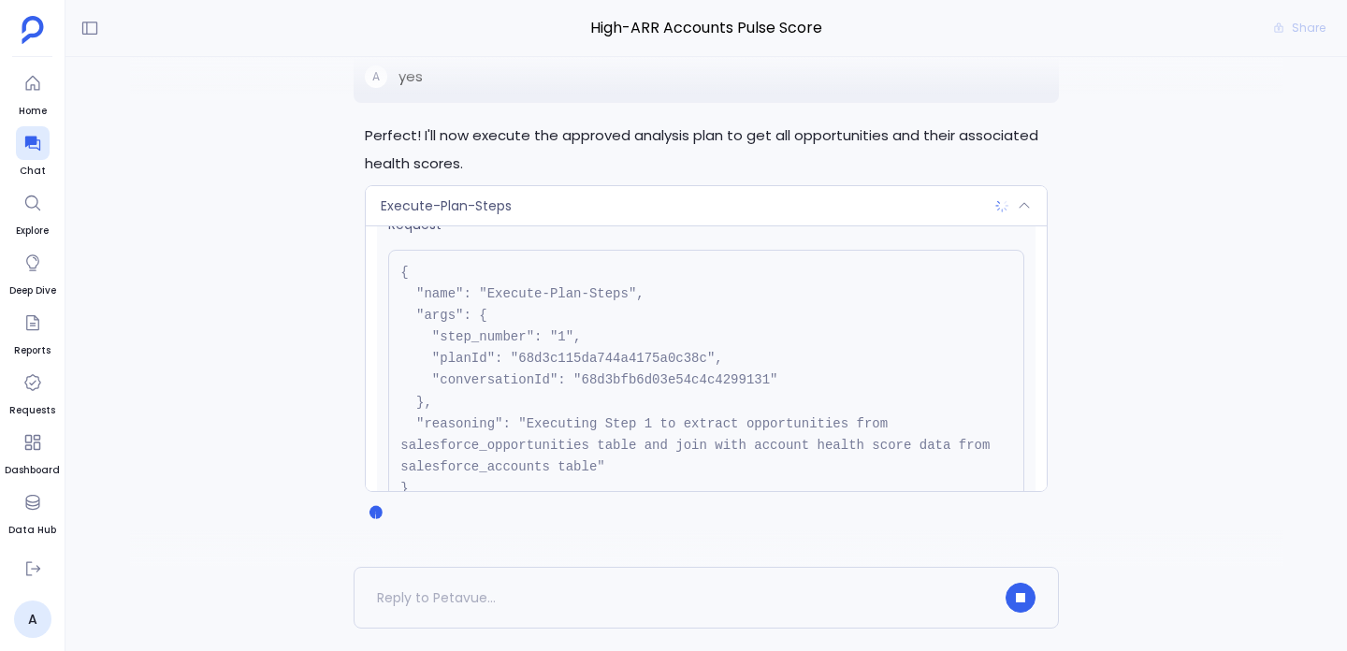
click at [989, 209] on div "Execute-Plan-Steps" at bounding box center [706, 205] width 681 height 39
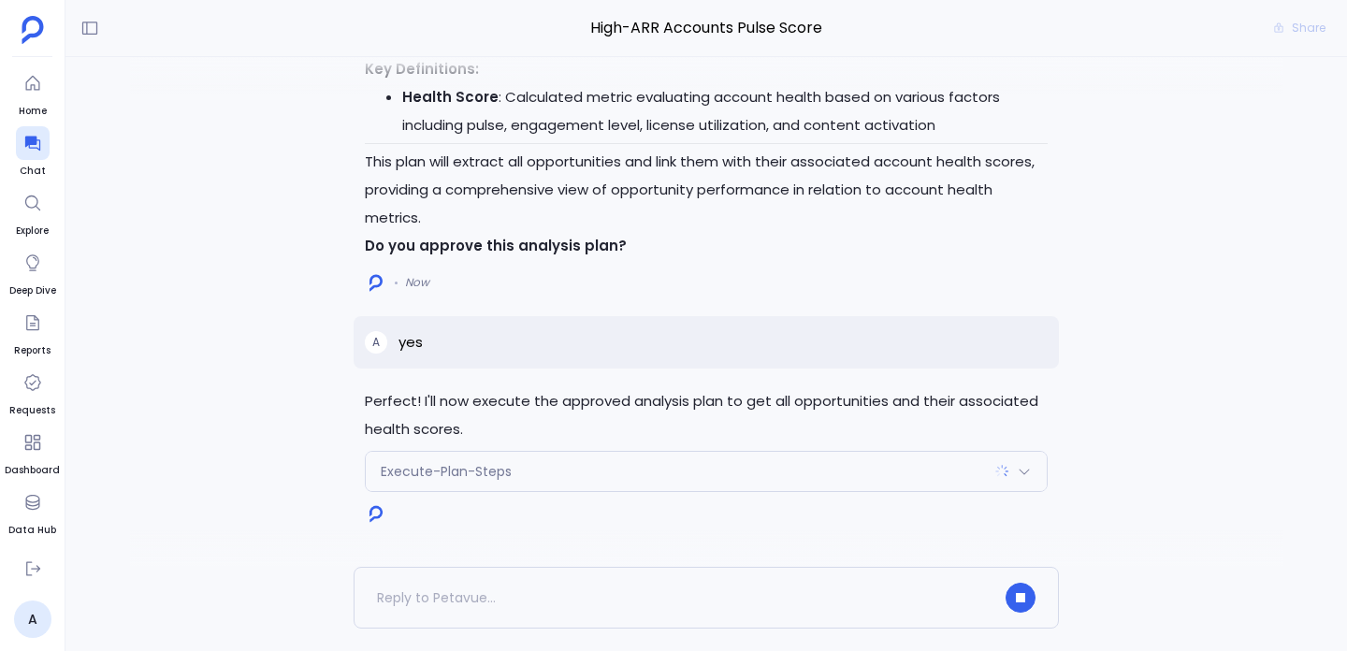
click at [994, 479] on div "Execute-Plan-Steps" at bounding box center [706, 471] width 681 height 39
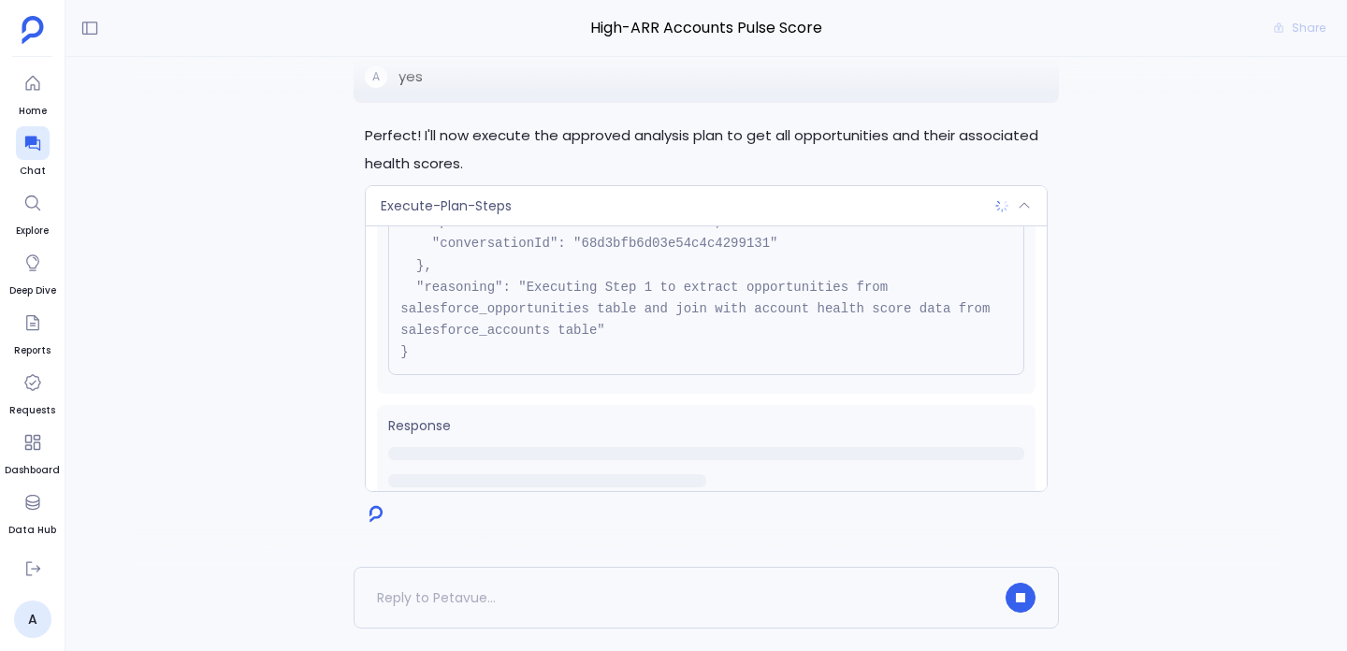
scroll to position [167, 0]
click at [1026, 204] on icon at bounding box center [1024, 205] width 15 height 15
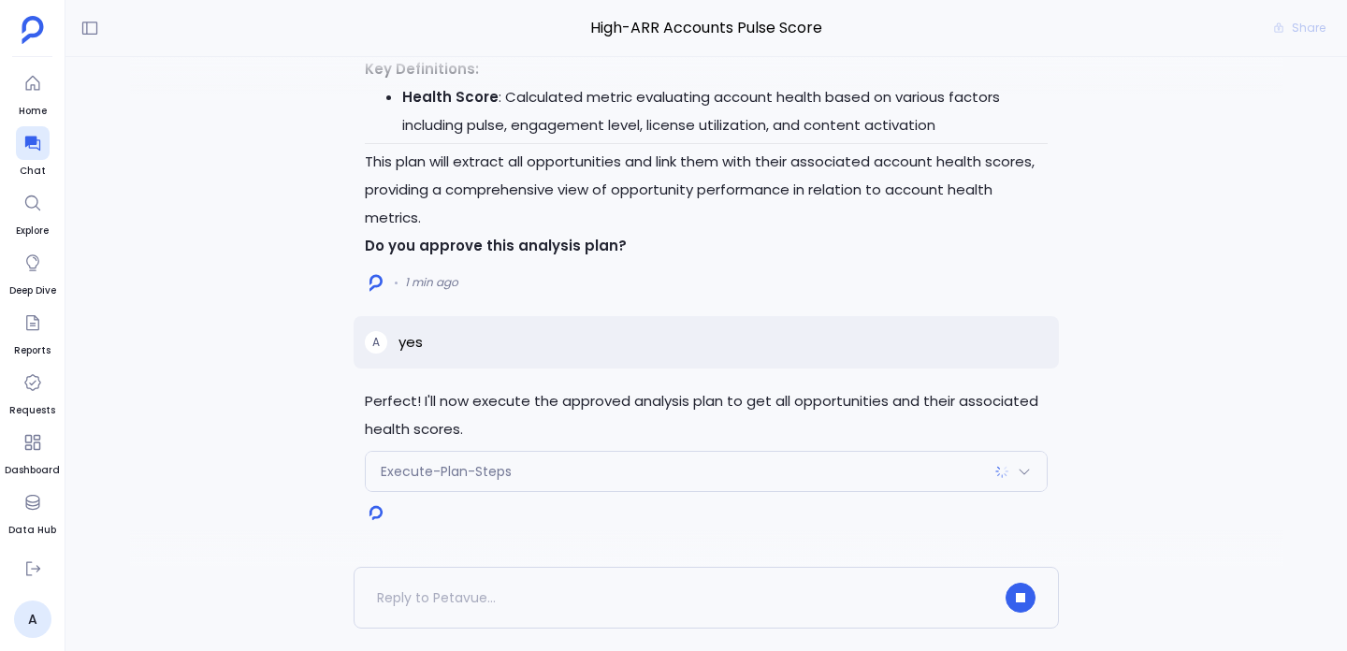
click at [984, 478] on div "Execute-Plan-Steps" at bounding box center [706, 471] width 681 height 39
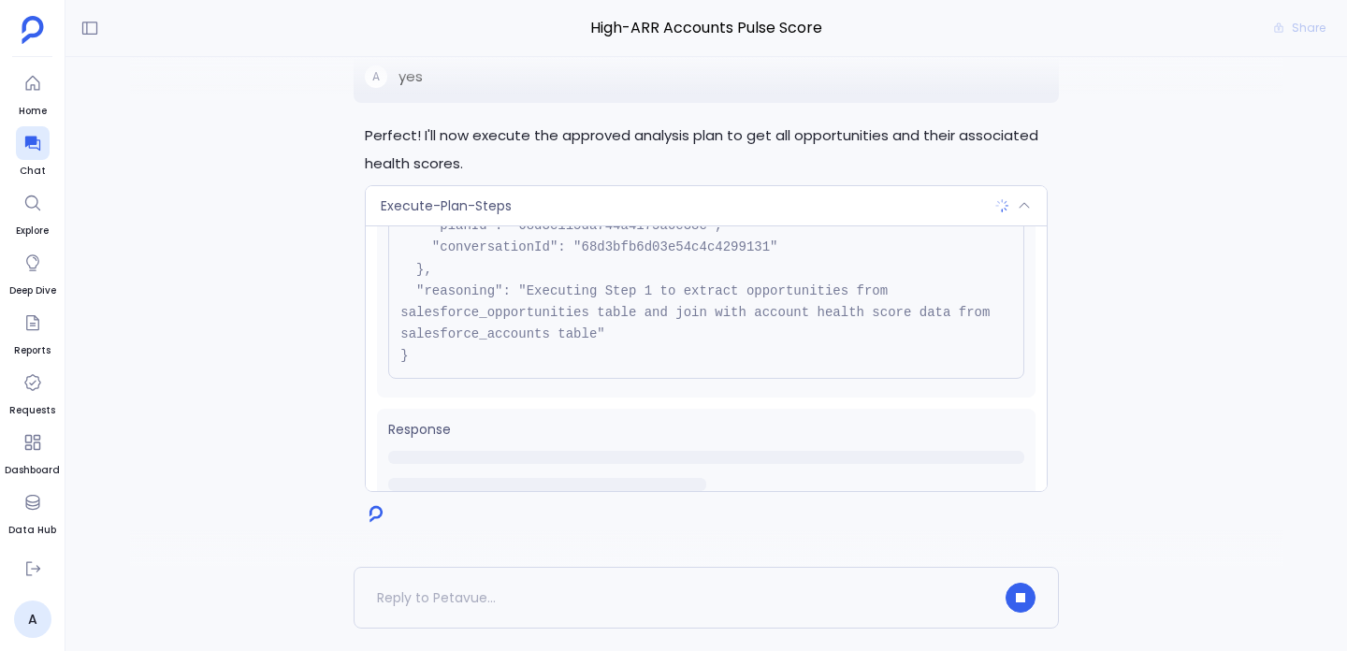
scroll to position [192, 0]
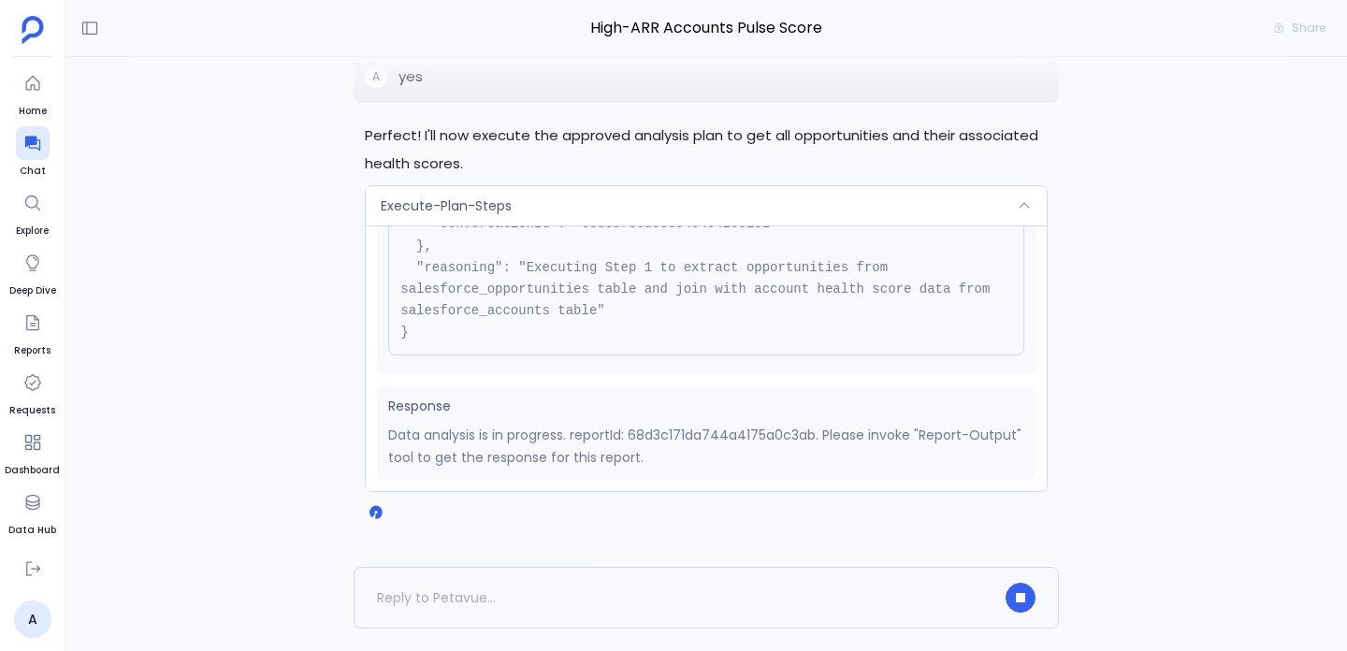
click at [1019, 191] on div "Execute-Plan-Steps" at bounding box center [706, 205] width 681 height 39
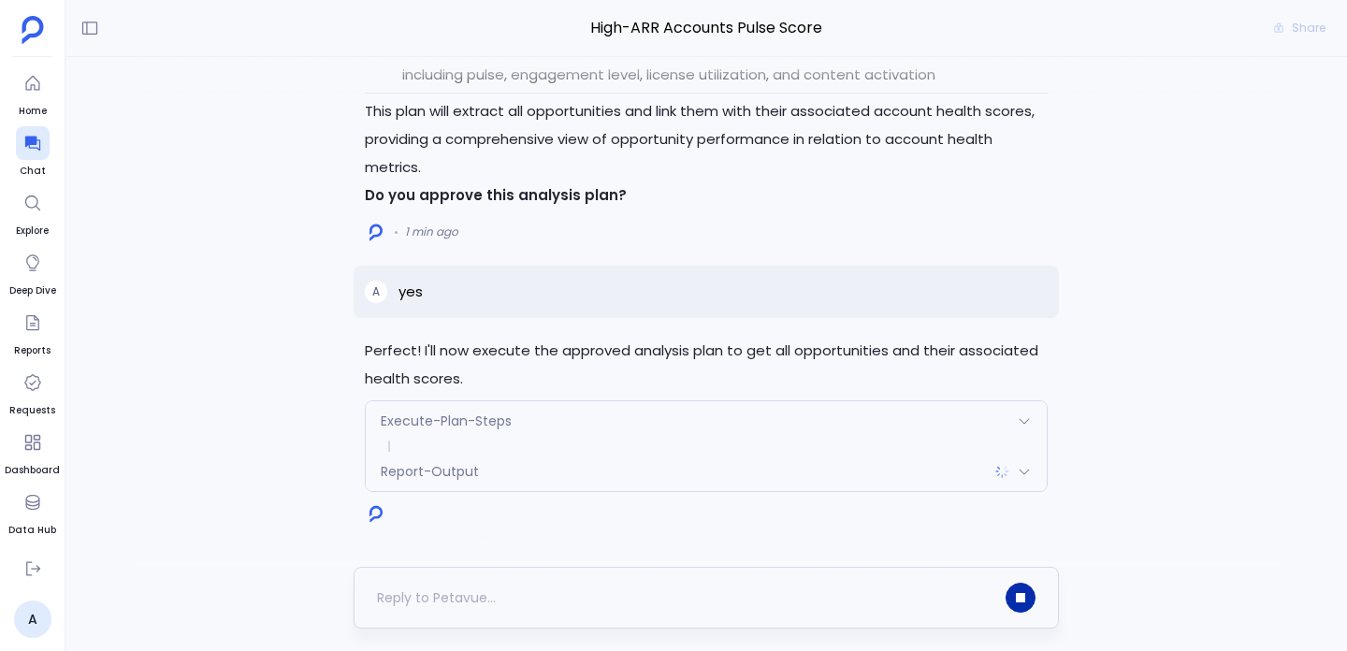
click at [1015, 596] on button "button" at bounding box center [1021, 598] width 30 height 30
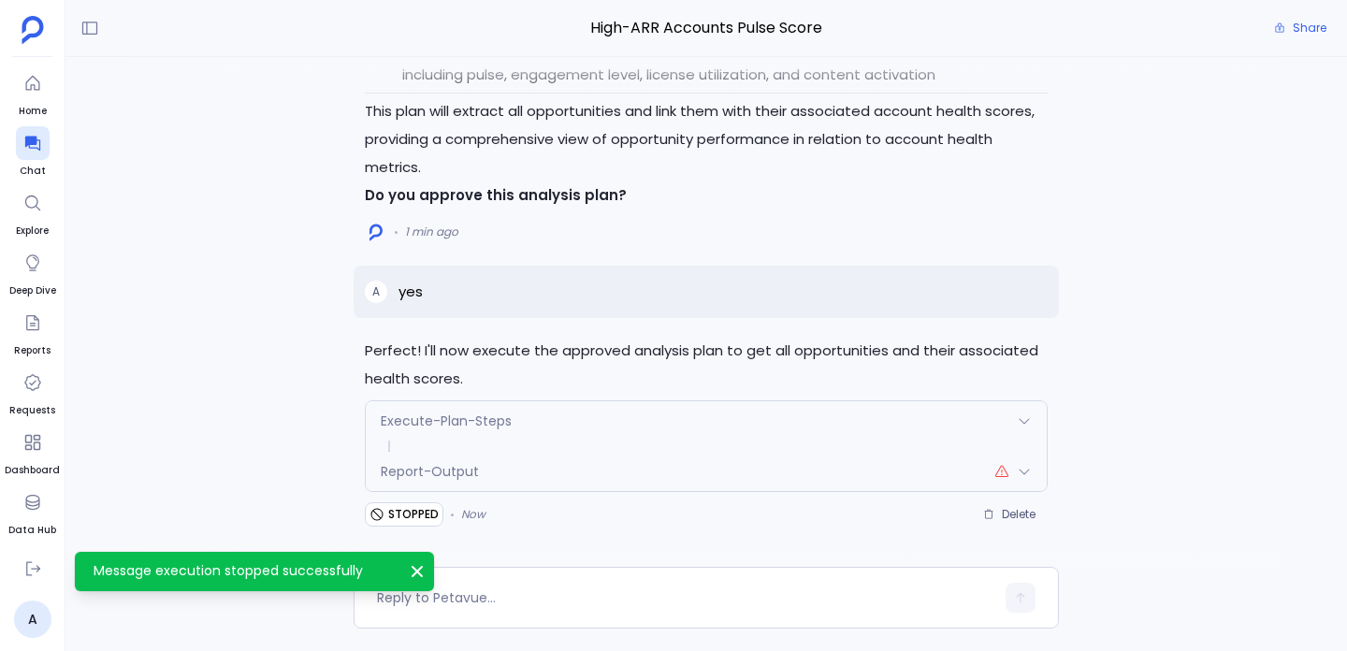
click at [419, 564] on icon "Message execution stopped successfully" at bounding box center [417, 571] width 19 height 19
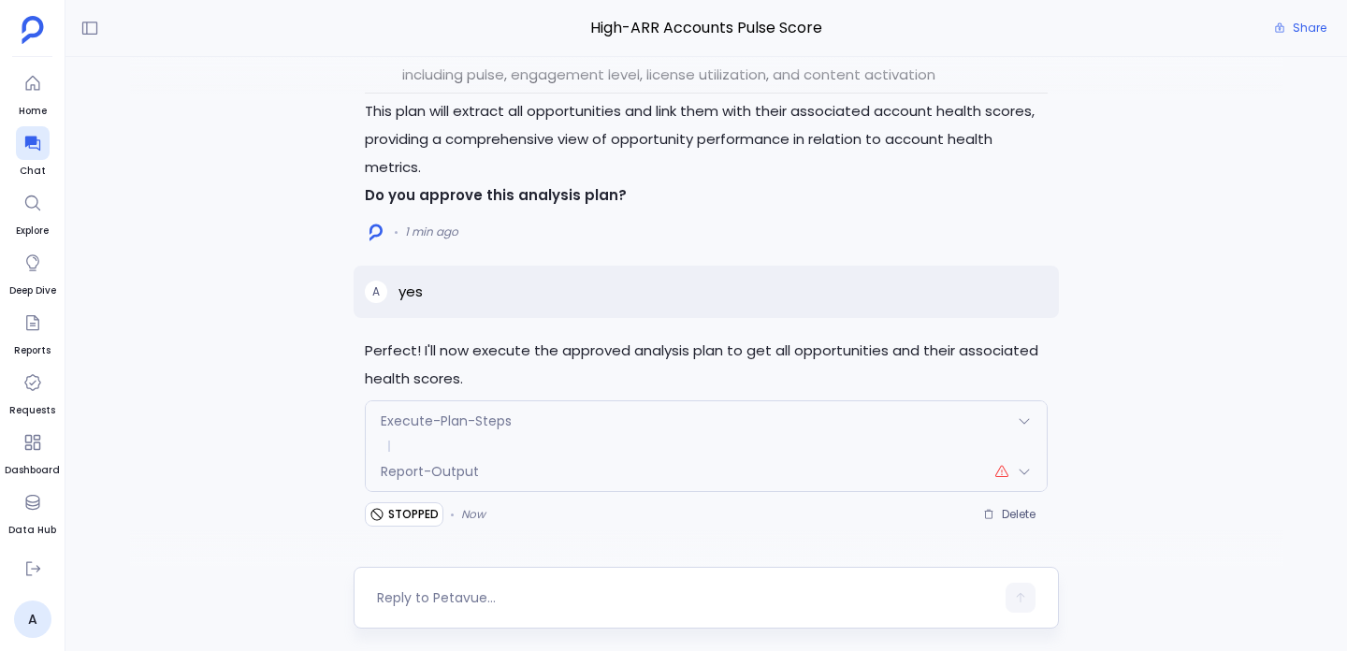
click at [522, 604] on textarea at bounding box center [685, 597] width 617 height 19
type textarea "n"
type textarea "generate a dashboard for the pulse score of accounts"
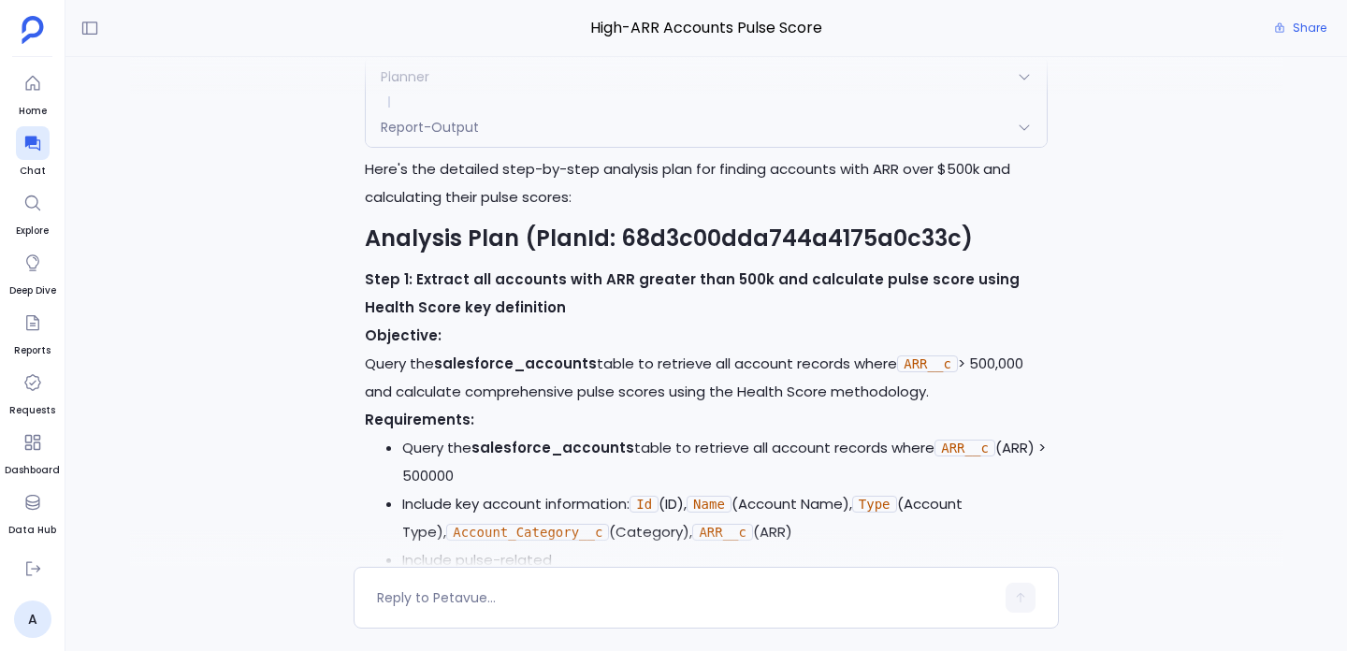
scroll to position [-4893, 0]
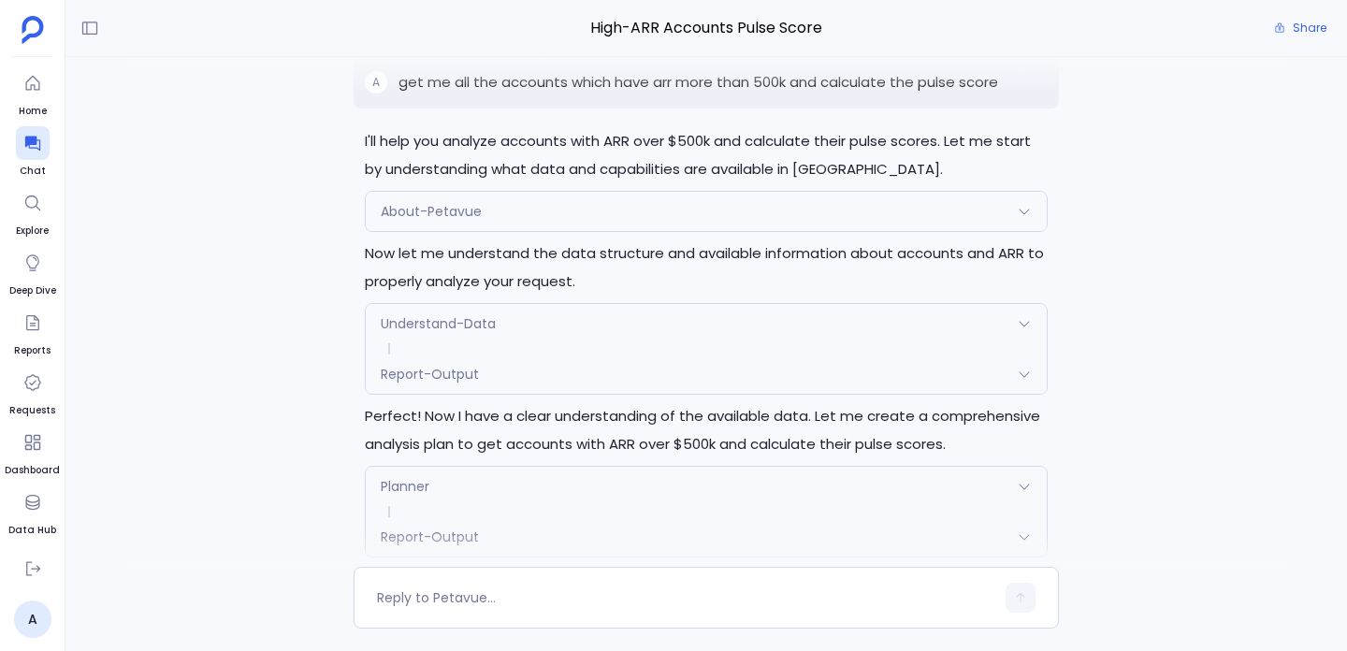
click at [644, 94] on p "get me all the accounts which have arr more than 500k and calculate the pulse s…" at bounding box center [699, 82] width 600 height 22
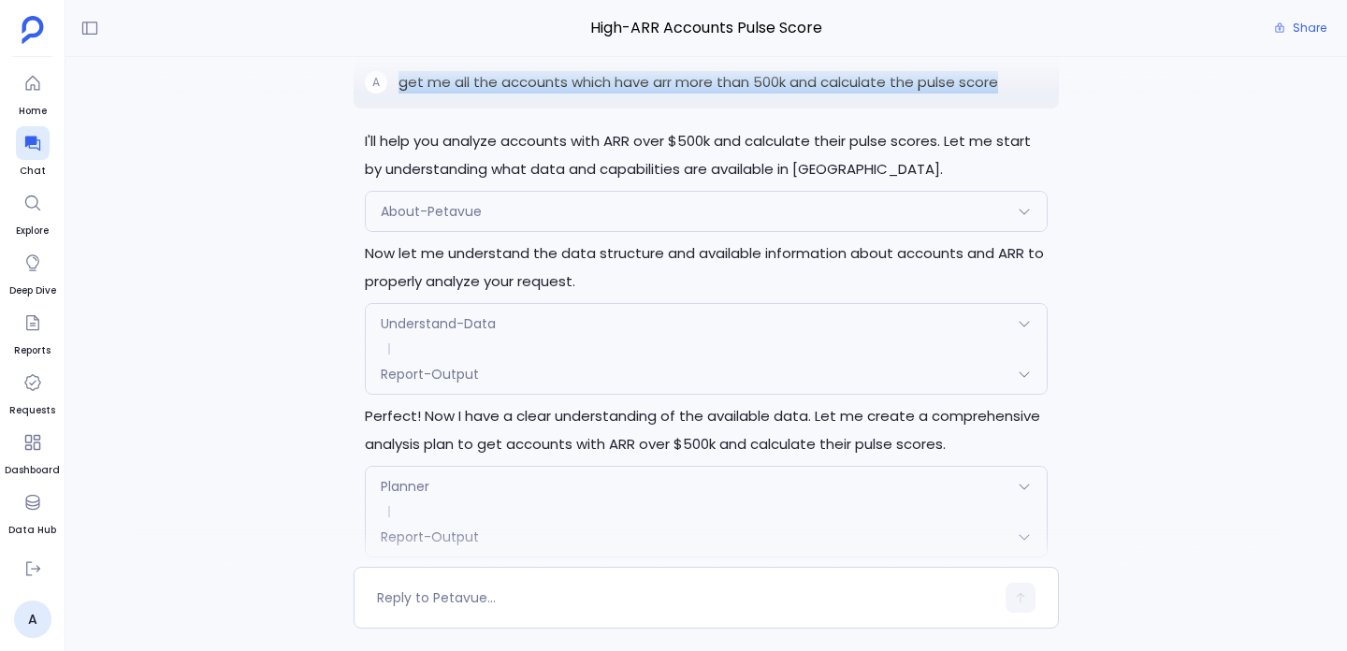
click at [644, 94] on p "get me all the accounts which have arr more than 500k and calculate the pulse s…" at bounding box center [699, 82] width 600 height 22
copy p "get me all the accounts which have arr more than 500k and calculate the pulse s…"
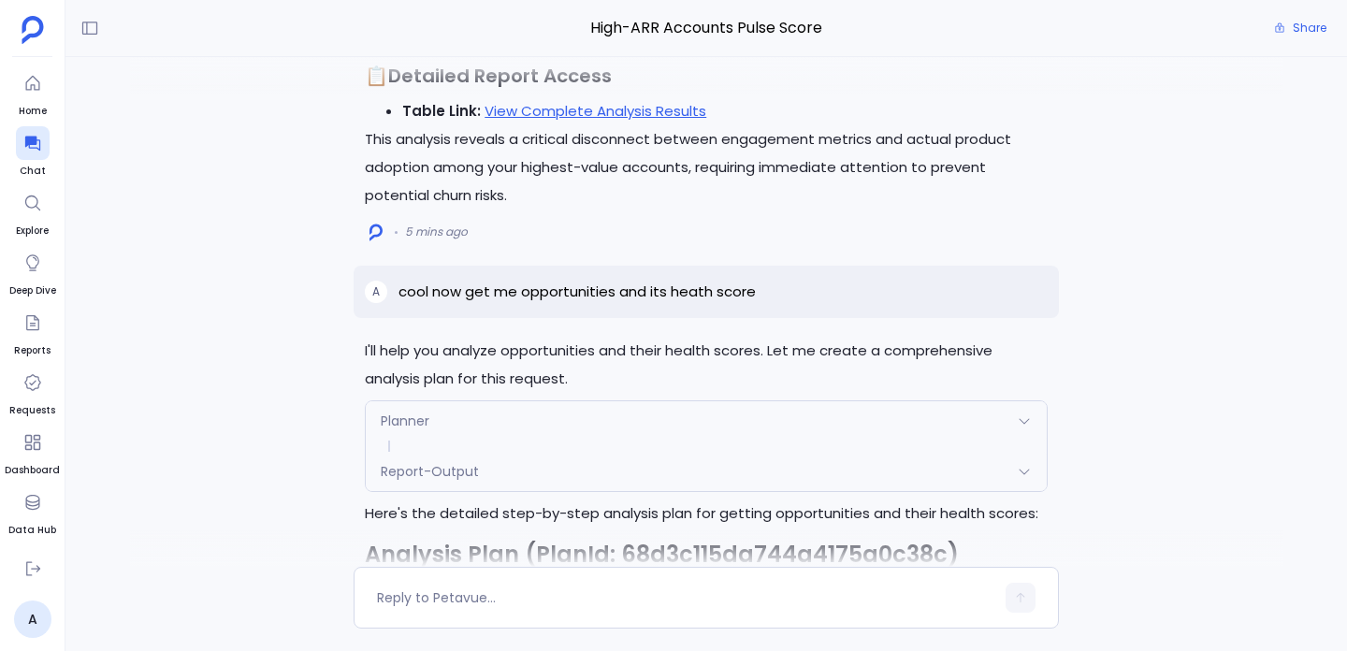
scroll to position [-1349, 0]
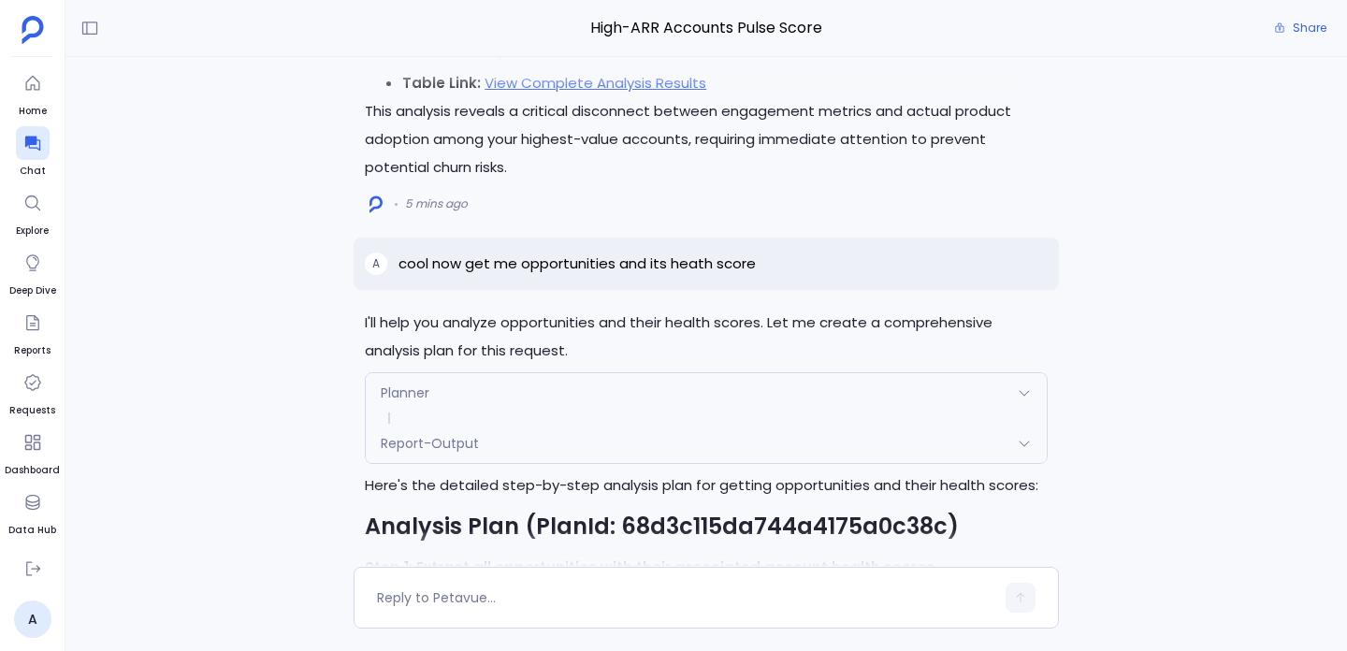
click at [481, 275] on p "cool now get me opportunities and its heath score" at bounding box center [577, 264] width 357 height 22
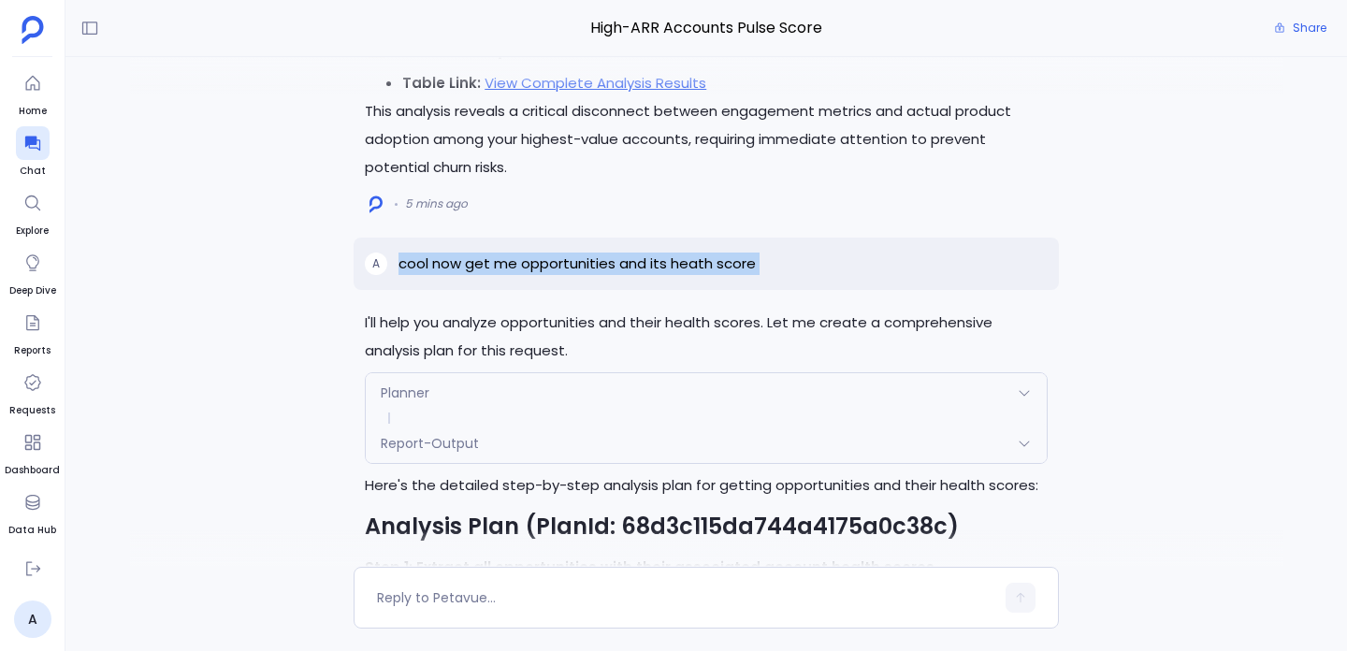
click at [481, 275] on p "cool now get me opportunities and its heath score" at bounding box center [577, 264] width 357 height 22
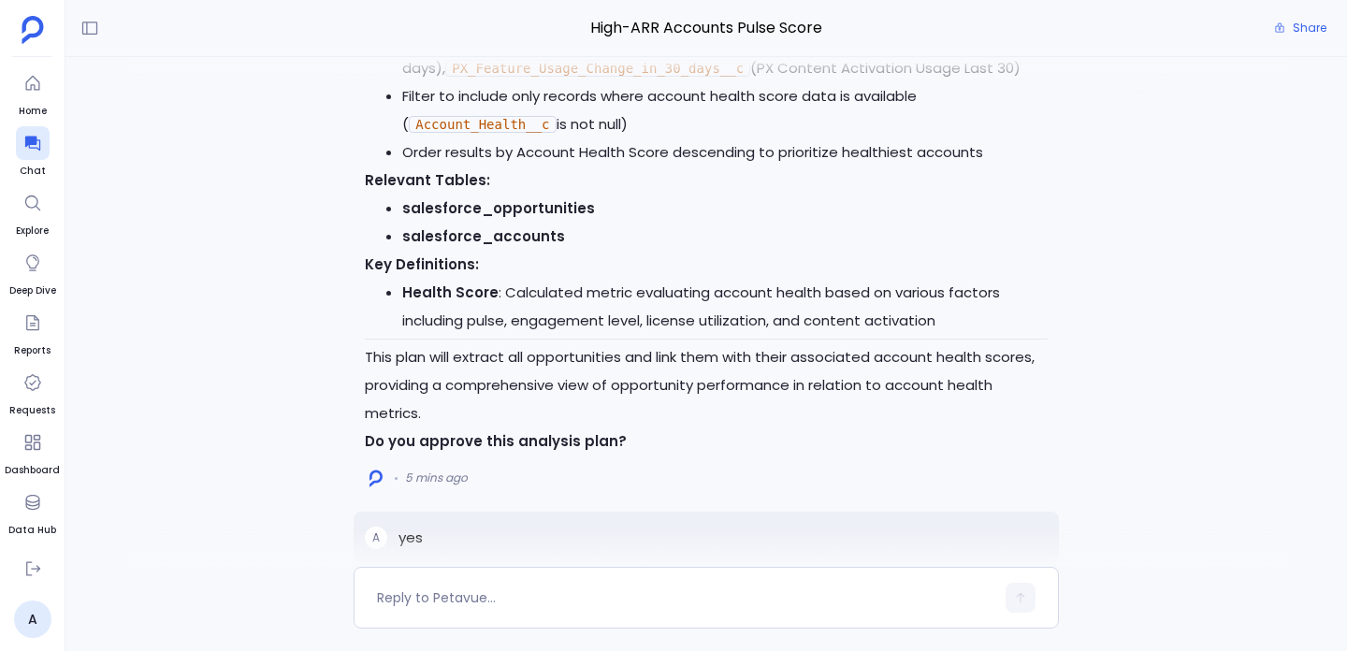
scroll to position [0, 0]
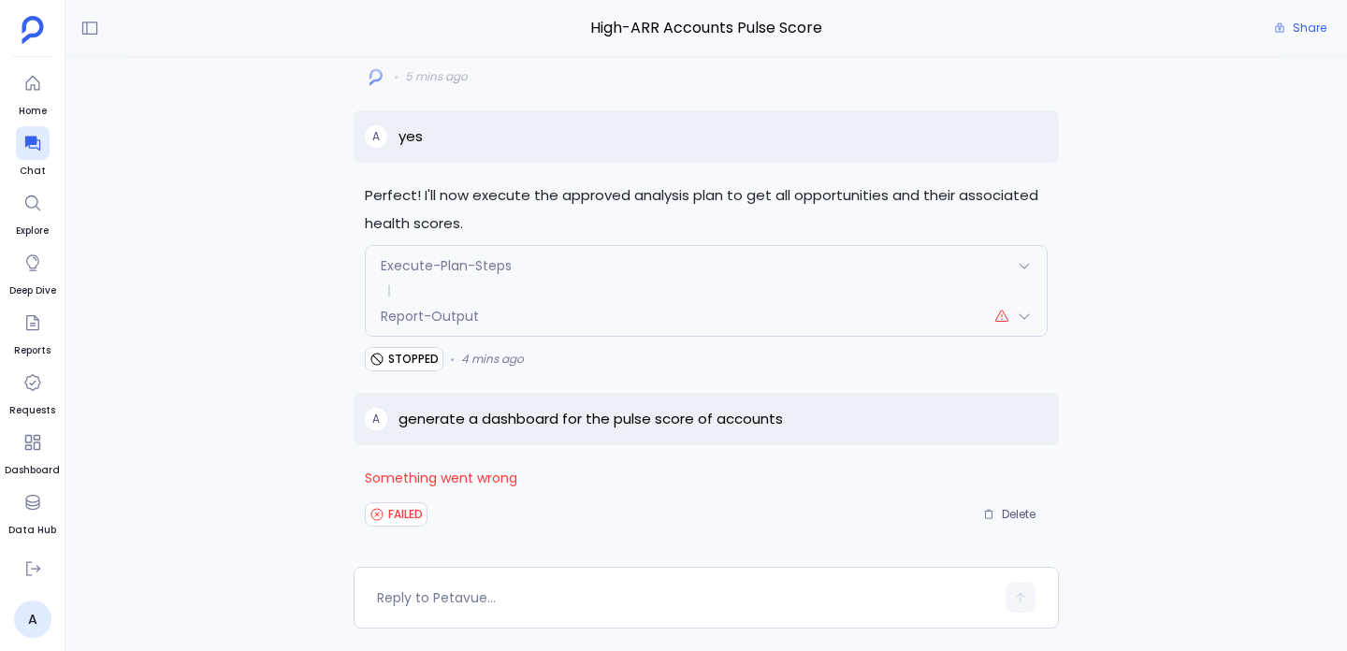
click at [558, 428] on p "generate a dashboard for the pulse score of accounts" at bounding box center [591, 419] width 384 height 22
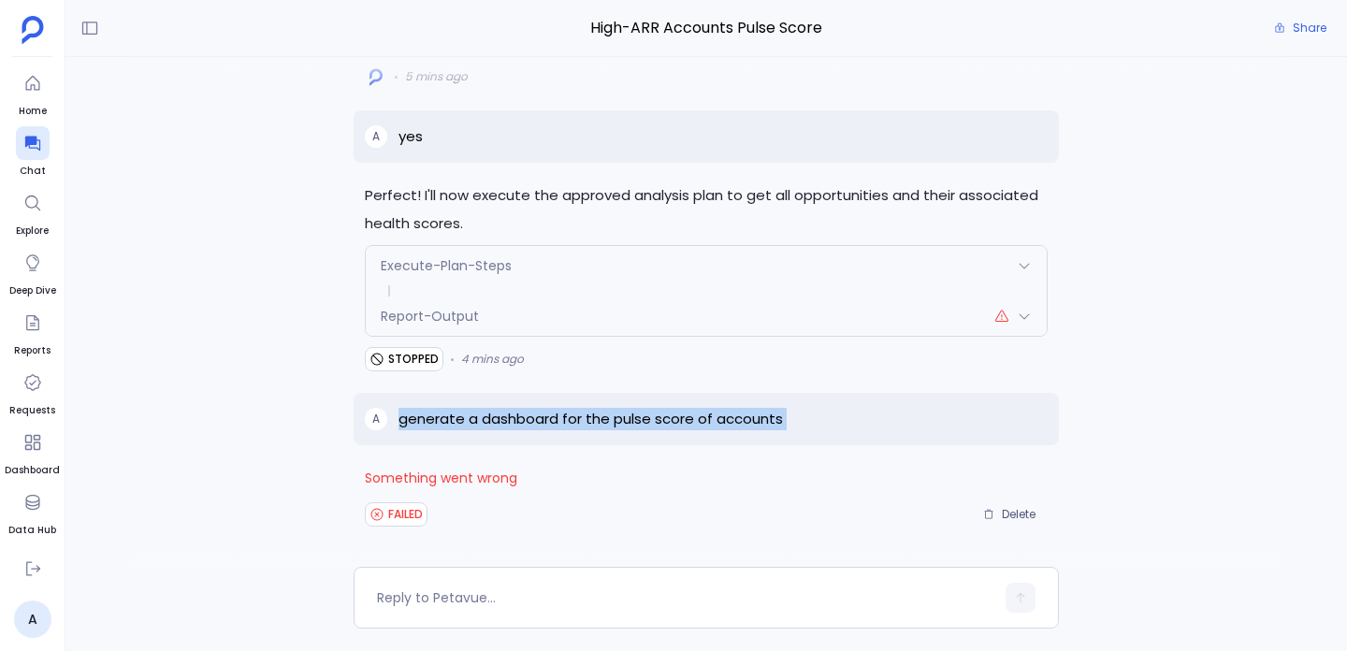
click at [558, 428] on p "generate a dashboard for the pulse score of accounts" at bounding box center [591, 419] width 384 height 22
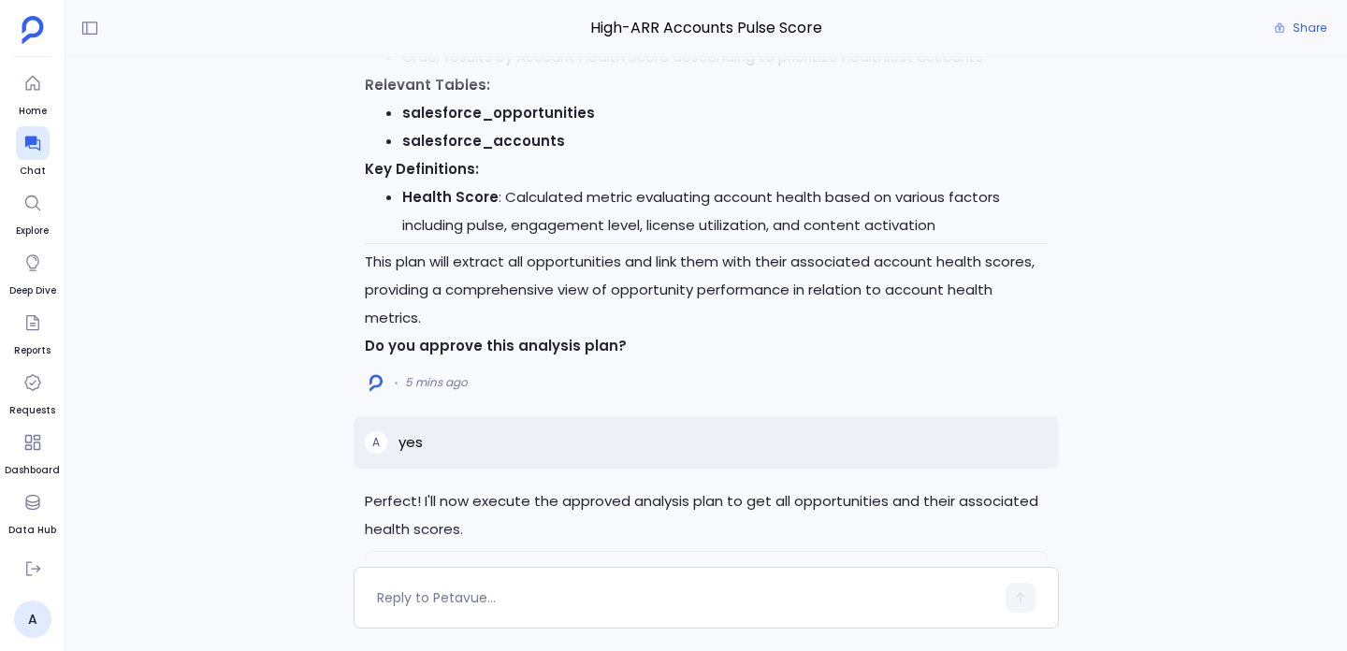
scroll to position [-355, 0]
